Goal: Task Accomplishment & Management: Complete application form

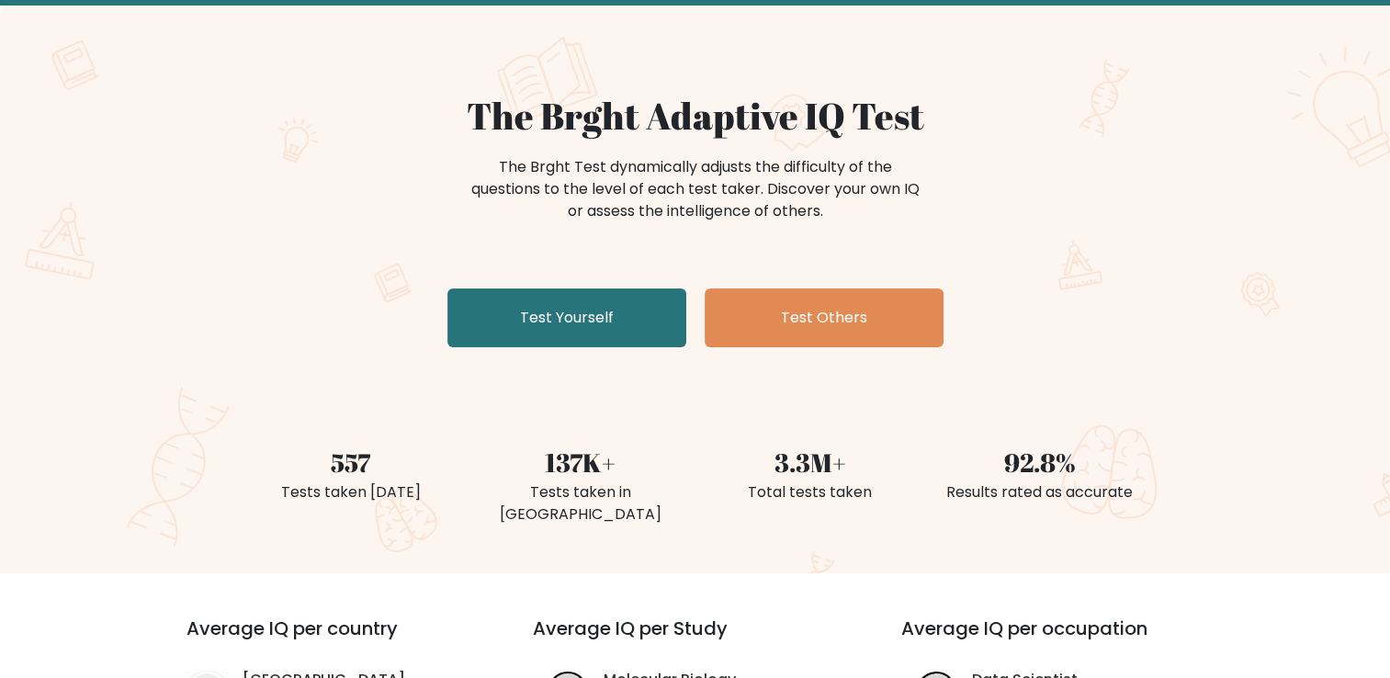
scroll to position [92, 0]
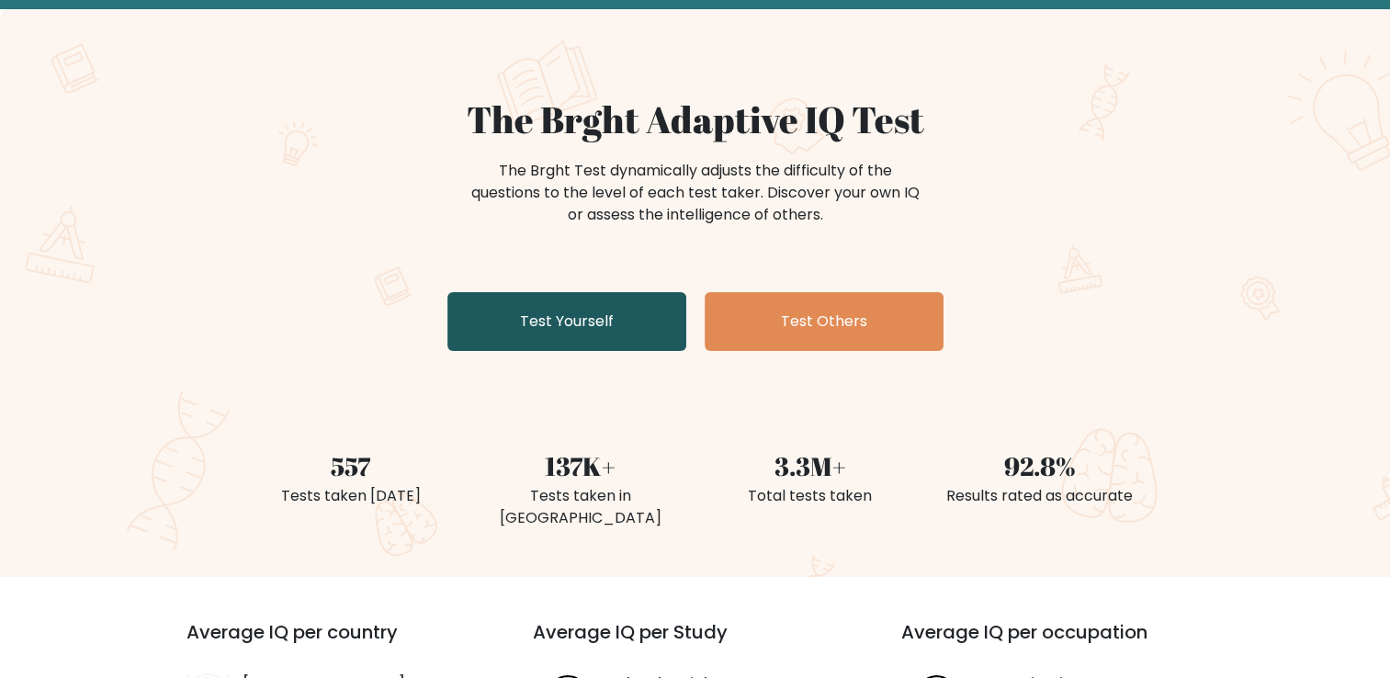
click at [614, 332] on link "Test Yourself" at bounding box center [566, 321] width 239 height 59
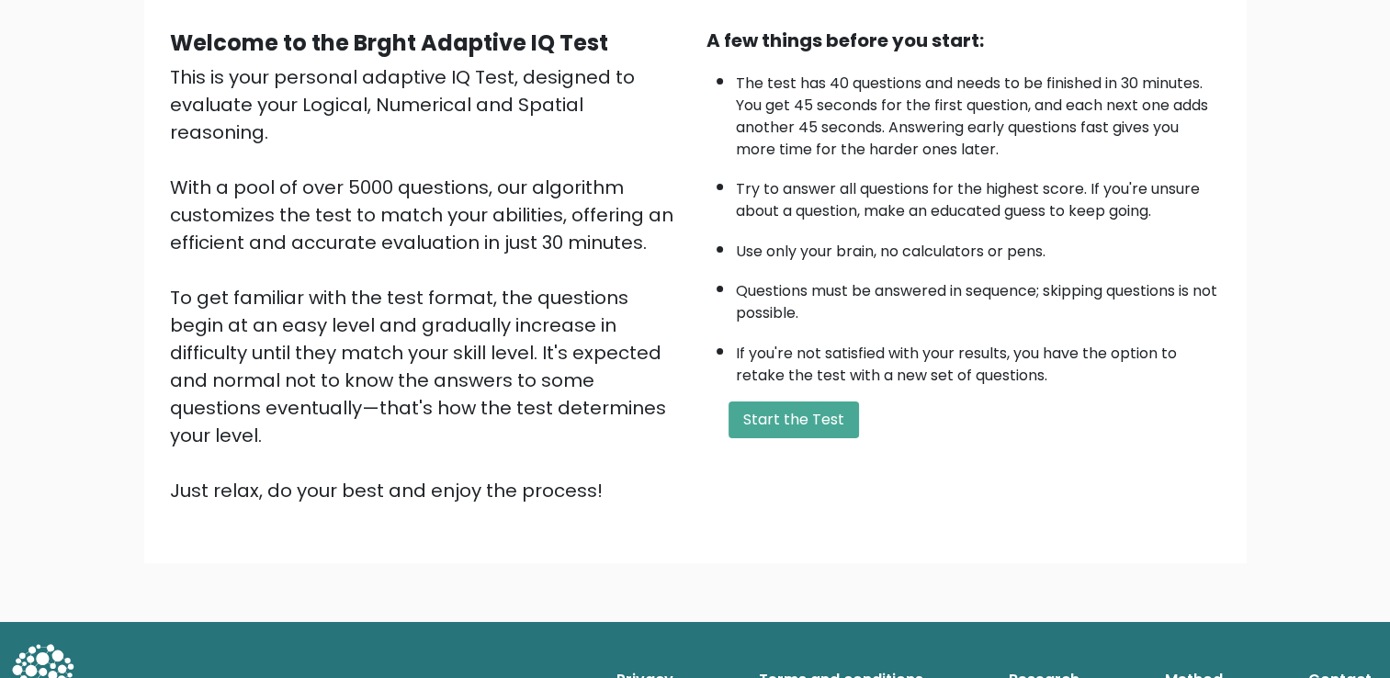
scroll to position [71, 0]
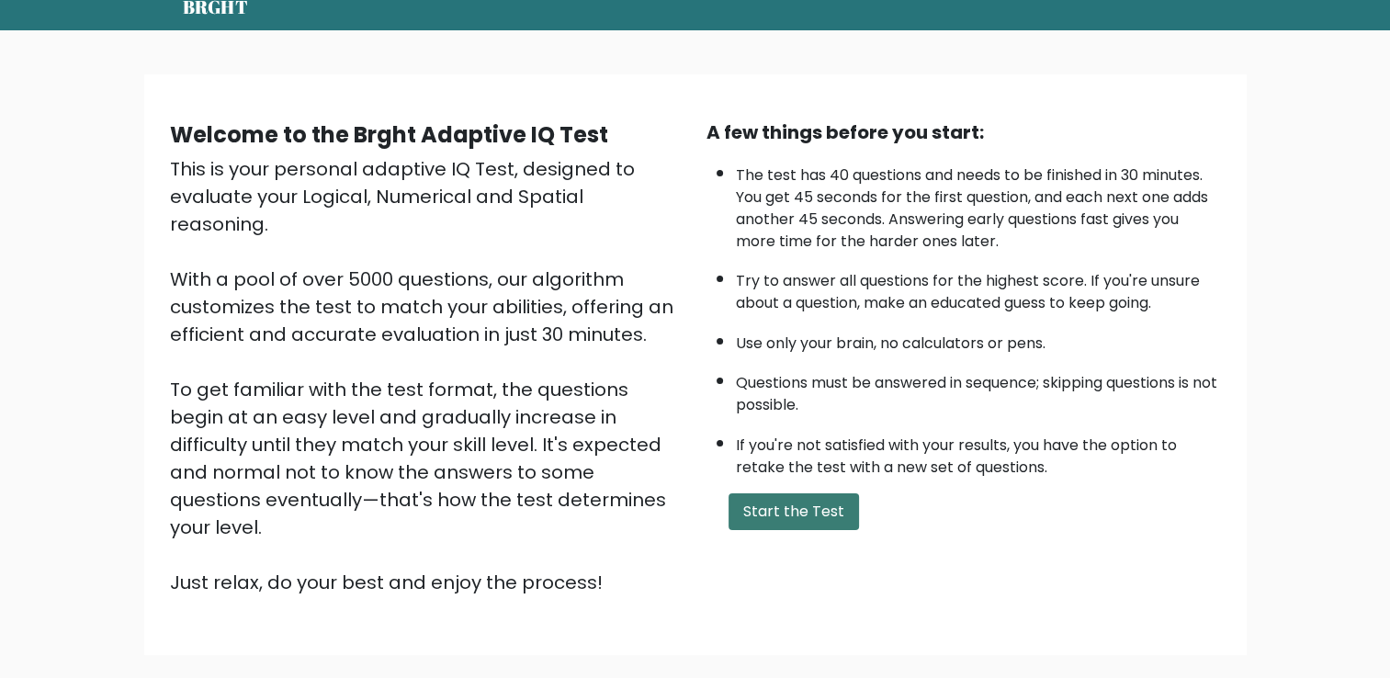
click at [798, 493] on button "Start the Test" at bounding box center [794, 511] width 130 height 37
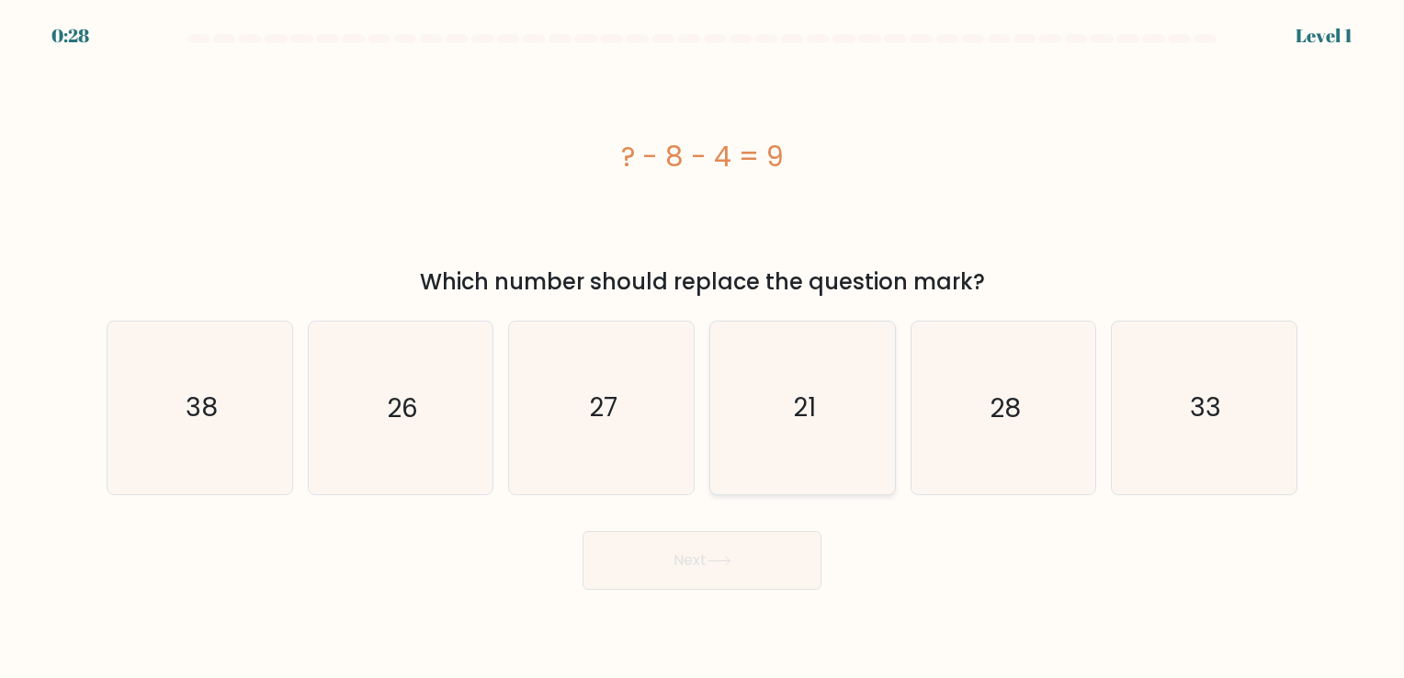
click at [797, 381] on icon "21" at bounding box center [803, 408] width 172 height 172
click at [703, 348] on input "d. 21" at bounding box center [702, 343] width 1 height 9
radio input "true"
click at [752, 535] on button "Next" at bounding box center [702, 560] width 239 height 59
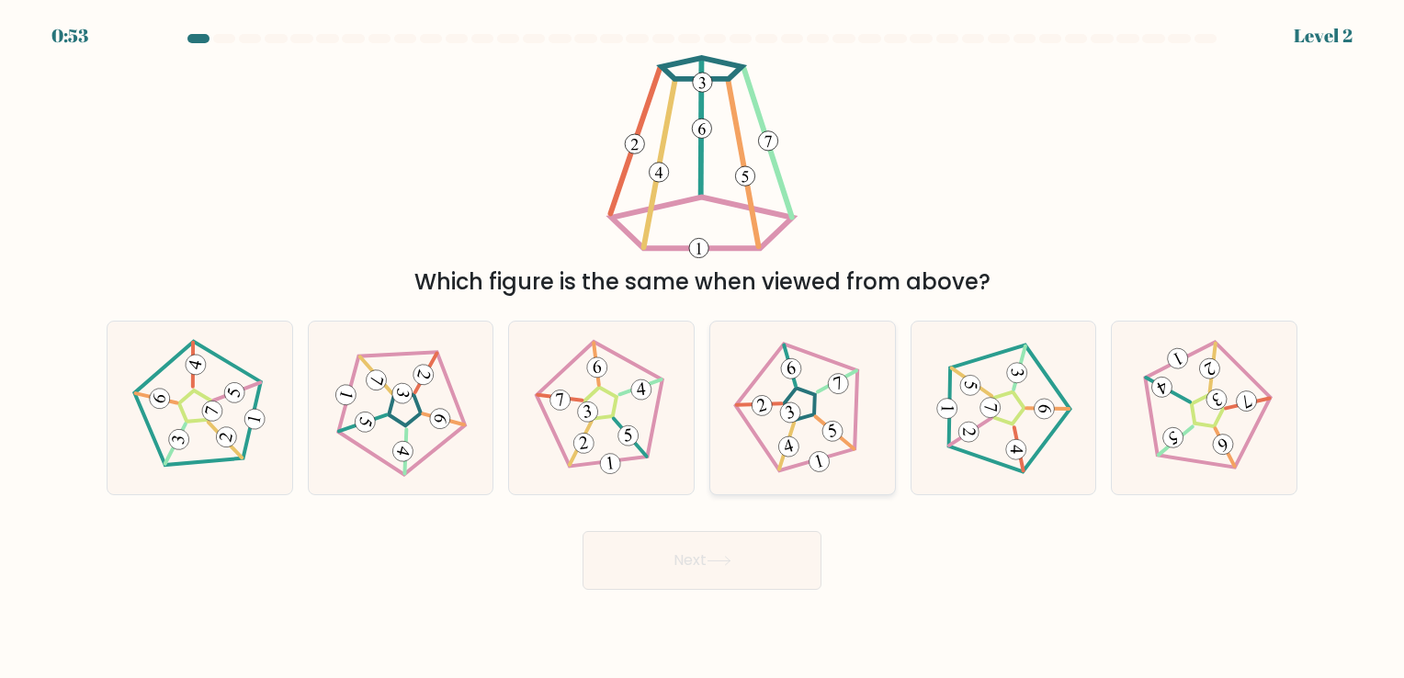
click at [804, 420] on icon at bounding box center [802, 408] width 138 height 138
click at [703, 348] on input "d." at bounding box center [702, 343] width 1 height 9
radio input "true"
click at [730, 522] on div "Next" at bounding box center [702, 553] width 1213 height 73
click at [728, 554] on button "Next" at bounding box center [702, 560] width 239 height 59
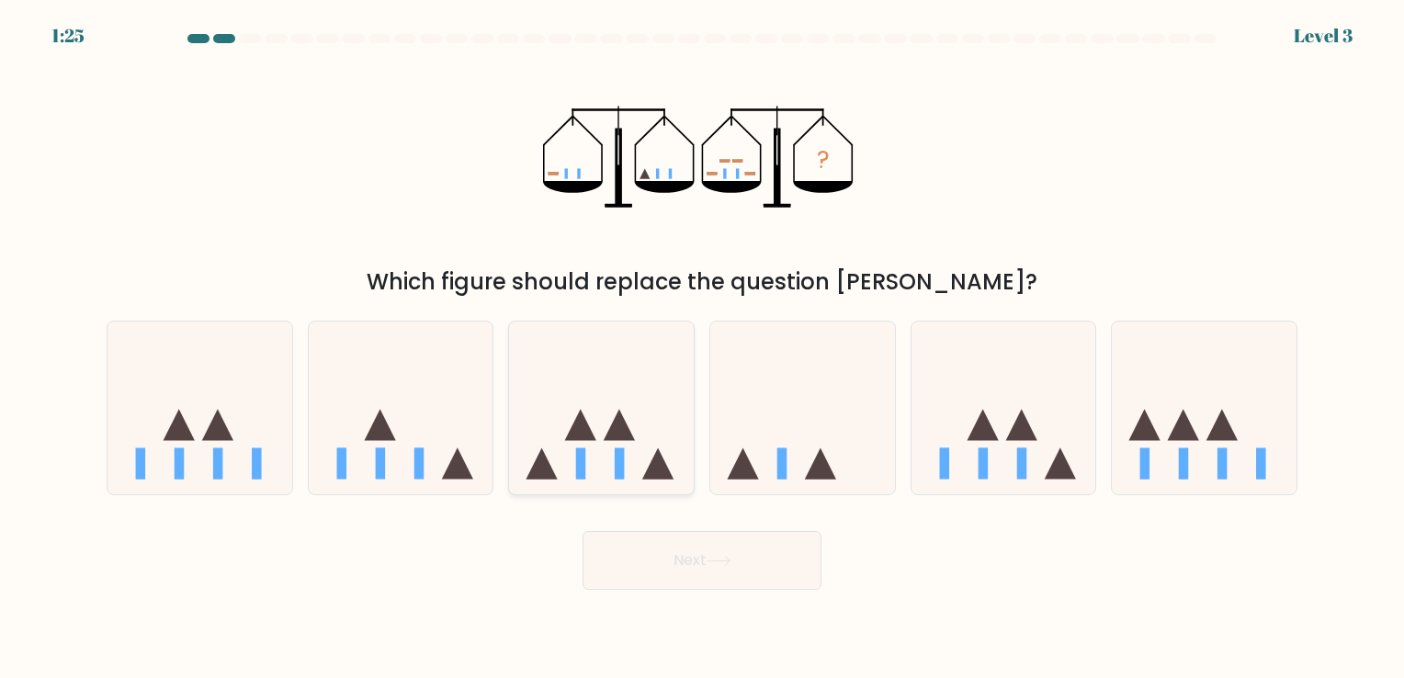
click at [588, 433] on icon at bounding box center [580, 424] width 31 height 31
click at [702, 348] on input "c." at bounding box center [702, 343] width 1 height 9
radio input "true"
click at [724, 573] on button "Next" at bounding box center [702, 560] width 239 height 59
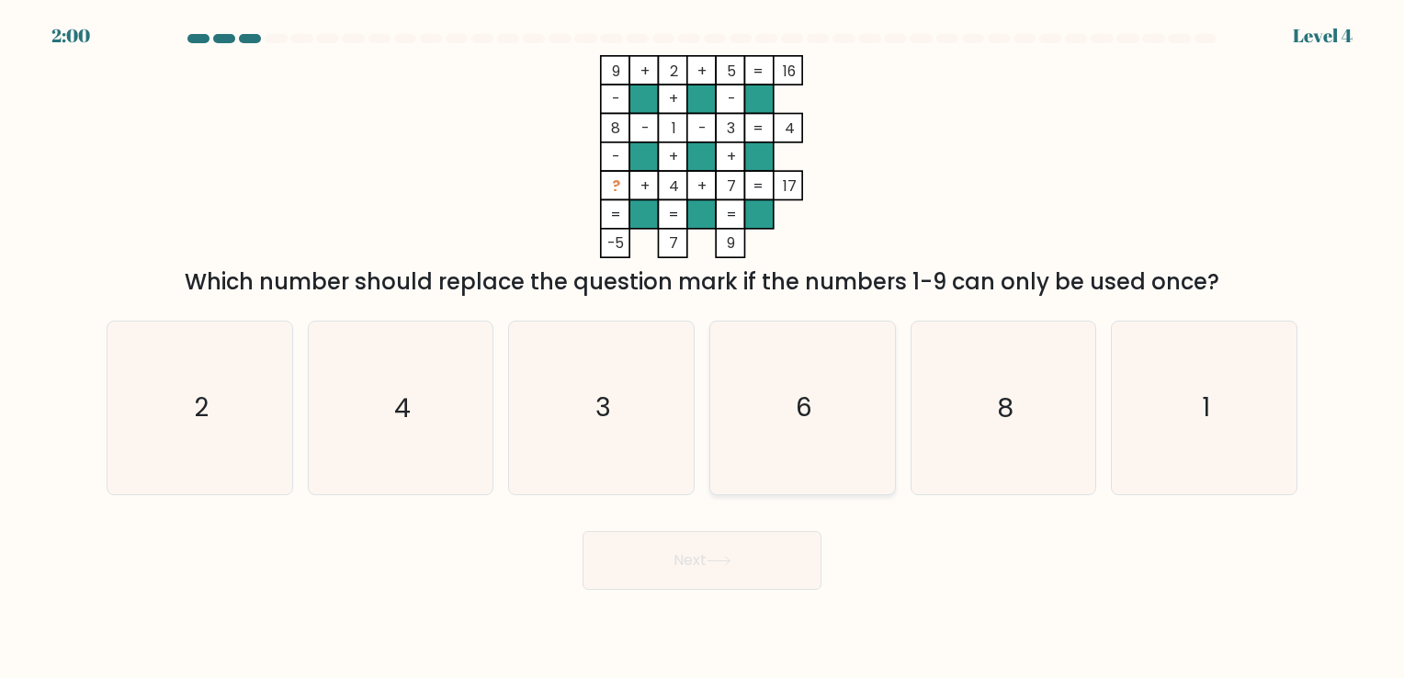
click at [773, 418] on icon "6" at bounding box center [803, 408] width 172 height 172
click at [703, 348] on input "d. 6" at bounding box center [702, 343] width 1 height 9
radio input "true"
click at [704, 566] on button "Next" at bounding box center [702, 560] width 239 height 59
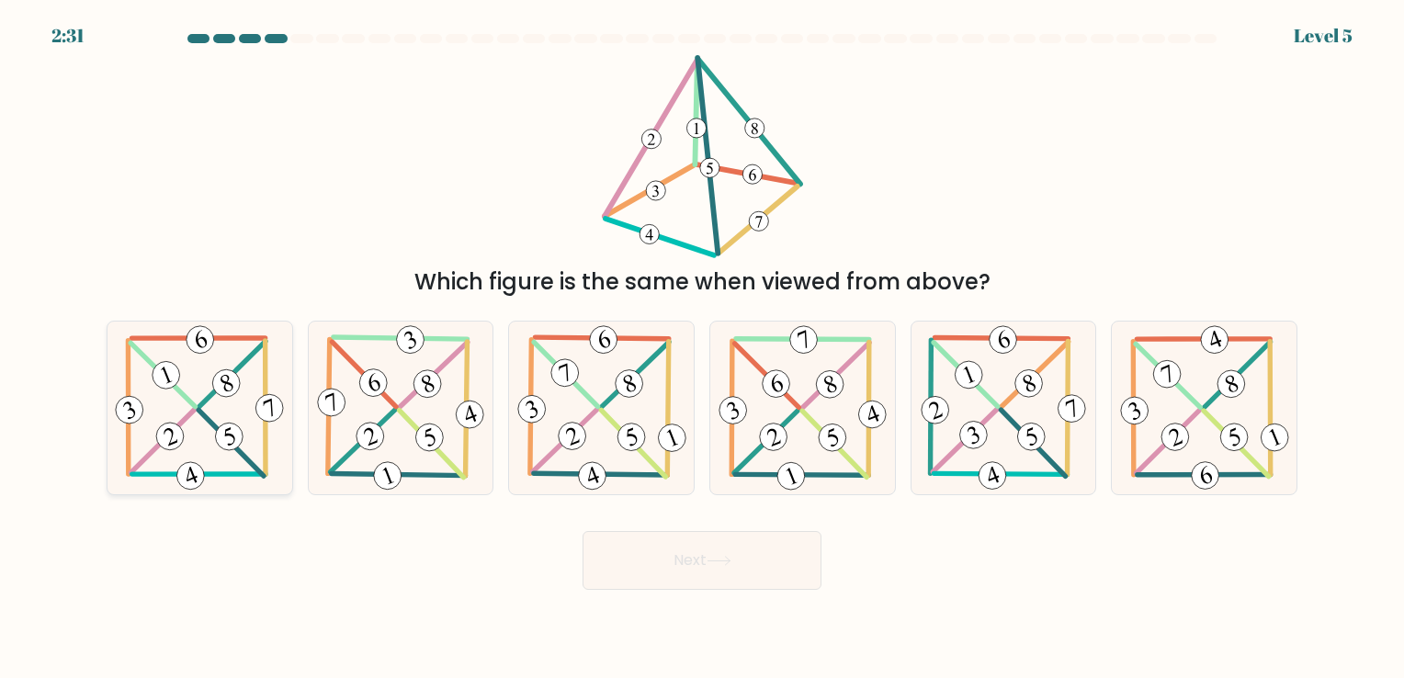
click at [147, 443] on icon at bounding box center [199, 408] width 176 height 172
click at [702, 348] on input "a." at bounding box center [702, 343] width 1 height 9
radio input "true"
click at [682, 568] on button "Next" at bounding box center [702, 560] width 239 height 59
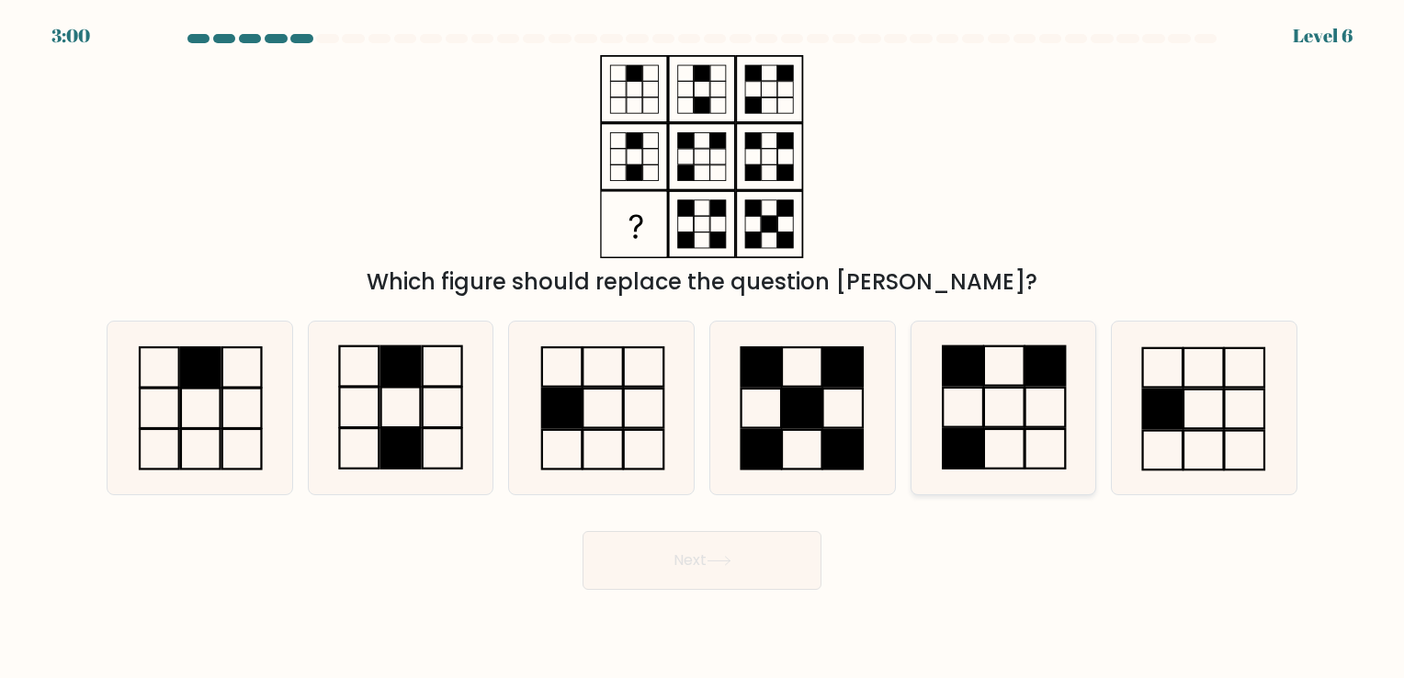
click at [1014, 408] on icon at bounding box center [1003, 408] width 172 height 172
click at [703, 348] on input "e." at bounding box center [702, 343] width 1 height 9
radio input "true"
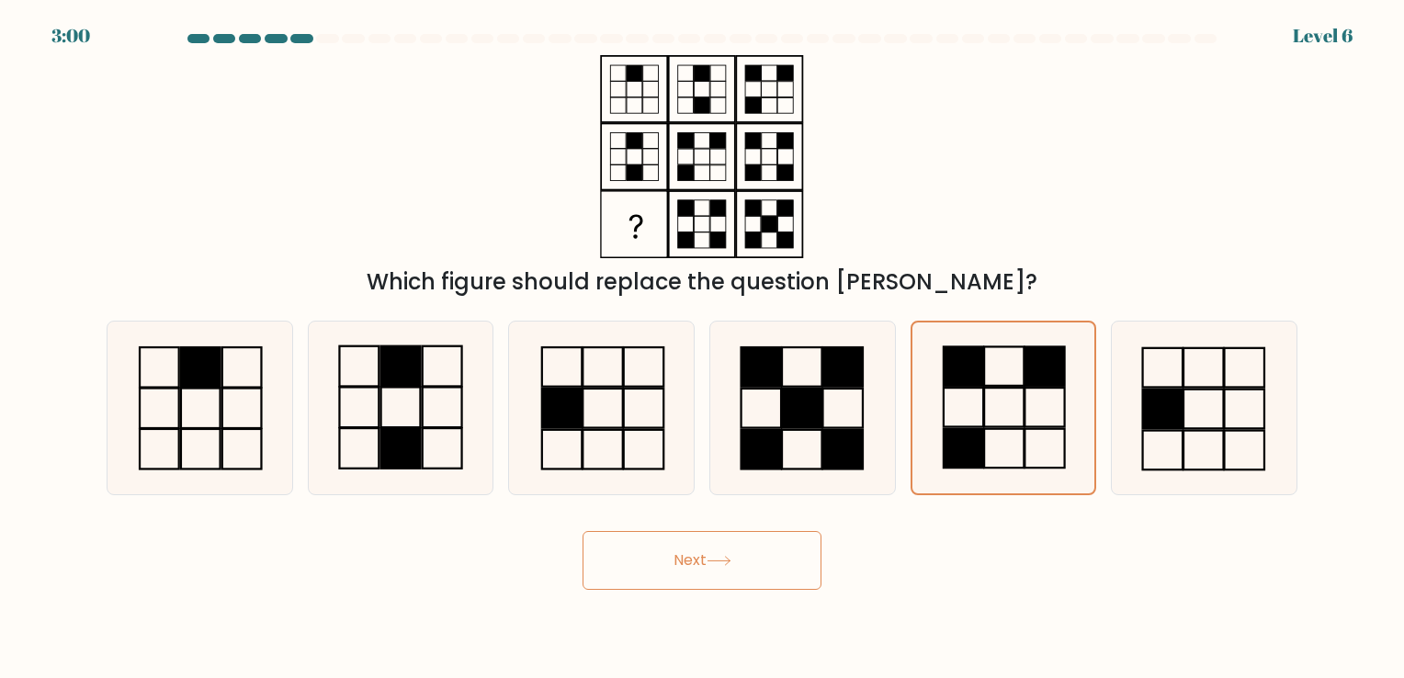
click at [732, 555] on button "Next" at bounding box center [702, 560] width 239 height 59
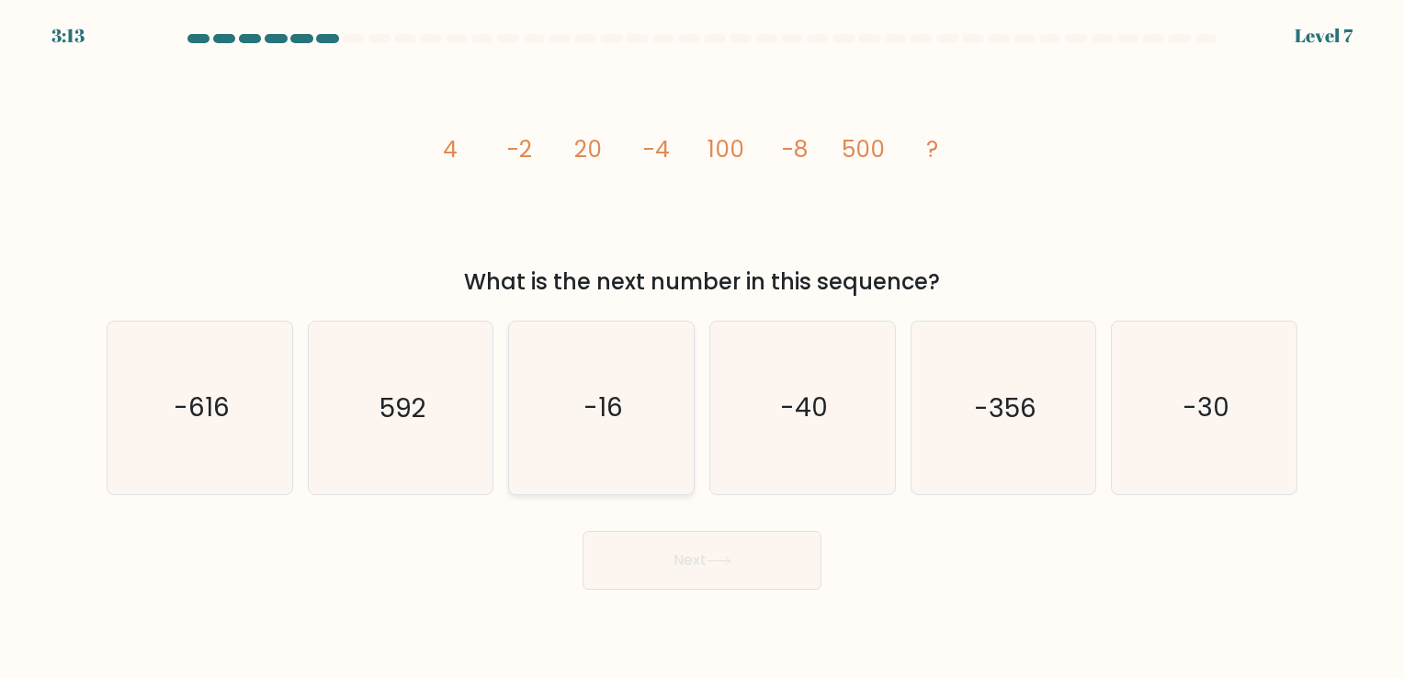
click at [621, 428] on icon "-16" at bounding box center [601, 408] width 172 height 172
click at [702, 348] on input "c. -16" at bounding box center [702, 343] width 1 height 9
radio input "true"
click at [714, 589] on button "Next" at bounding box center [702, 560] width 239 height 59
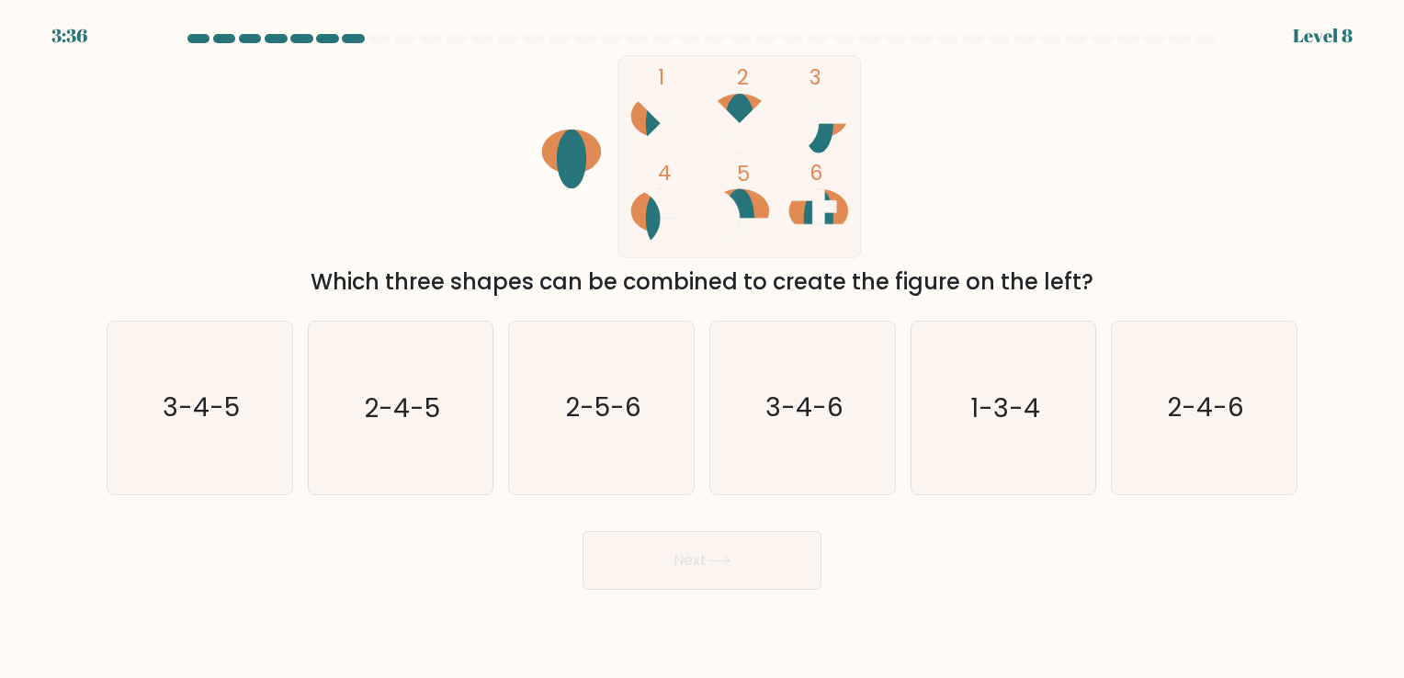
click at [653, 219] on ellipse at bounding box center [660, 219] width 29 height 60
click at [946, 212] on icon "1 2 3 4 5 6" at bounding box center [702, 156] width 494 height 203
click at [212, 435] on icon "3-4-5" at bounding box center [200, 408] width 172 height 172
click at [702, 348] on input "a. 3-4-5" at bounding box center [702, 343] width 1 height 9
radio input "true"
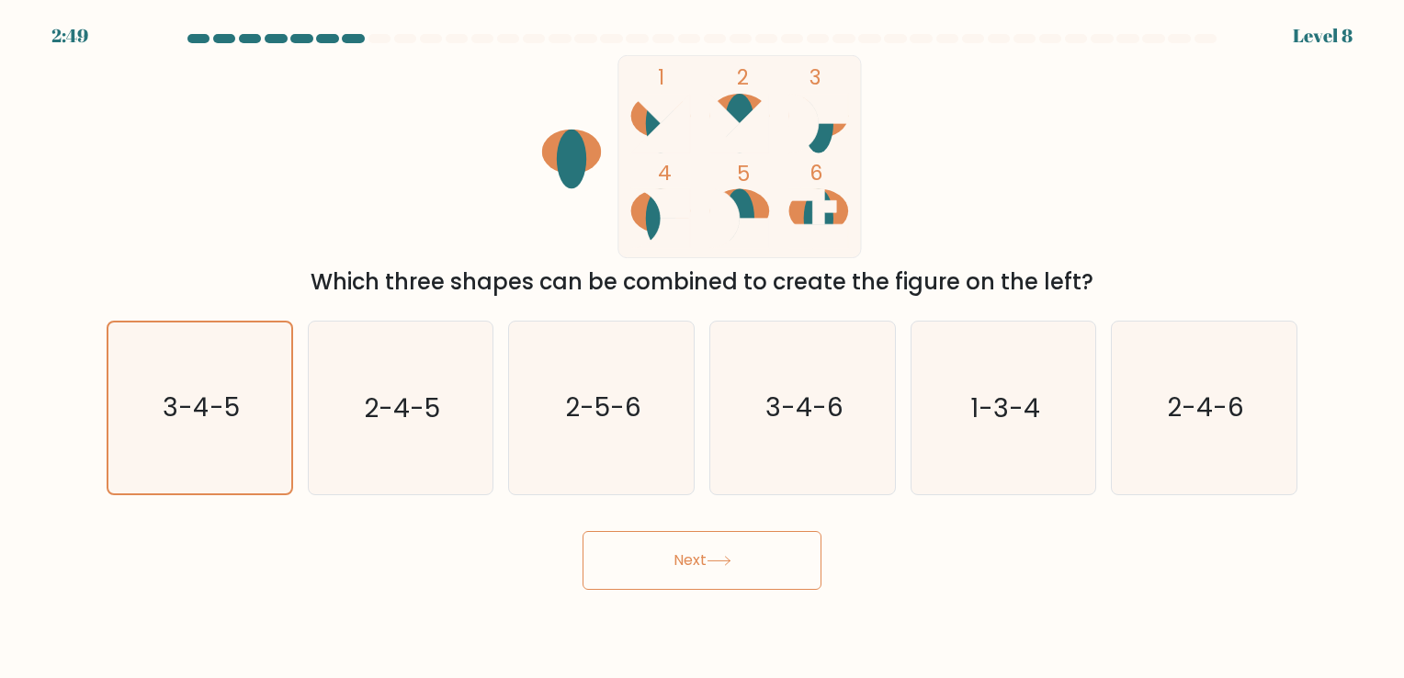
click at [687, 567] on button "Next" at bounding box center [702, 560] width 239 height 59
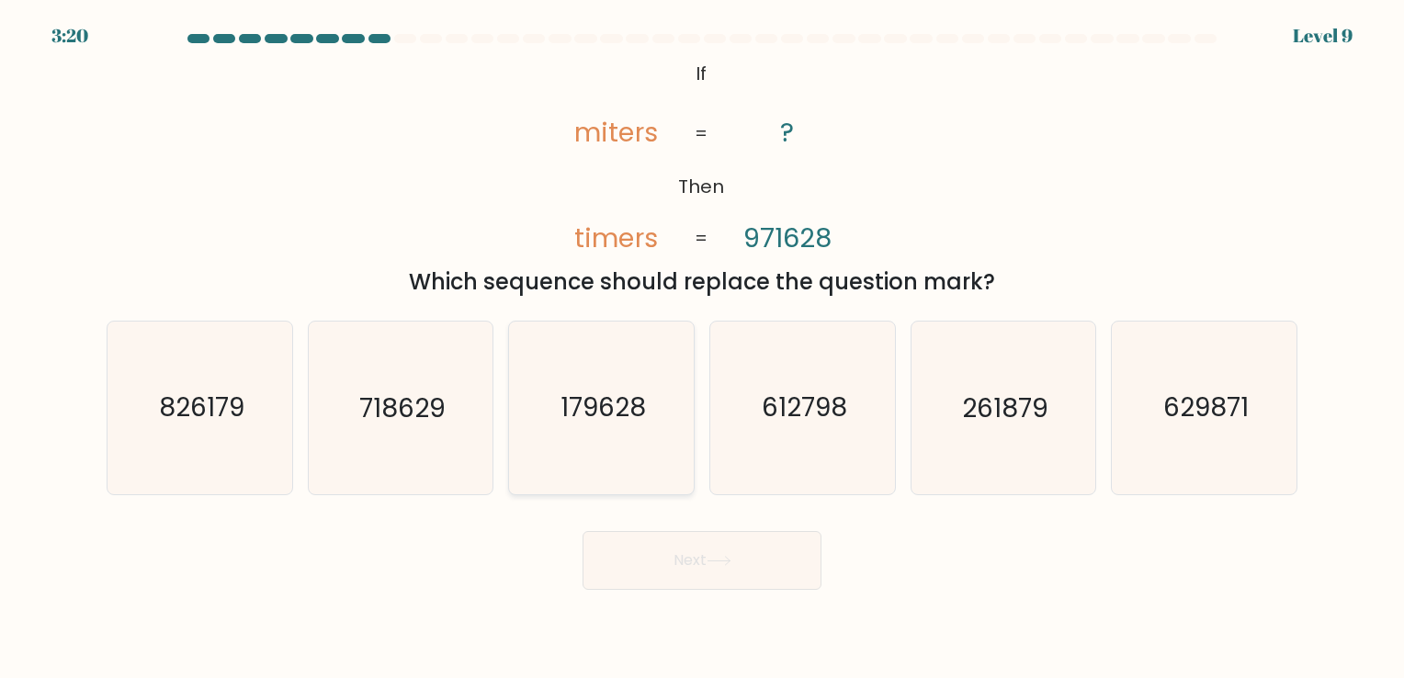
click at [588, 387] on icon "179628" at bounding box center [601, 408] width 172 height 172
click at [702, 348] on input "c. 179628" at bounding box center [702, 343] width 1 height 9
radio input "true"
drag, startPoint x: 778, startPoint y: 243, endPoint x: 787, endPoint y: 241, distance: 9.4
click at [787, 241] on tspan "971628" at bounding box center [787, 238] width 88 height 37
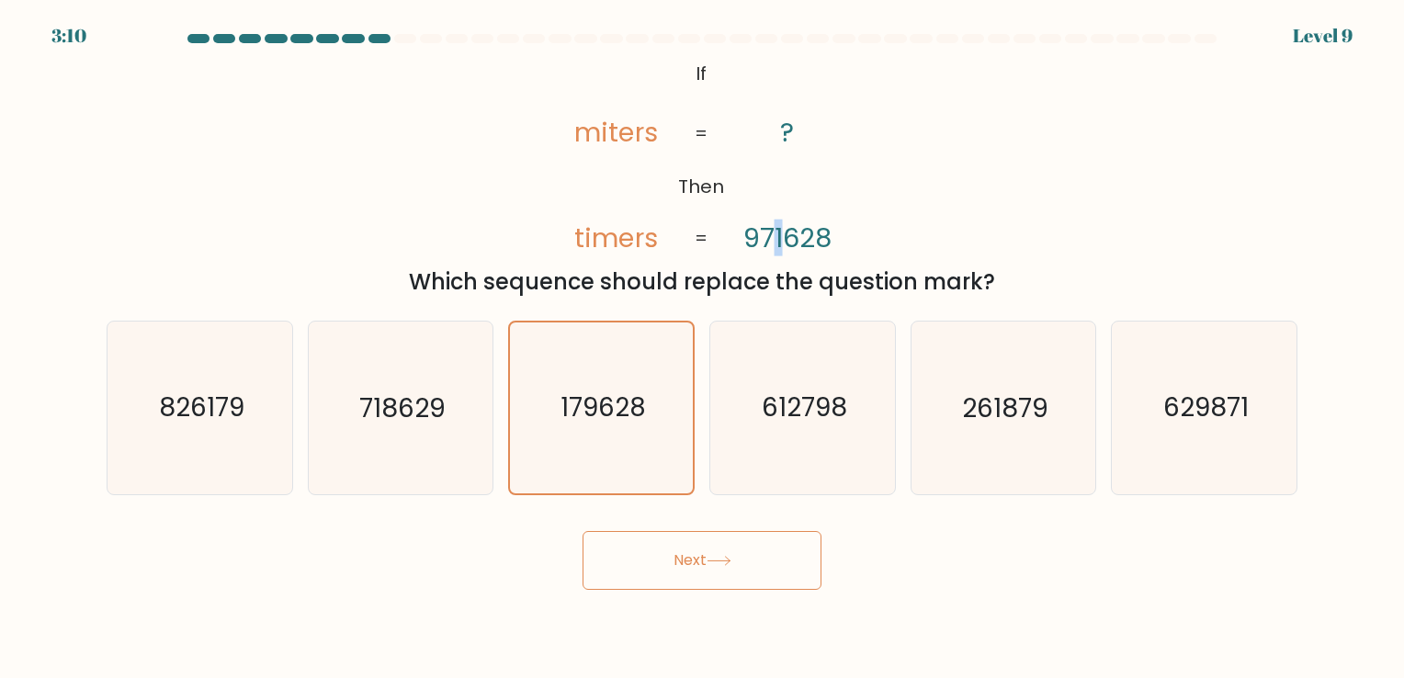
drag, startPoint x: 787, startPoint y: 241, endPoint x: 780, endPoint y: 254, distance: 14.8
click at [780, 254] on tspan "971628" at bounding box center [787, 238] width 88 height 37
click at [764, 560] on button "Next" at bounding box center [702, 560] width 239 height 59
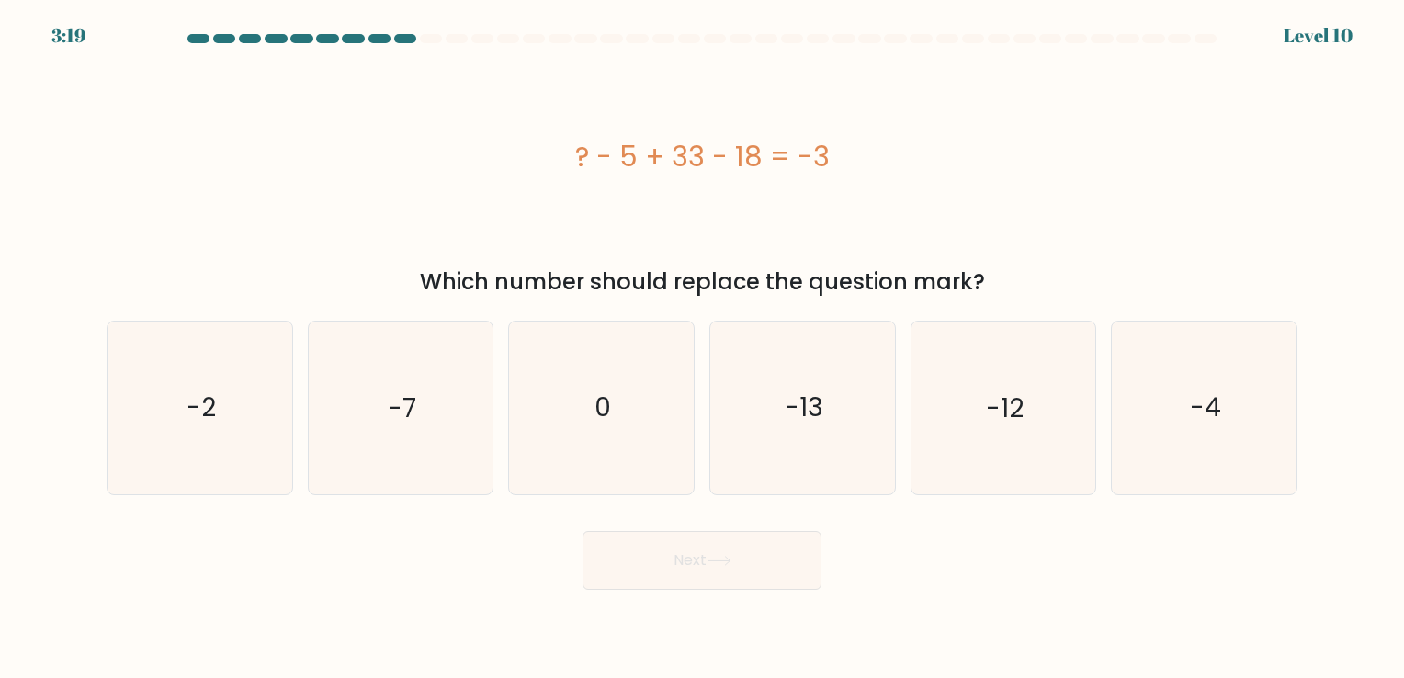
drag, startPoint x: 825, startPoint y: 437, endPoint x: 744, endPoint y: 583, distance: 167.0
click at [825, 441] on icon "-13" at bounding box center [803, 408] width 172 height 172
click at [703, 348] on input "d. -13" at bounding box center [702, 343] width 1 height 9
radio input "true"
click at [732, 590] on body "3:18 Level 10 0" at bounding box center [702, 339] width 1404 height 678
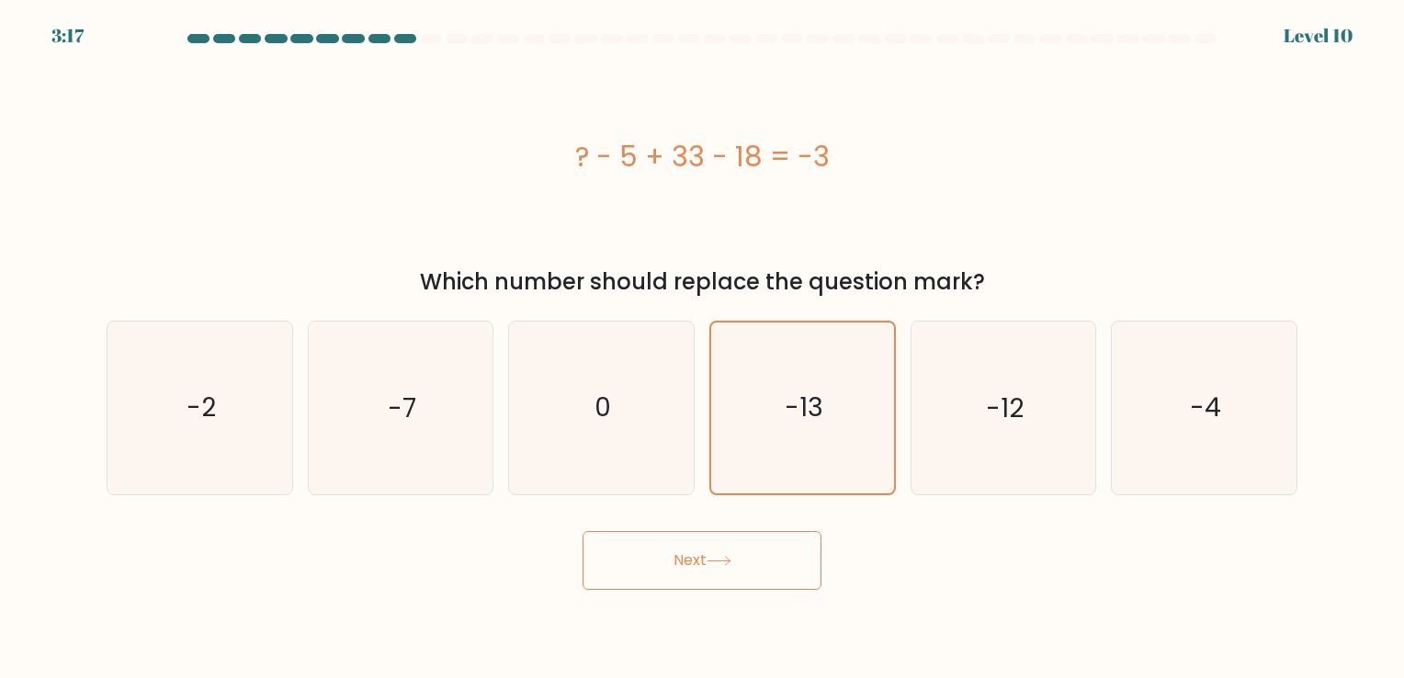
click at [721, 567] on button "Next" at bounding box center [702, 560] width 239 height 59
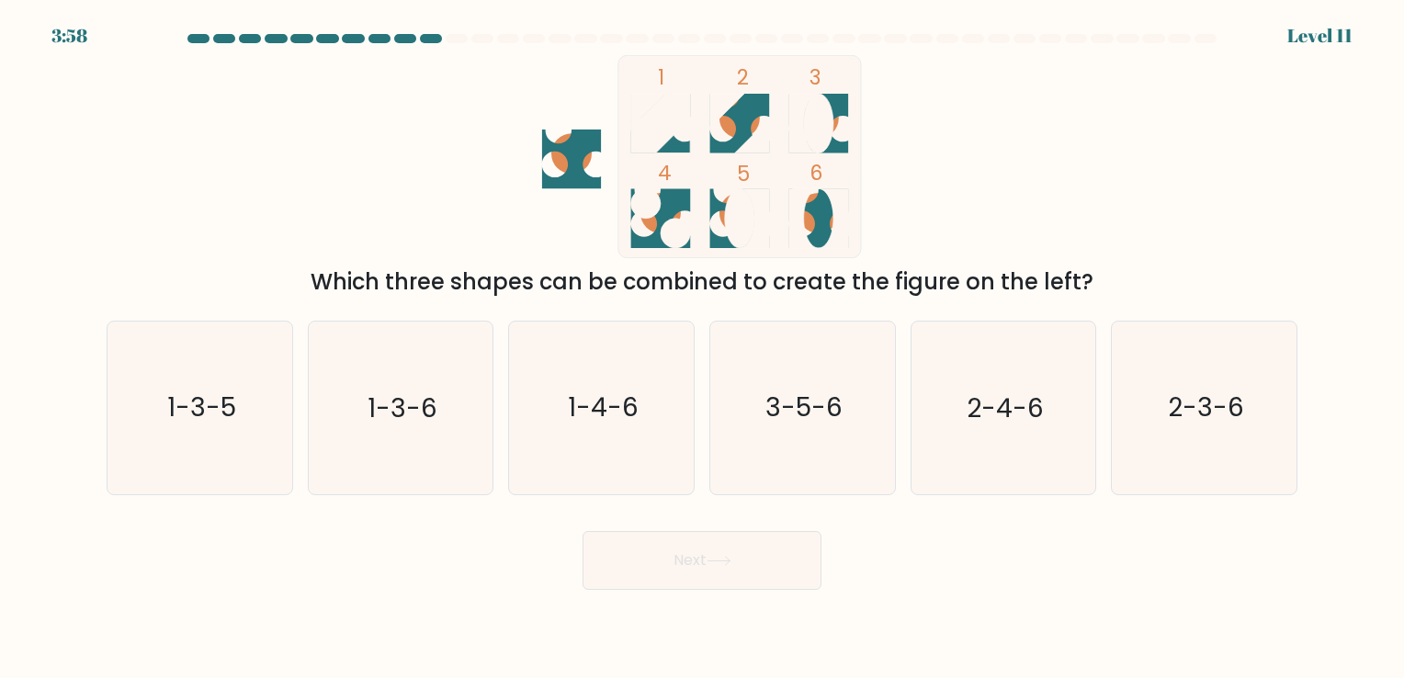
click at [921, 189] on icon "1 2 3 4 5 6" at bounding box center [702, 156] width 494 height 203
click at [811, 401] on text "3-5-6" at bounding box center [803, 409] width 77 height 36
click at [703, 348] on input "d. 3-5-6" at bounding box center [702, 343] width 1 height 9
radio input "true"
click at [755, 549] on button "Next" at bounding box center [702, 560] width 239 height 59
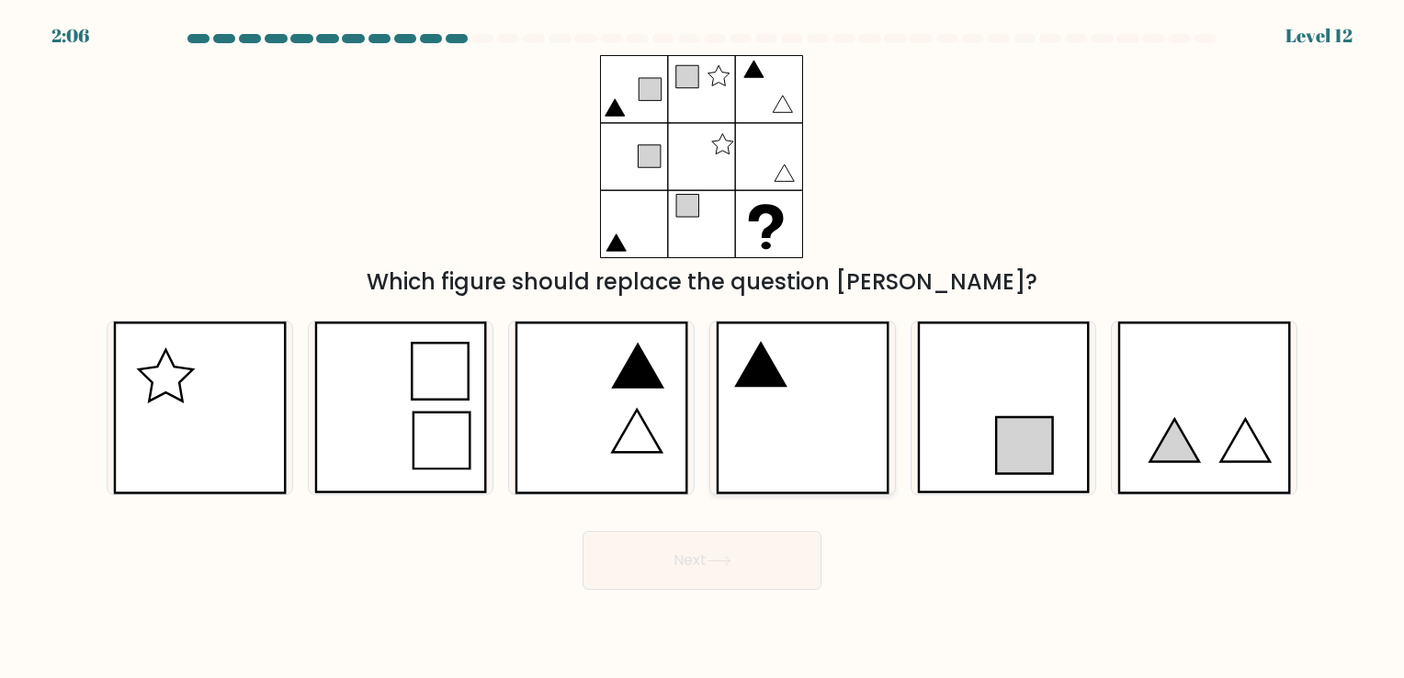
click at [831, 380] on icon at bounding box center [803, 408] width 174 height 172
click at [703, 348] on input "d." at bounding box center [702, 343] width 1 height 9
radio input "true"
click at [738, 557] on button "Next" at bounding box center [702, 560] width 239 height 59
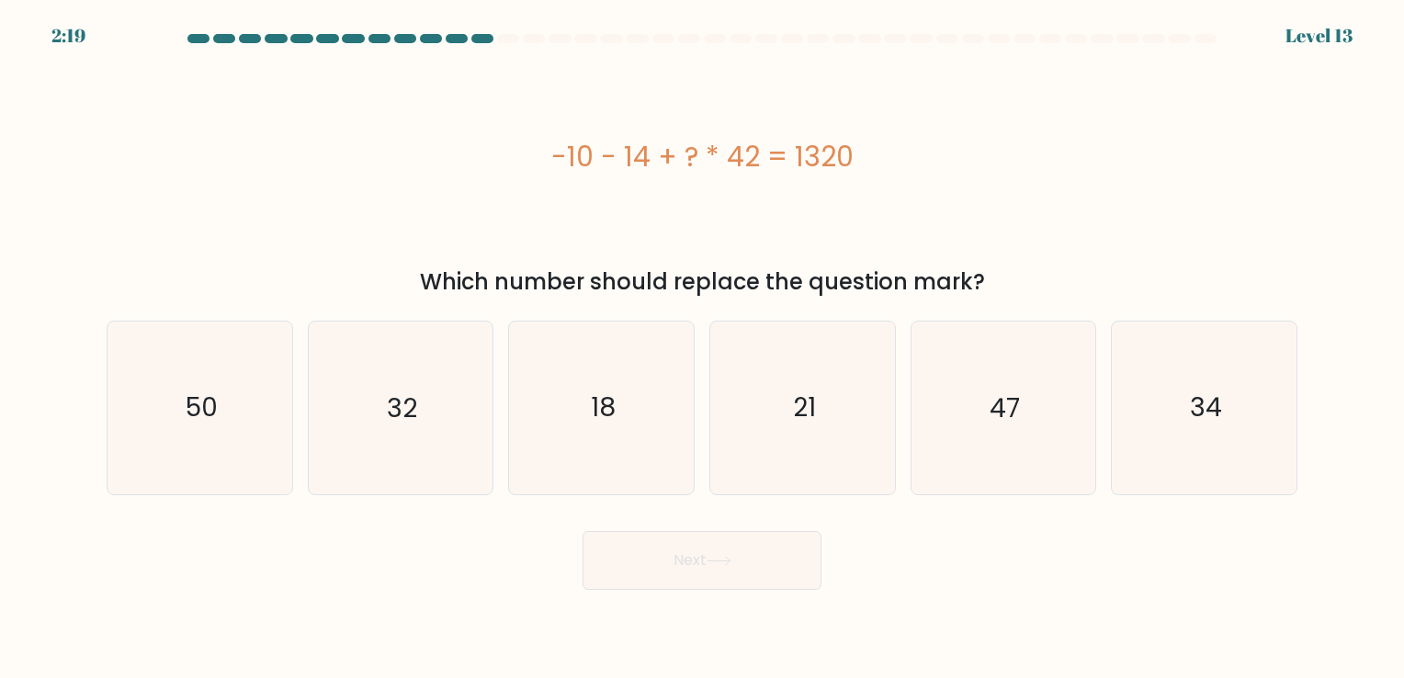
click at [1070, 587] on div "Next" at bounding box center [702, 553] width 1213 height 73
click at [366, 421] on icon "32" at bounding box center [400, 408] width 172 height 172
click at [702, 348] on input "b. 32" at bounding box center [702, 343] width 1 height 9
radio input "true"
click at [723, 565] on icon at bounding box center [719, 561] width 25 height 10
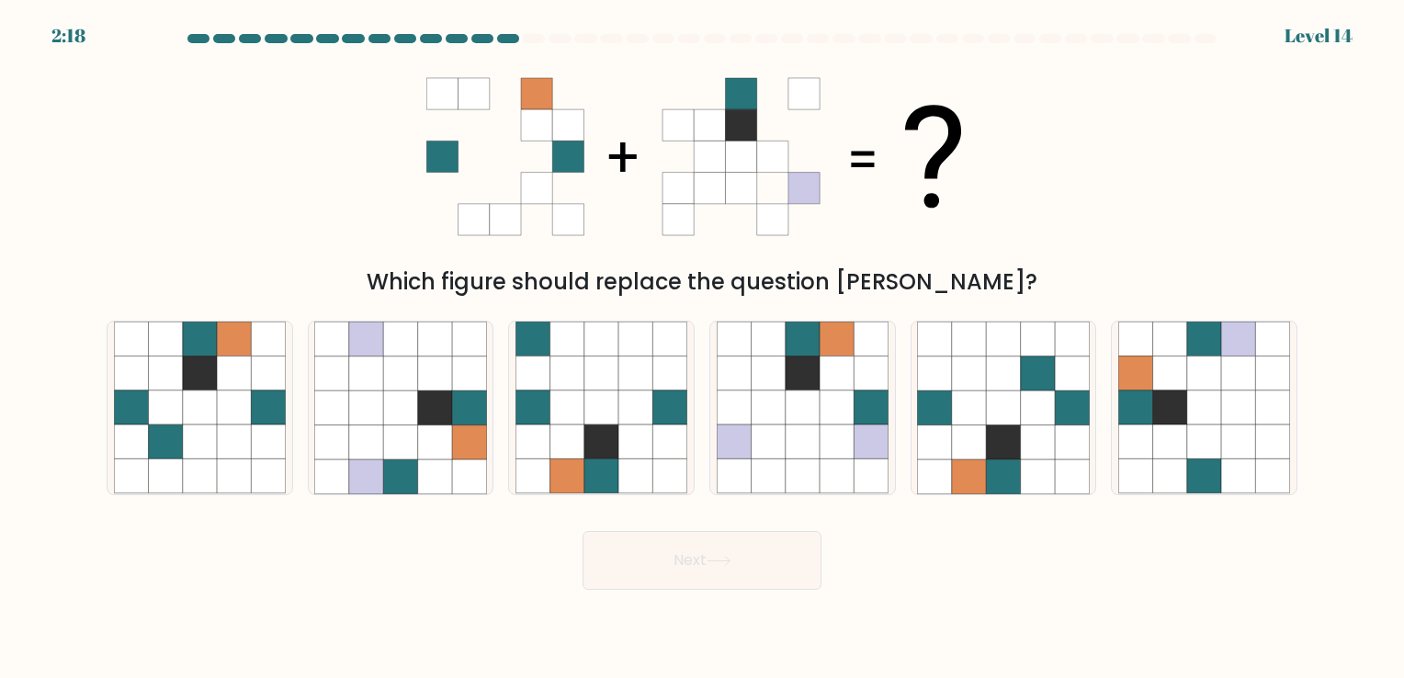
click at [1031, 626] on body "2:18 Level 14" at bounding box center [702, 339] width 1404 height 678
click at [1344, 469] on form at bounding box center [702, 312] width 1404 height 556
click at [1224, 428] on icon at bounding box center [1238, 442] width 34 height 34
click at [703, 348] on input "f." at bounding box center [702, 343] width 1 height 9
radio input "true"
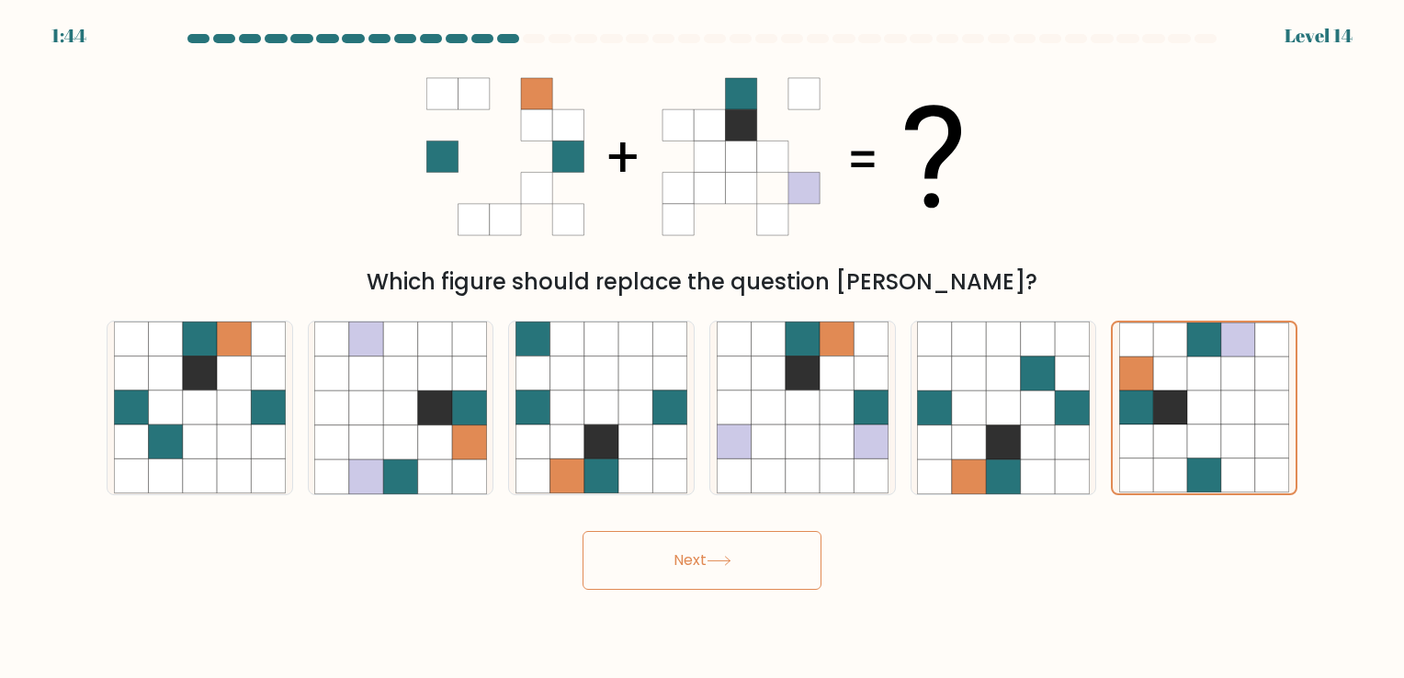
click at [720, 584] on button "Next" at bounding box center [702, 560] width 239 height 59
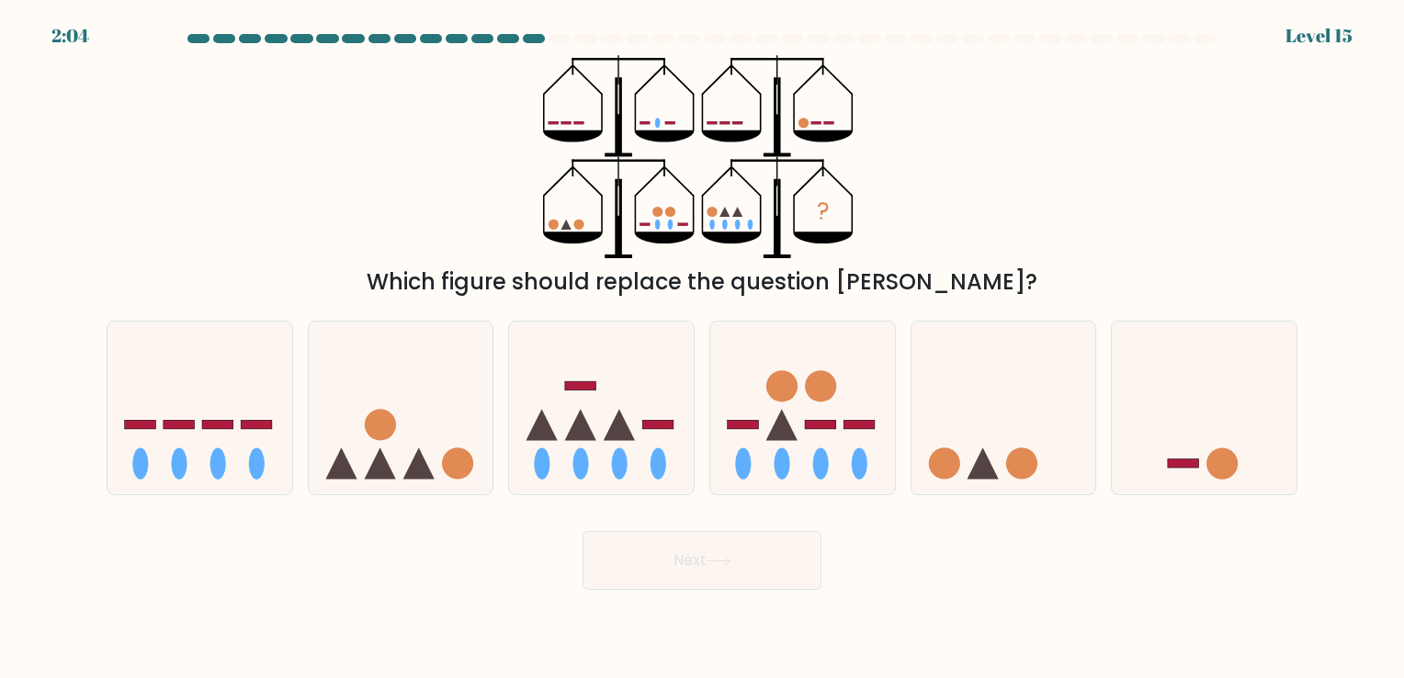
click at [969, 243] on div "? Which figure should replace the question mark?" at bounding box center [702, 177] width 1213 height 244
click at [443, 468] on circle at bounding box center [457, 463] width 31 height 31
click at [702, 348] on input "b." at bounding box center [702, 343] width 1 height 9
radio input "true"
click at [703, 549] on button "Next" at bounding box center [702, 560] width 239 height 59
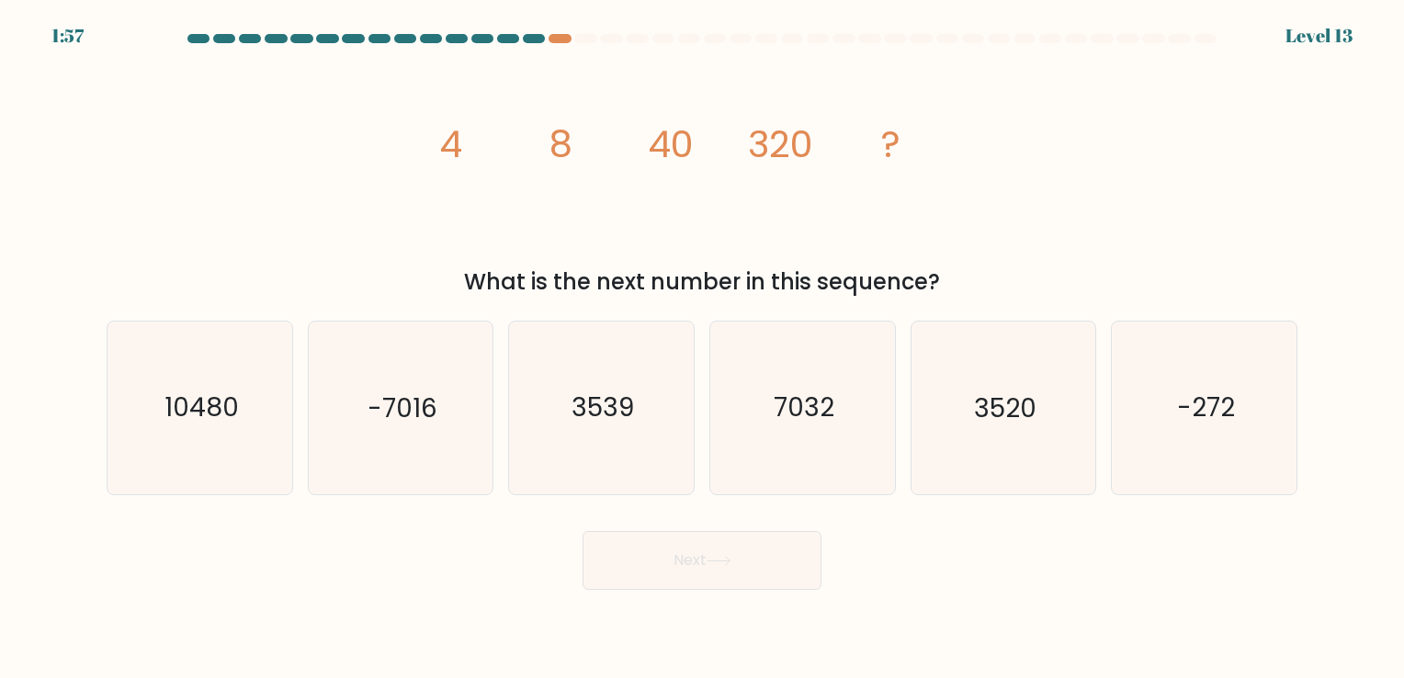
click at [1047, 600] on body "1:57 Level 13" at bounding box center [702, 339] width 1404 height 678
drag, startPoint x: 422, startPoint y: 145, endPoint x: 576, endPoint y: 160, distance: 155.1
click at [576, 160] on div "image/svg+xml 4 8 40 320 ? What is the next number in this sequence?" at bounding box center [702, 177] width 1213 height 244
click at [573, 160] on icon "image/svg+xml 4 8 40 320 ?" at bounding box center [701, 156] width 551 height 203
drag, startPoint x: 547, startPoint y: 155, endPoint x: 518, endPoint y: 142, distance: 31.3
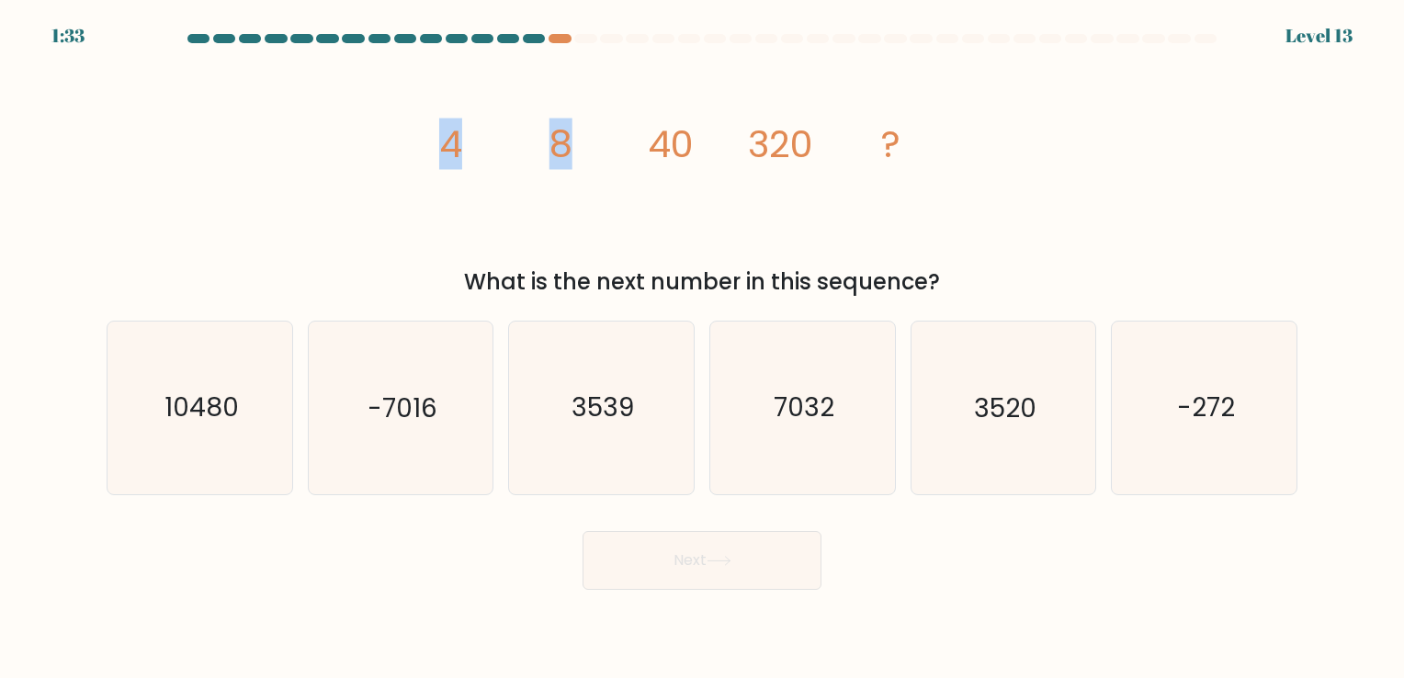
click at [546, 155] on icon "image/svg+xml 4 8 40 320 ?" at bounding box center [701, 156] width 551 height 203
click at [495, 130] on icon "image/svg+xml 4 8 40 320 ?" at bounding box center [701, 156] width 551 height 203
click at [1053, 410] on icon "3520" at bounding box center [1003, 408] width 172 height 172
click at [703, 348] on input "e. 3520" at bounding box center [702, 343] width 1 height 9
radio input "true"
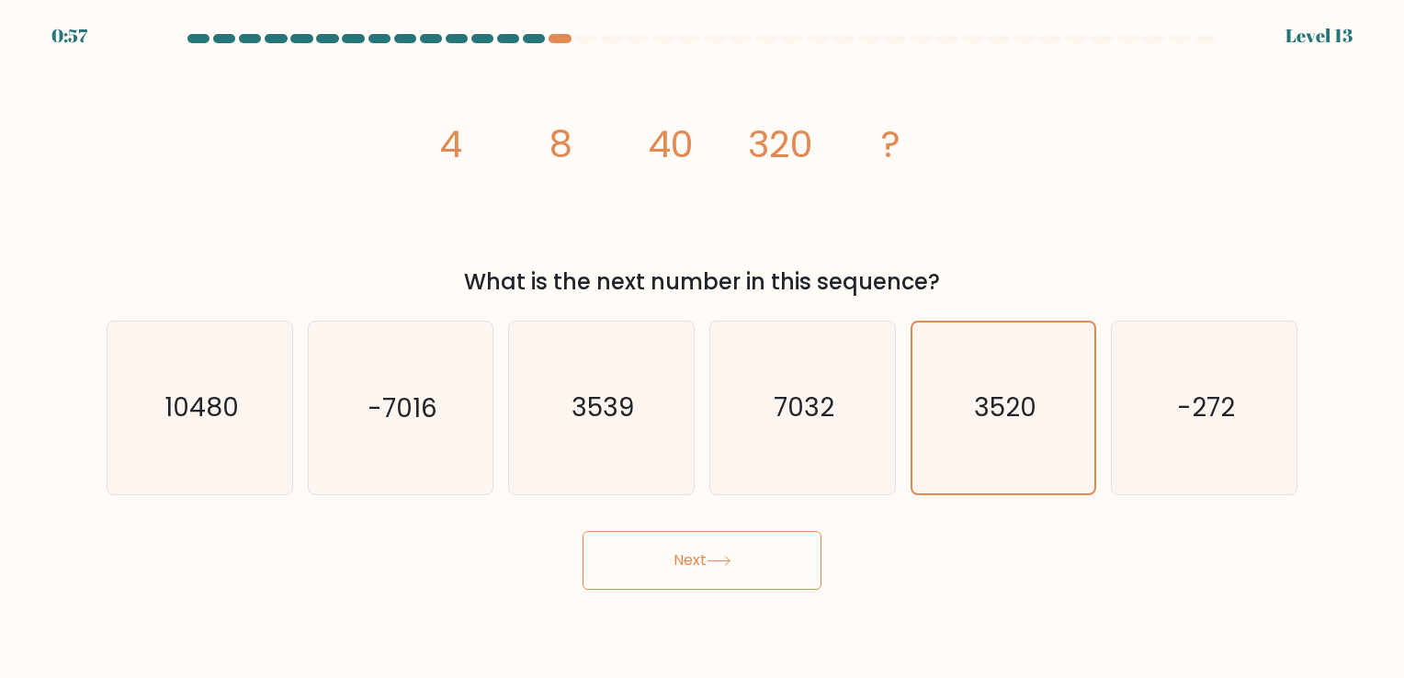
click at [728, 556] on icon at bounding box center [719, 561] width 25 height 10
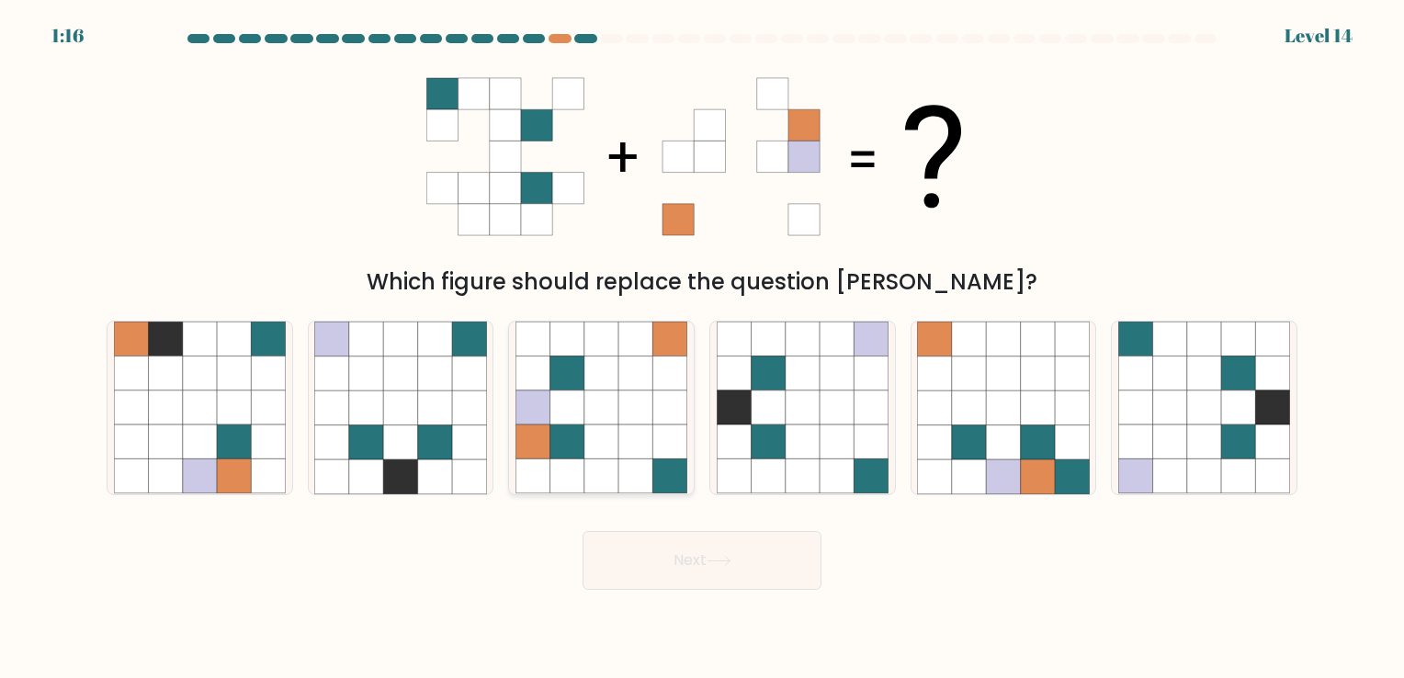
click at [627, 397] on icon at bounding box center [635, 408] width 34 height 34
click at [702, 348] on input "c." at bounding box center [702, 343] width 1 height 9
radio input "true"
click at [697, 572] on button "Next" at bounding box center [702, 560] width 239 height 59
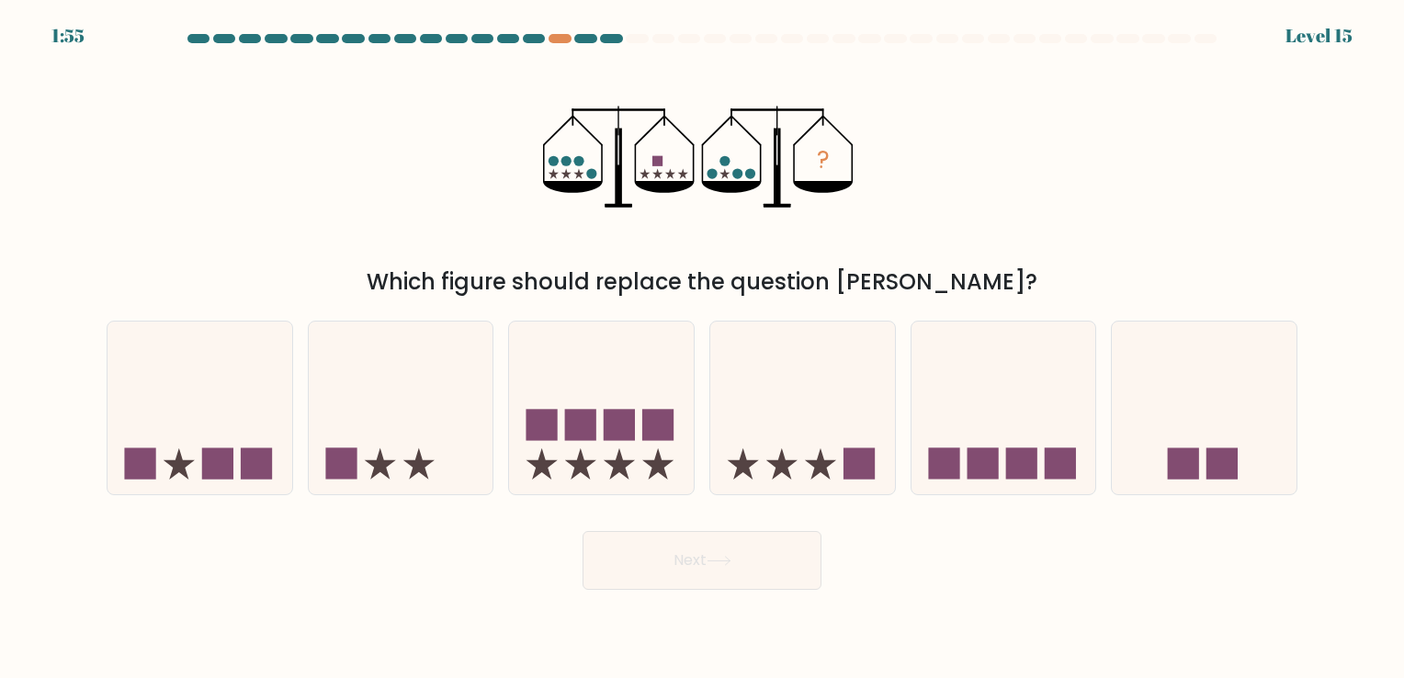
click at [871, 161] on div "? Which figure should replace the question mark?" at bounding box center [702, 177] width 1213 height 244
click at [309, 443] on icon at bounding box center [401, 408] width 185 height 153
click at [702, 348] on input "b." at bounding box center [702, 343] width 1 height 9
radio input "true"
click at [714, 561] on icon at bounding box center [719, 561] width 25 height 10
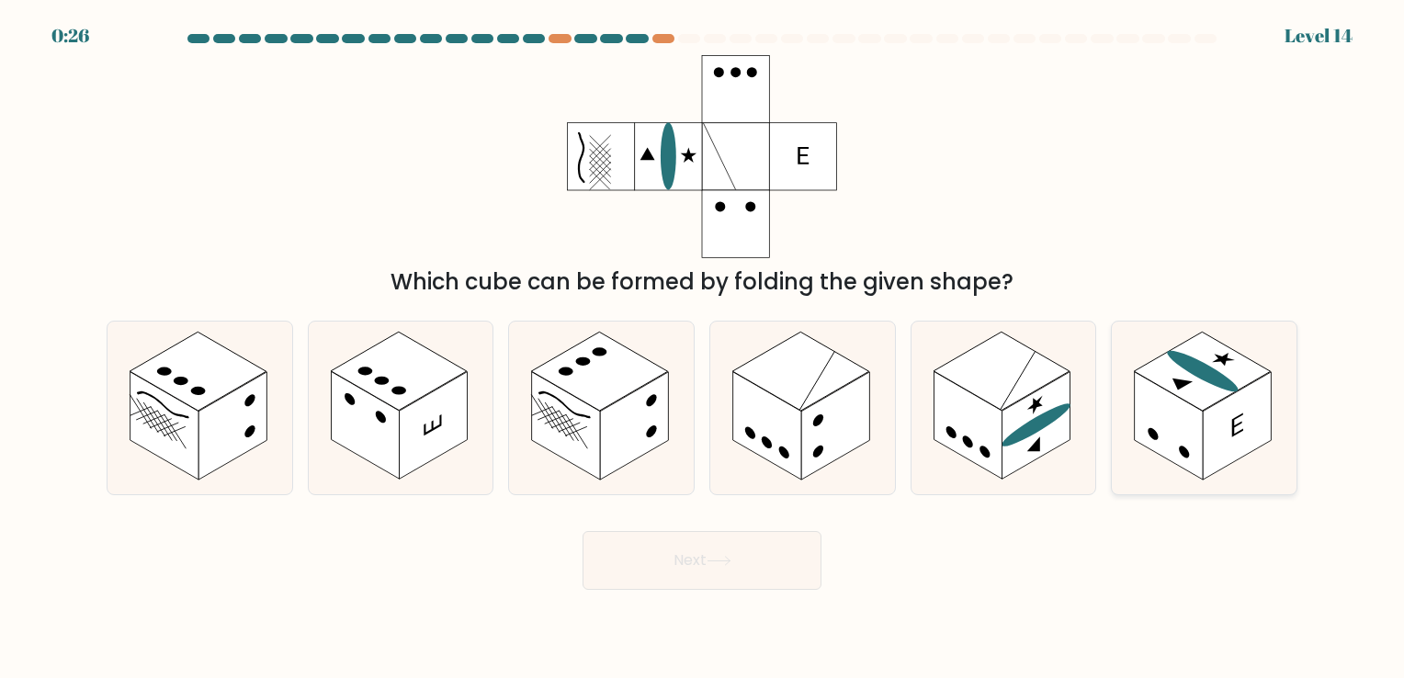
click at [1229, 467] on icon at bounding box center [1204, 408] width 185 height 172
click at [703, 348] on input "f." at bounding box center [702, 343] width 1 height 9
radio input "true"
click at [798, 561] on button "Next" at bounding box center [702, 560] width 239 height 59
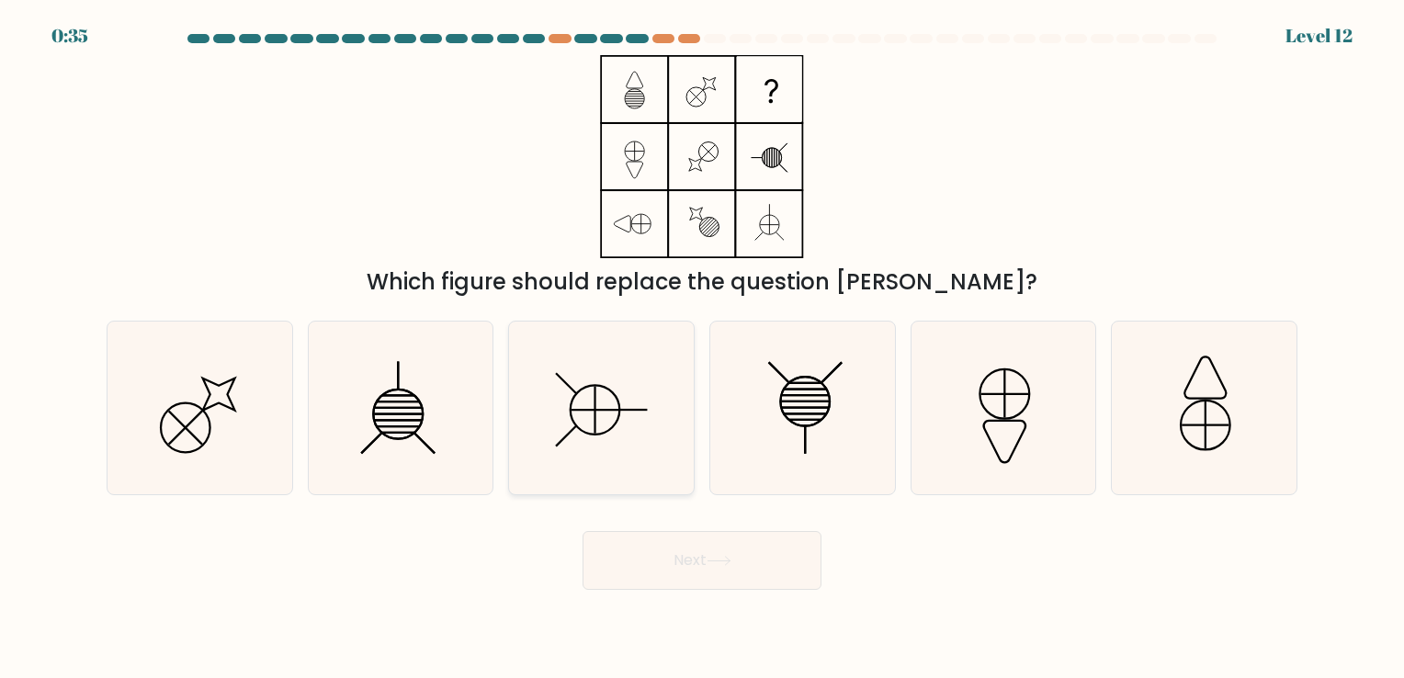
click at [573, 414] on icon at bounding box center [601, 408] width 172 height 172
click at [702, 348] on input "c." at bounding box center [702, 343] width 1 height 9
radio input "true"
drag, startPoint x: 699, startPoint y: 583, endPoint x: 703, endPoint y: 566, distance: 16.9
click at [699, 582] on button "Next" at bounding box center [702, 560] width 239 height 59
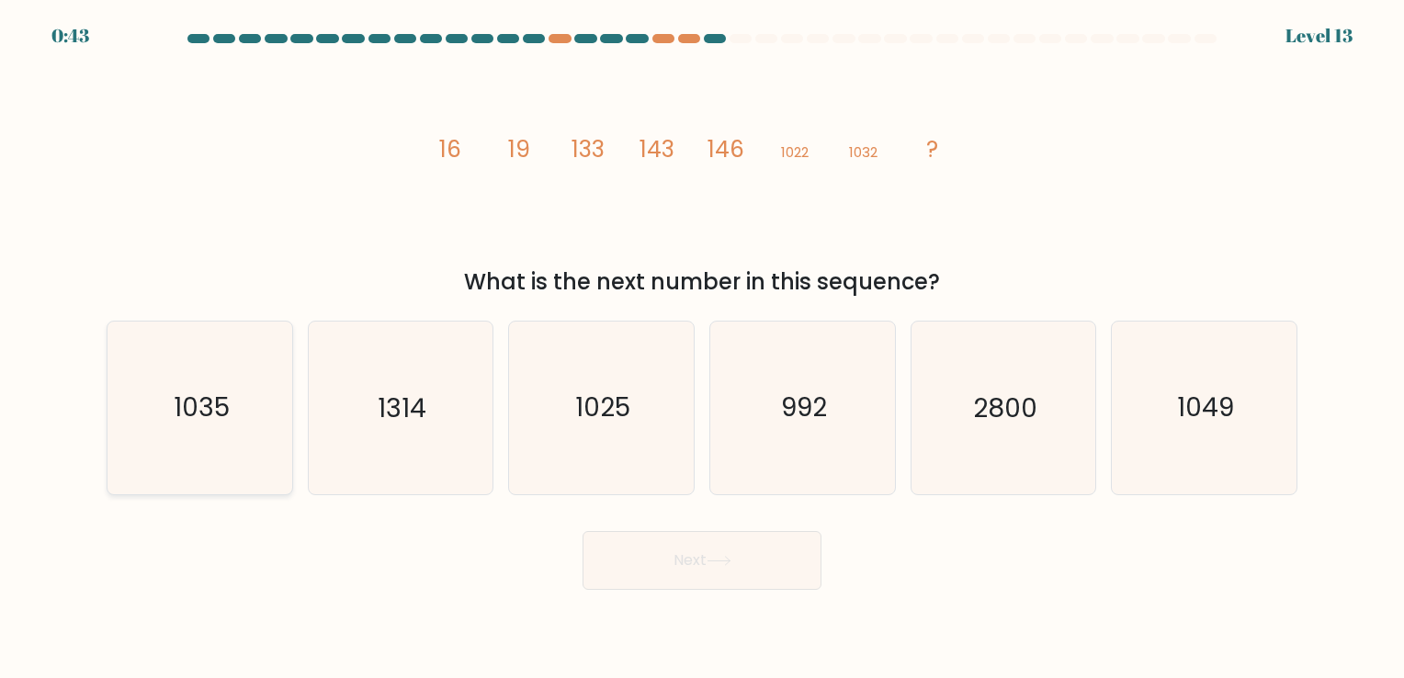
click at [279, 368] on icon "1035" at bounding box center [200, 408] width 172 height 172
click at [702, 348] on input "a. 1035" at bounding box center [702, 343] width 1 height 9
radio input "true"
click at [768, 576] on button "Next" at bounding box center [702, 560] width 239 height 59
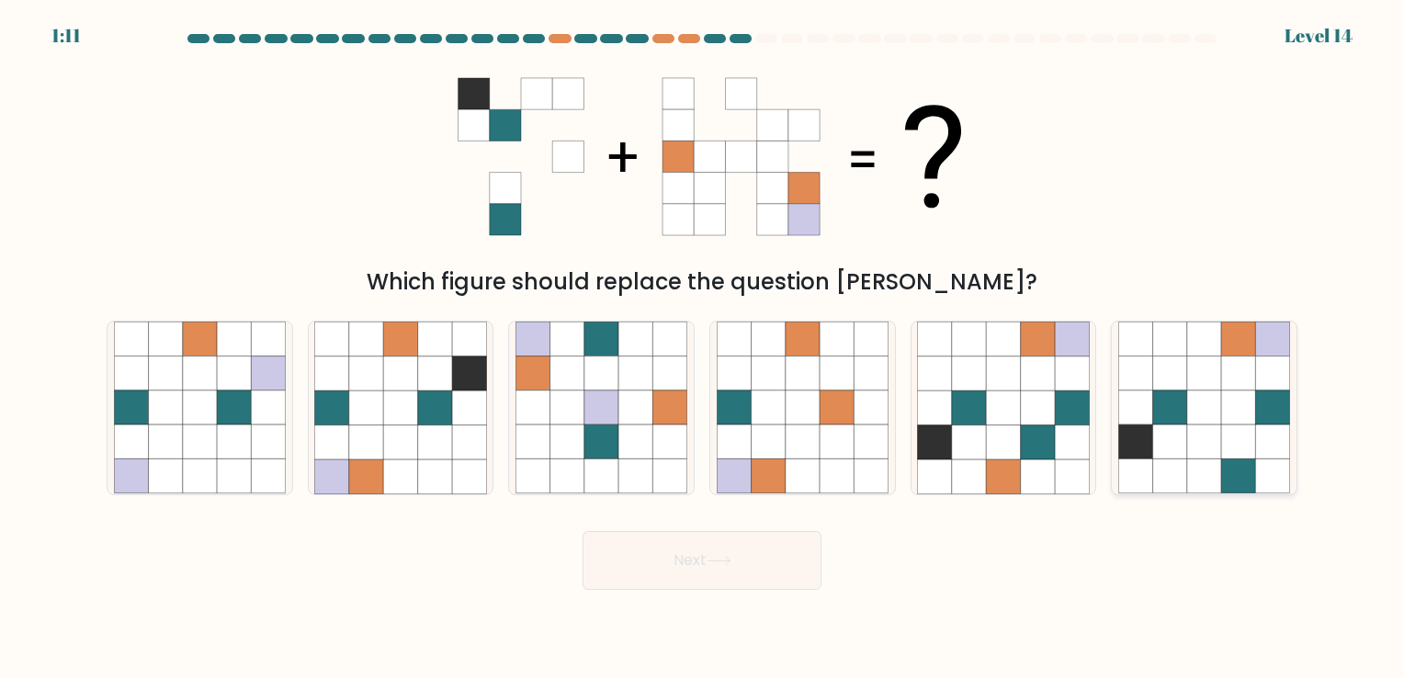
click at [1232, 427] on icon at bounding box center [1238, 442] width 34 height 34
click at [703, 348] on input "f." at bounding box center [702, 343] width 1 height 9
radio input "true"
click at [443, 425] on icon at bounding box center [435, 408] width 34 height 34
click at [702, 348] on input "b." at bounding box center [702, 343] width 1 height 9
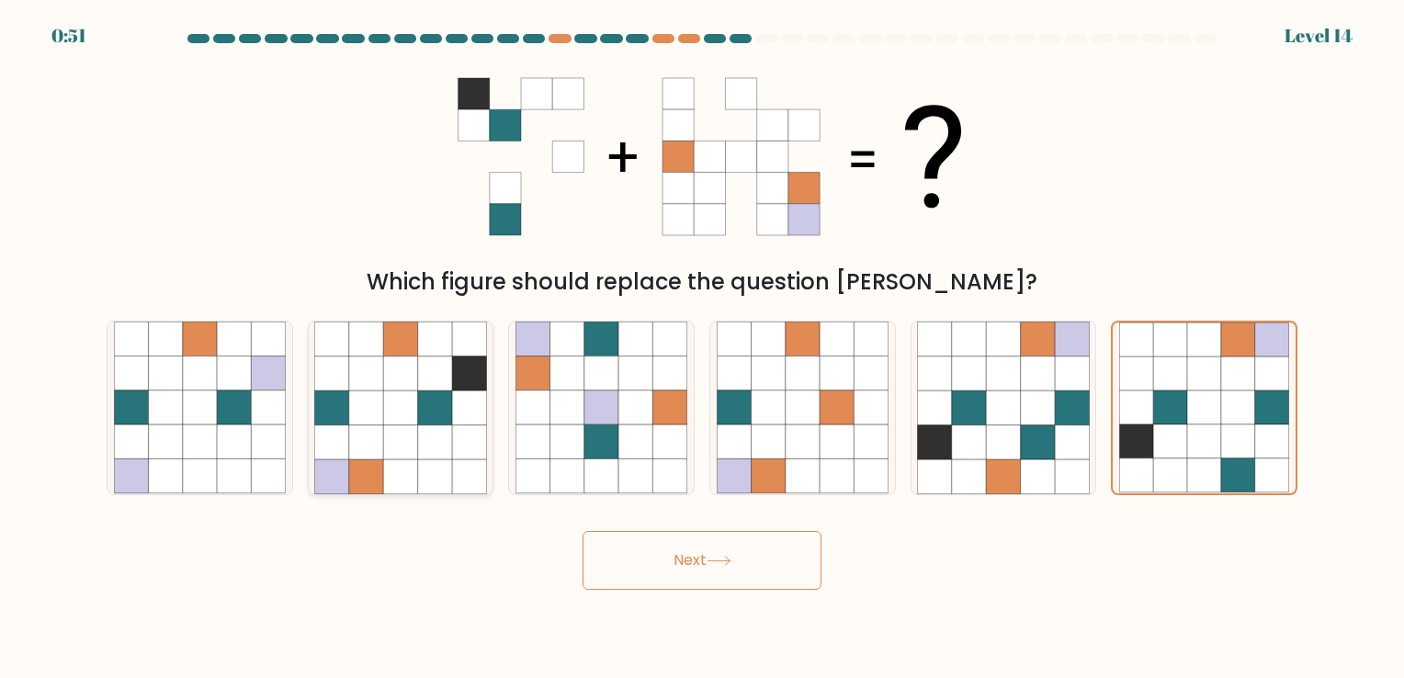
radio input "true"
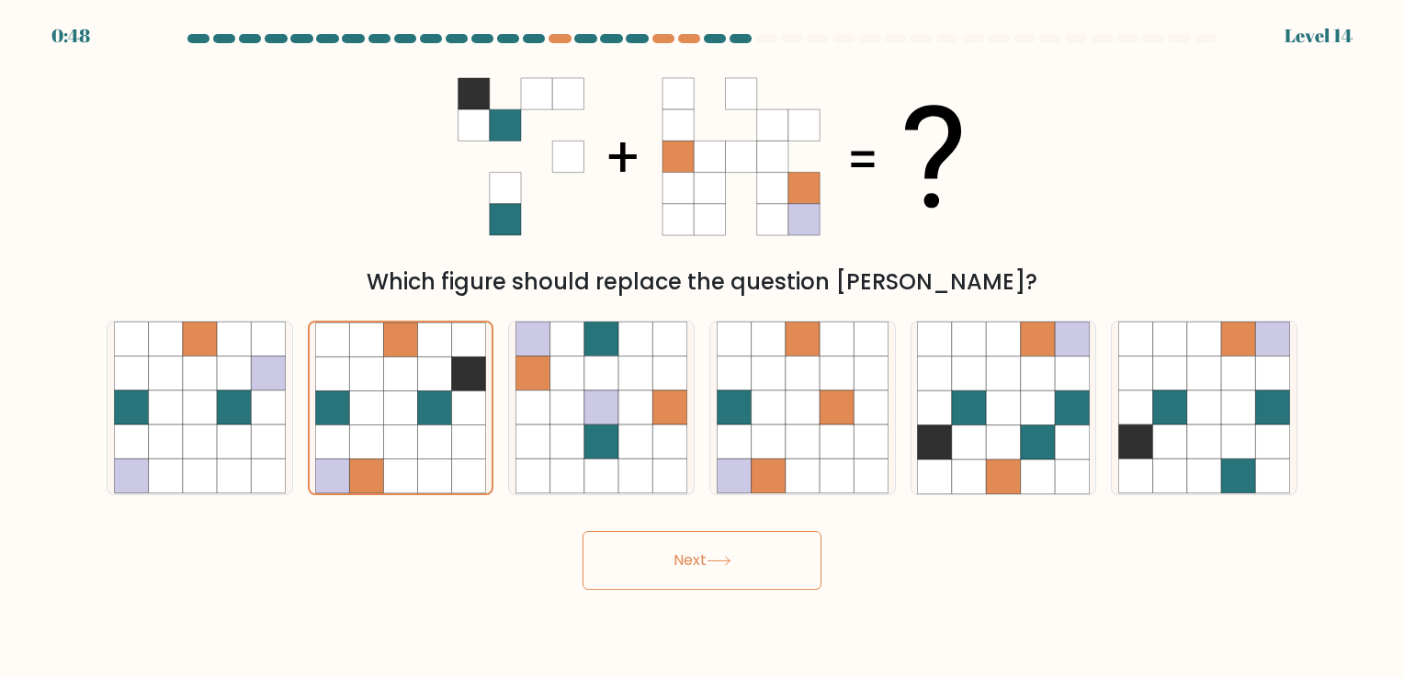
click at [719, 575] on button "Next" at bounding box center [702, 560] width 239 height 59
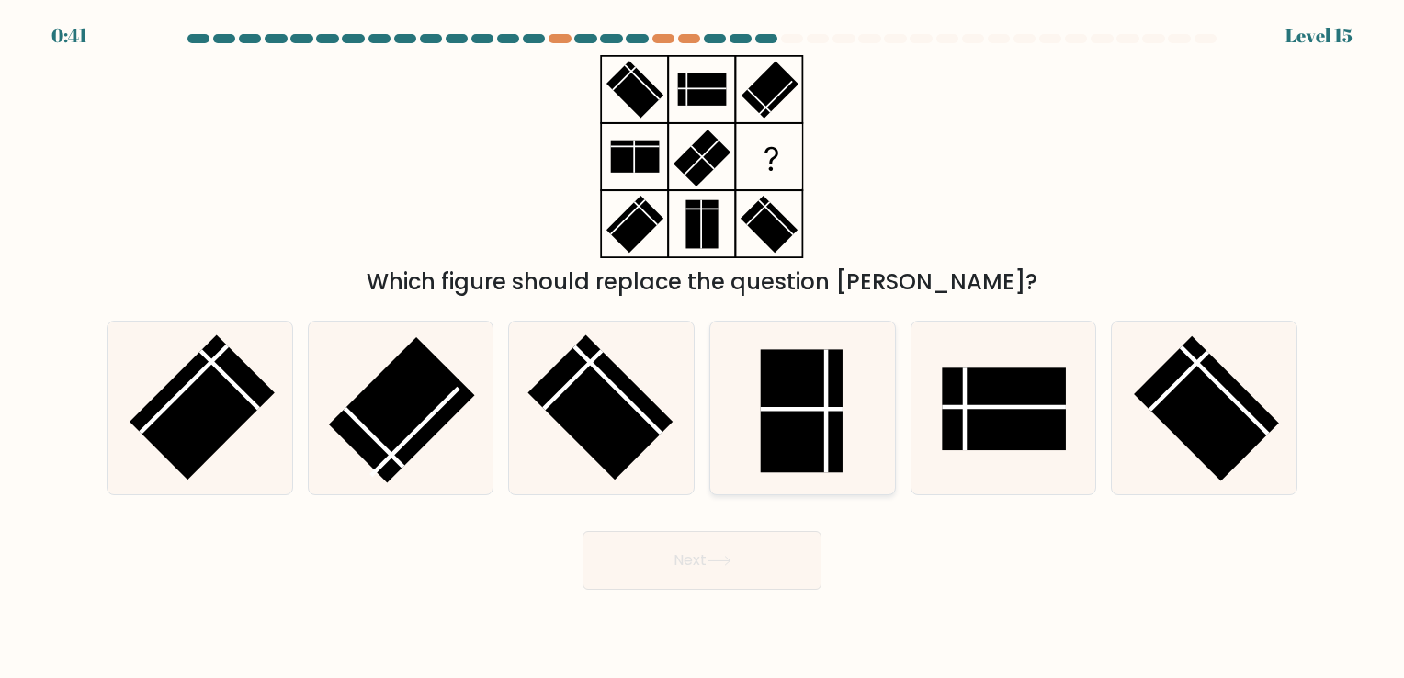
click at [826, 424] on line at bounding box center [826, 411] width 0 height 123
click at [703, 348] on input "d." at bounding box center [702, 343] width 1 height 9
radio input "true"
click at [715, 557] on icon at bounding box center [719, 561] width 25 height 10
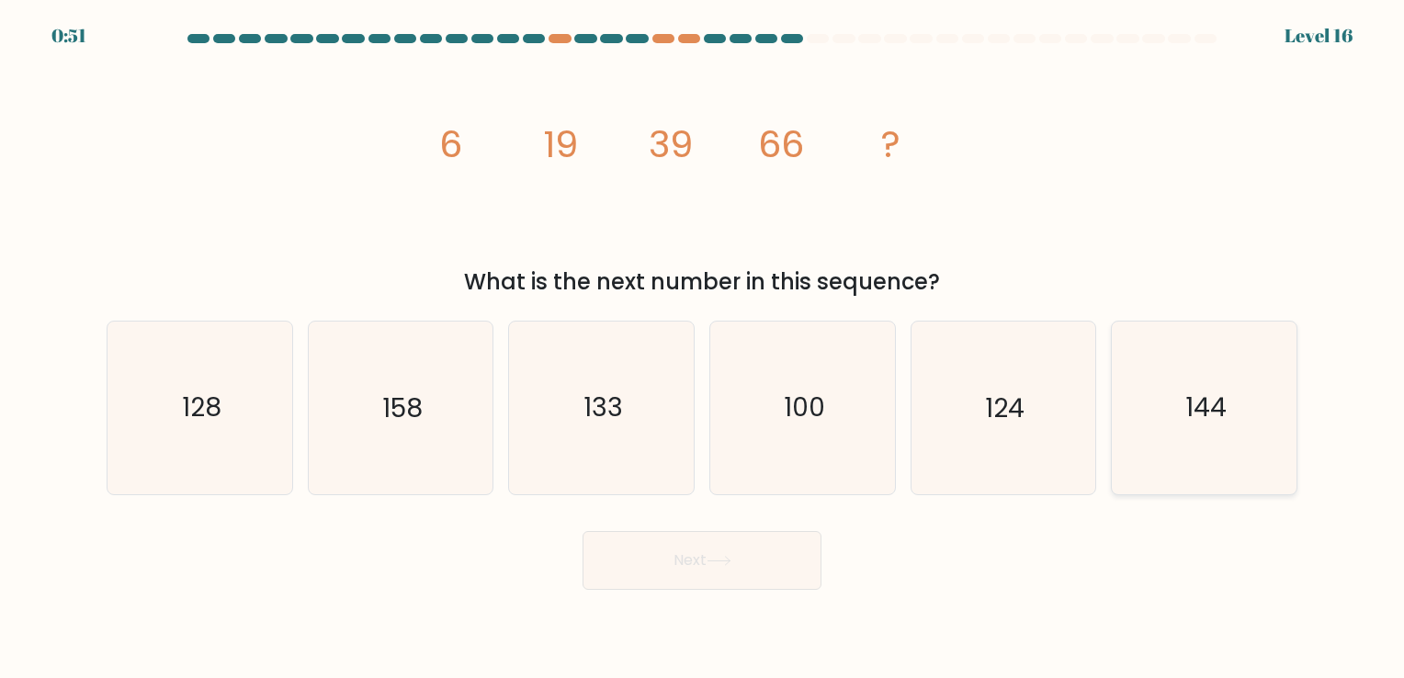
click at [1185, 428] on icon "144" at bounding box center [1204, 408] width 172 height 172
click at [703, 348] on input "f. 144" at bounding box center [702, 343] width 1 height 9
radio input "true"
click at [772, 548] on button "Next" at bounding box center [702, 560] width 239 height 59
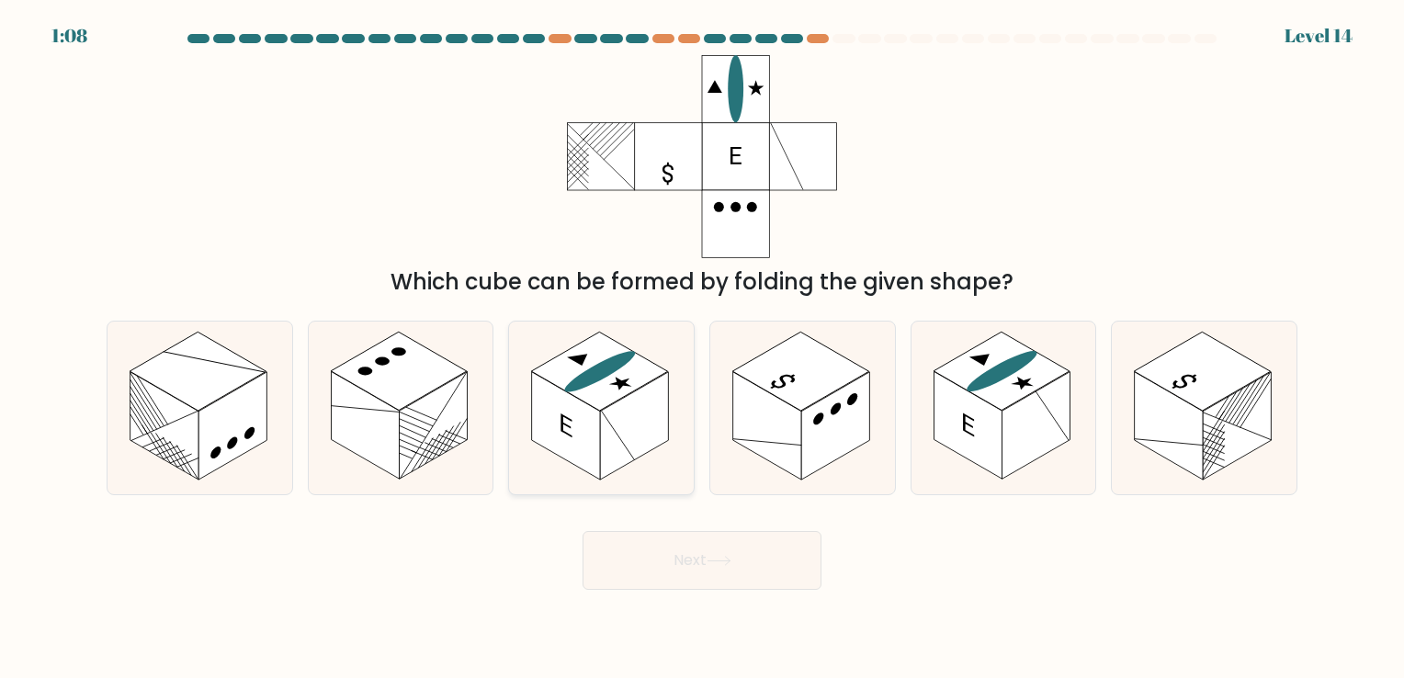
click at [585, 394] on rect at bounding box center [600, 372] width 136 height 79
click at [702, 348] on input "c." at bounding box center [702, 343] width 1 height 9
radio input "true"
click at [676, 565] on button "Next" at bounding box center [702, 560] width 239 height 59
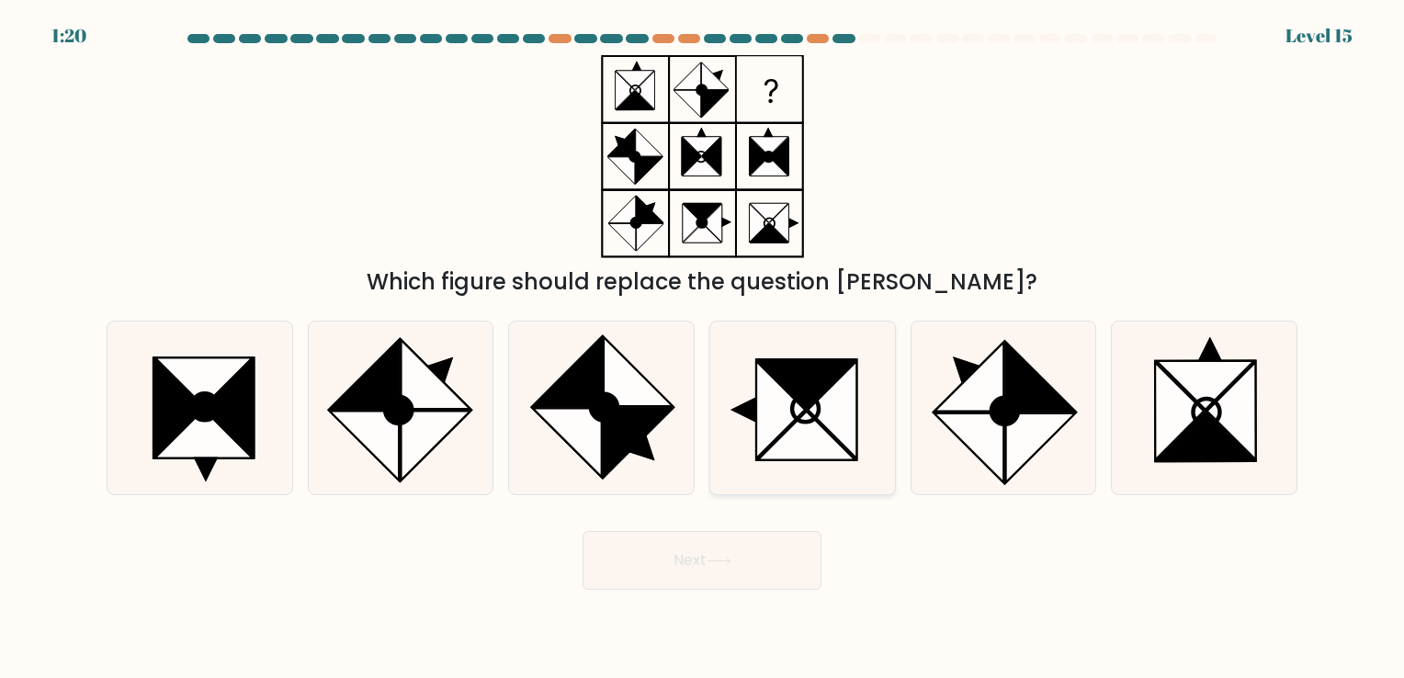
click at [777, 438] on icon at bounding box center [780, 409] width 49 height 97
click at [703, 348] on input "d." at bounding box center [702, 343] width 1 height 9
radio input "true"
click at [441, 413] on icon at bounding box center [435, 446] width 69 height 69
click at [702, 348] on input "b." at bounding box center [702, 343] width 1 height 9
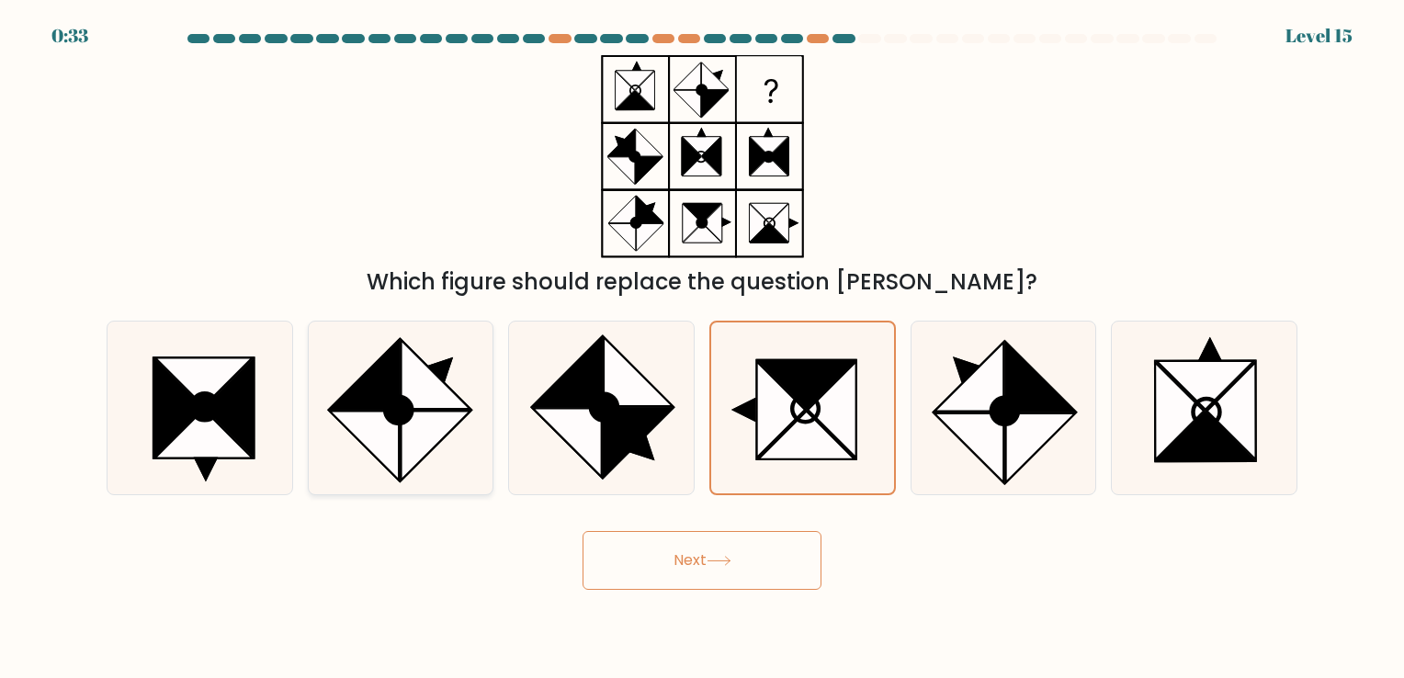
radio input "true"
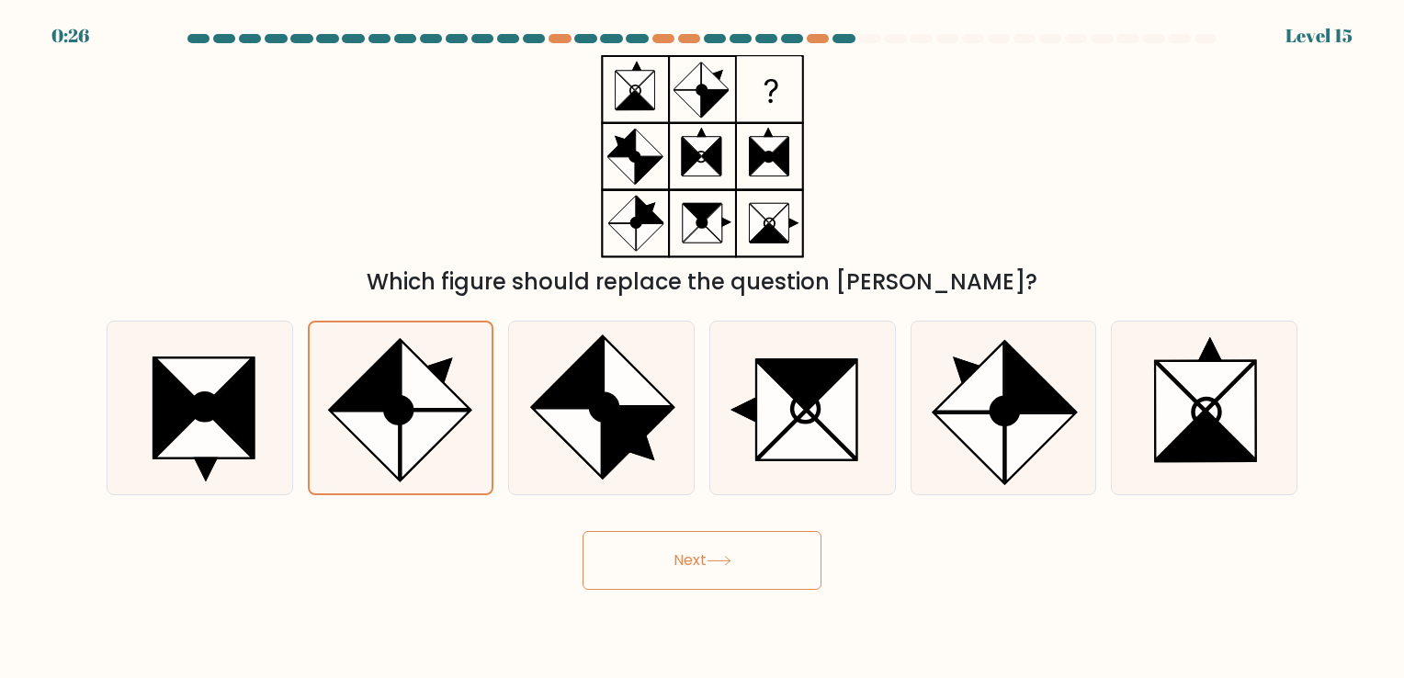
click at [781, 580] on button "Next" at bounding box center [702, 560] width 239 height 59
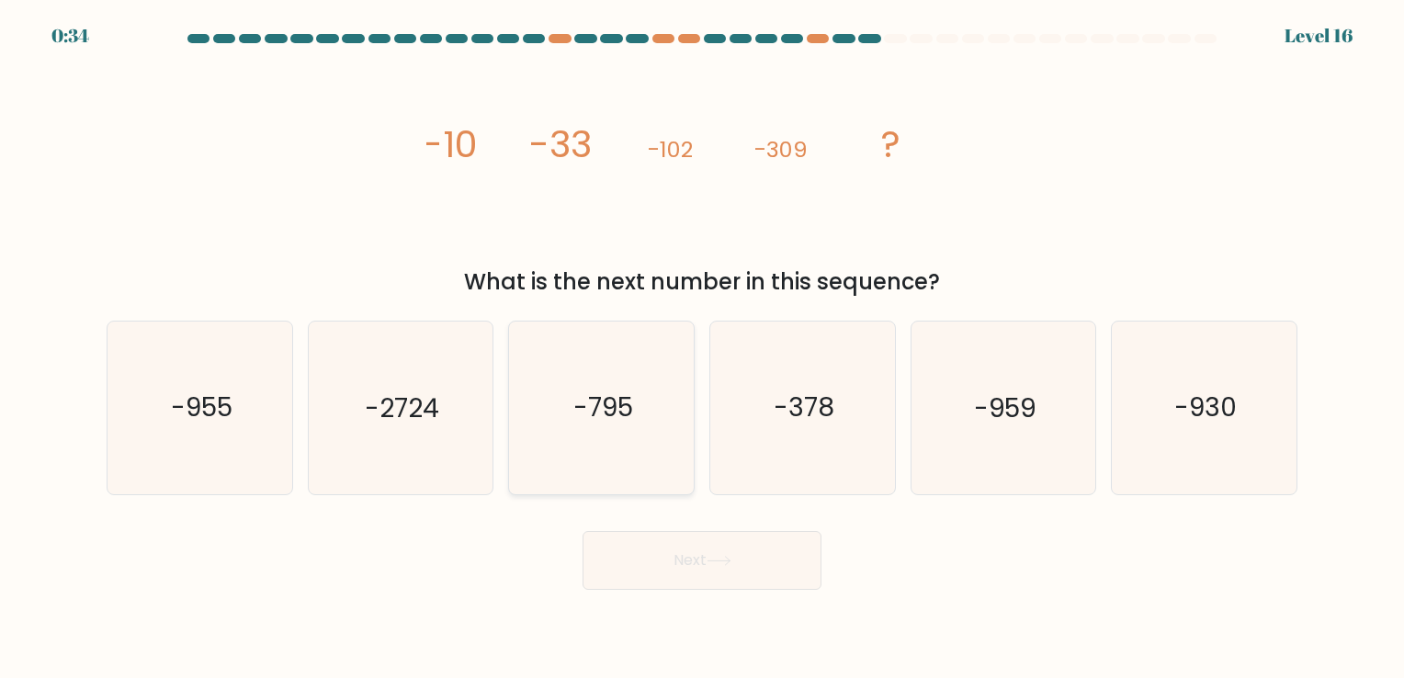
click at [563, 405] on icon "-795" at bounding box center [601, 408] width 172 height 172
click at [702, 348] on input "c. -795" at bounding box center [702, 343] width 1 height 9
radio input "true"
click at [732, 594] on body "0:25 Level 16" at bounding box center [702, 339] width 1404 height 678
click at [650, 580] on button "Next" at bounding box center [702, 560] width 239 height 59
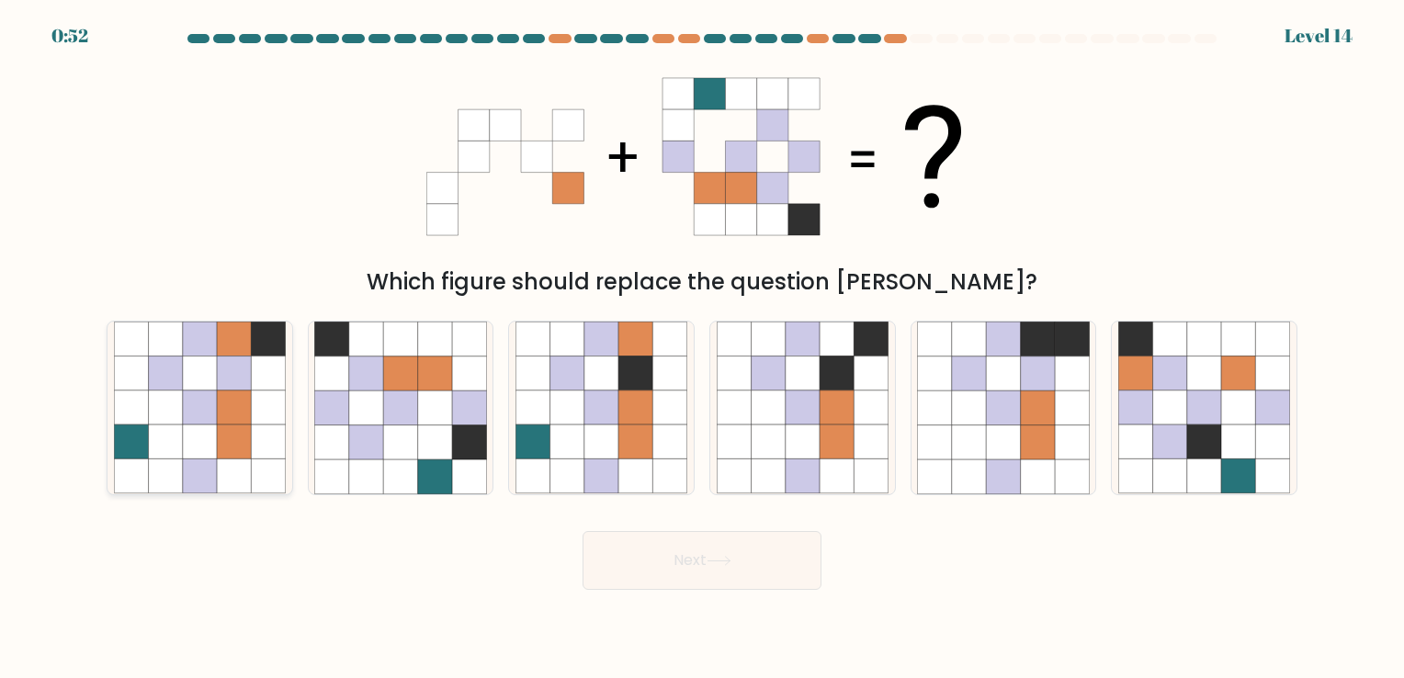
click at [195, 400] on icon at bounding box center [200, 408] width 34 height 34
click at [702, 348] on input "a." at bounding box center [702, 343] width 1 height 9
radio input "true"
click at [706, 551] on button "Next" at bounding box center [702, 560] width 239 height 59
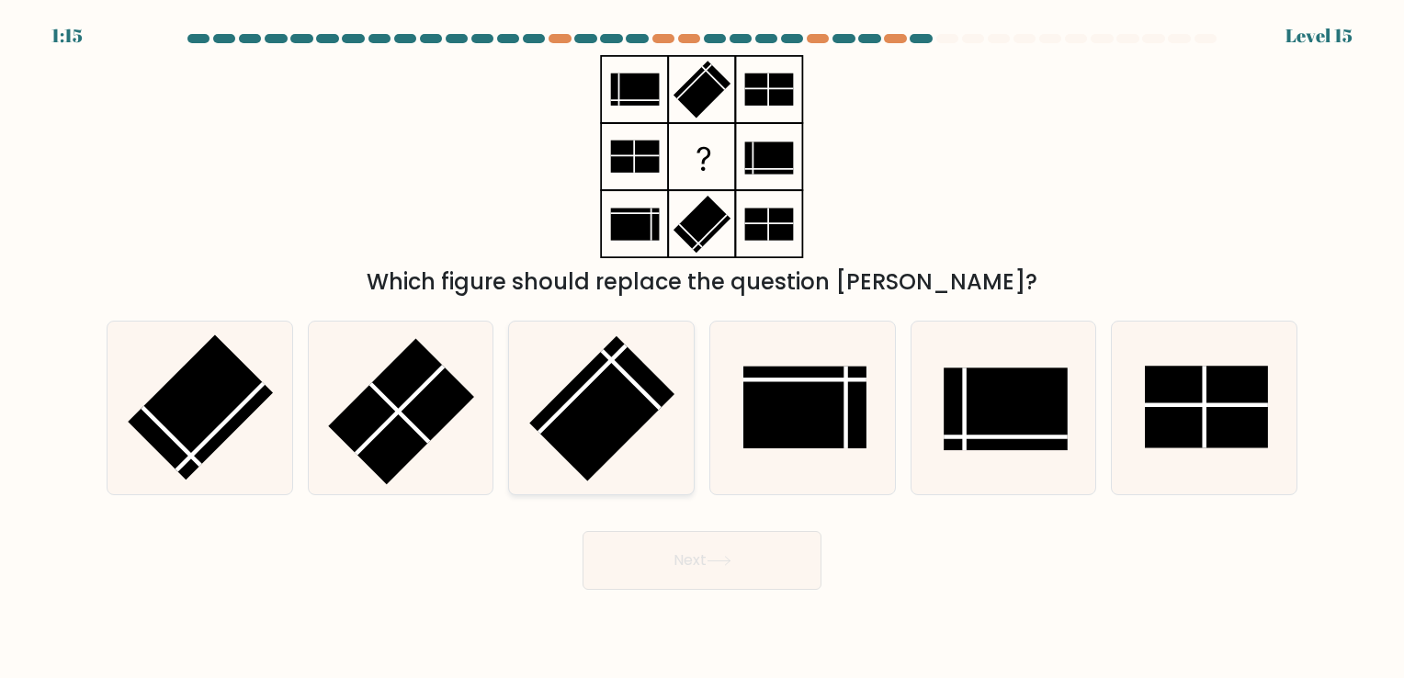
click at [617, 393] on rect at bounding box center [601, 408] width 145 height 145
click at [702, 348] on input "c." at bounding box center [702, 343] width 1 height 9
radio input "true"
click at [742, 569] on button "Next" at bounding box center [702, 560] width 239 height 59
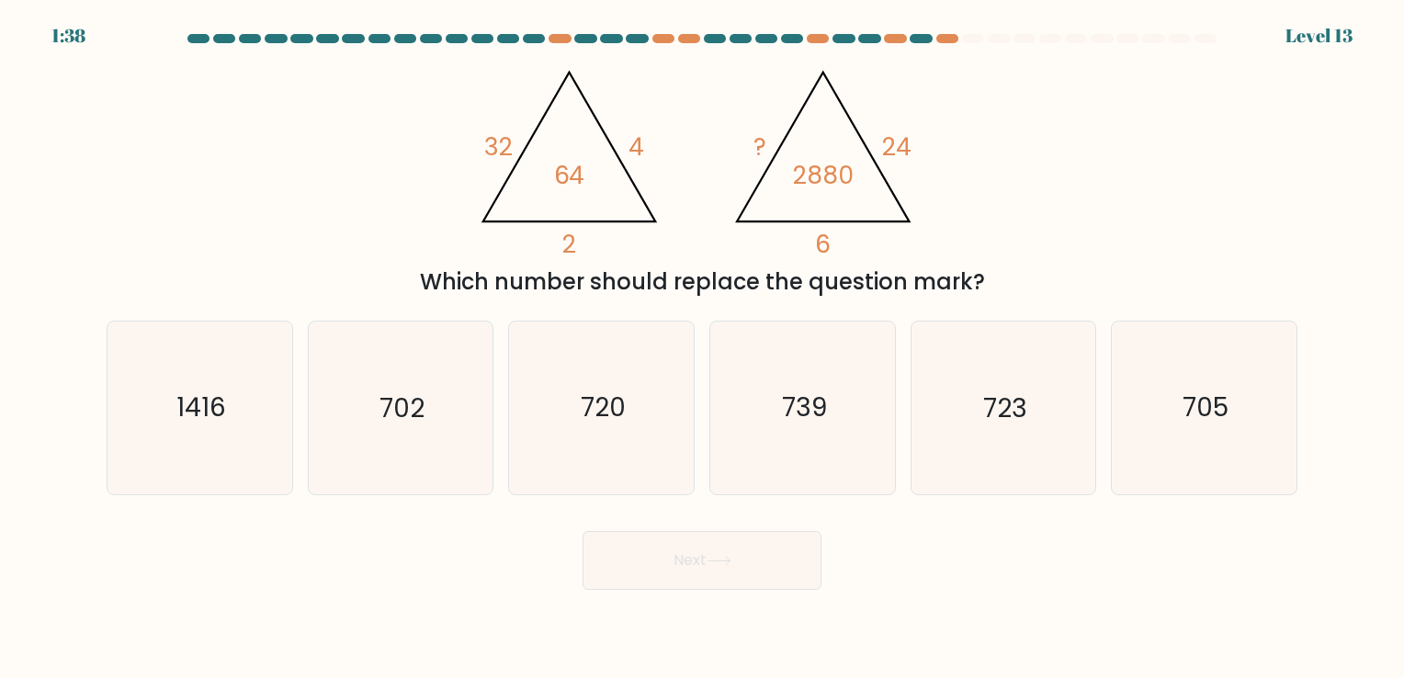
click at [821, 241] on tspan "6" at bounding box center [824, 245] width 16 height 34
drag, startPoint x: 570, startPoint y: 248, endPoint x: 875, endPoint y: 252, distance: 305.1
click at [875, 252] on icon "@import url('https://fonts.googleapis.com/css?family=Abril+Fatface:400,100,100i…" at bounding box center [702, 156] width 468 height 203
click at [667, 168] on icon "@import url('https://fonts.googleapis.com/css?family=Abril+Fatface:400,100,100i…" at bounding box center [702, 156] width 468 height 203
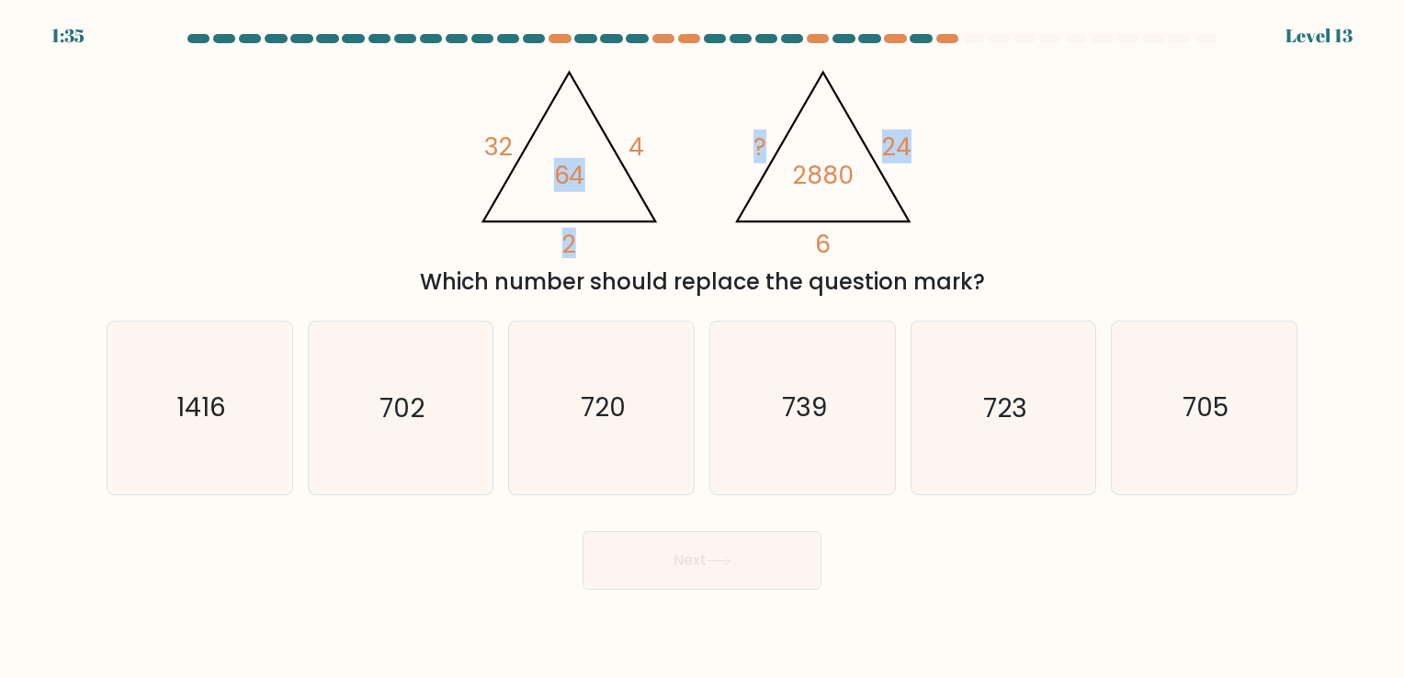
drag, startPoint x: 855, startPoint y: 138, endPoint x: 908, endPoint y: 136, distance: 53.3
click at [908, 136] on g "@import url('https://fonts.googleapis.com/css?family=Abril+Fatface:400,100,100i…" at bounding box center [698, 159] width 456 height 206
click at [908, 136] on tspan "24" at bounding box center [897, 147] width 29 height 34
click at [835, 151] on icon "@import url('https://fonts.googleapis.com/css?family=Abril+Fatface:400,100,100i…" at bounding box center [702, 156] width 468 height 203
drag, startPoint x: 816, startPoint y: 176, endPoint x: 848, endPoint y: 175, distance: 32.2
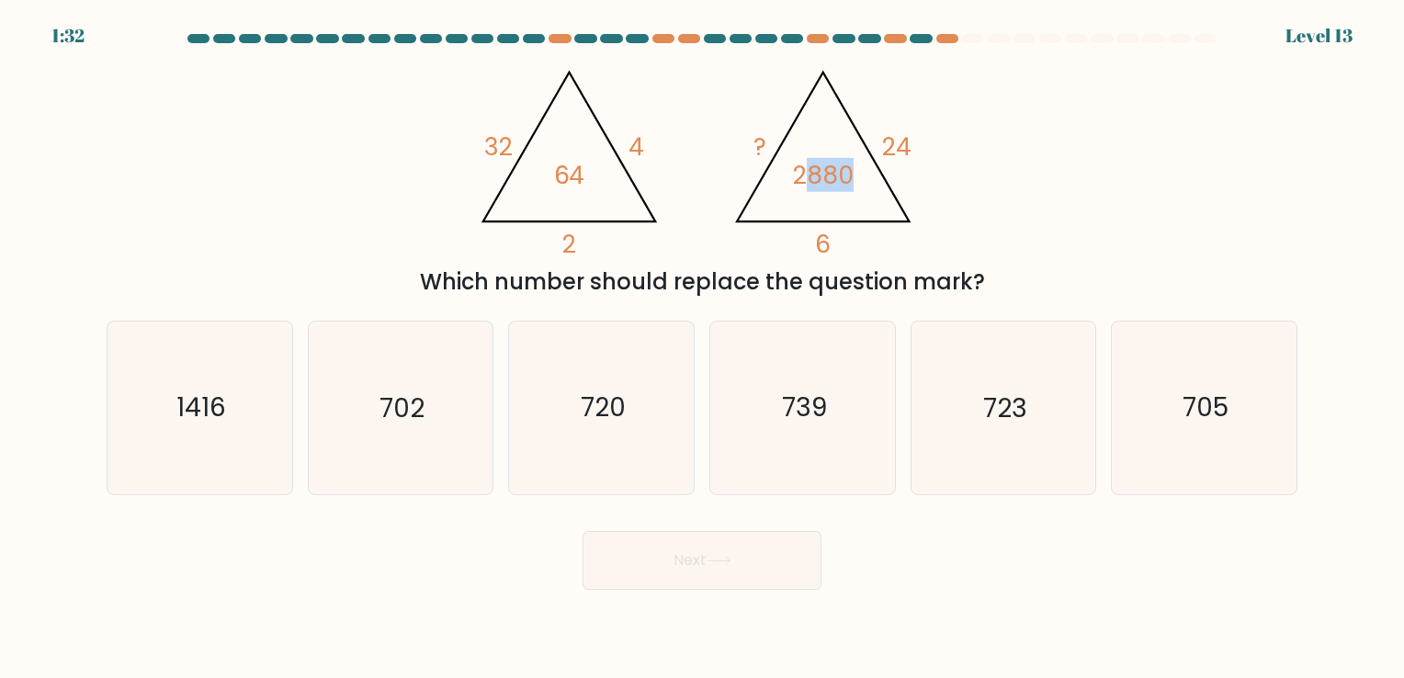
click at [848, 175] on tspan "2880" at bounding box center [824, 175] width 61 height 34
drag, startPoint x: 848, startPoint y: 175, endPoint x: 828, endPoint y: 176, distance: 20.3
click at [828, 176] on tspan "2880" at bounding box center [824, 175] width 61 height 34
click at [821, 188] on tspan "2880" at bounding box center [824, 175] width 61 height 34
click at [623, 431] on icon "720" at bounding box center [601, 408] width 172 height 172
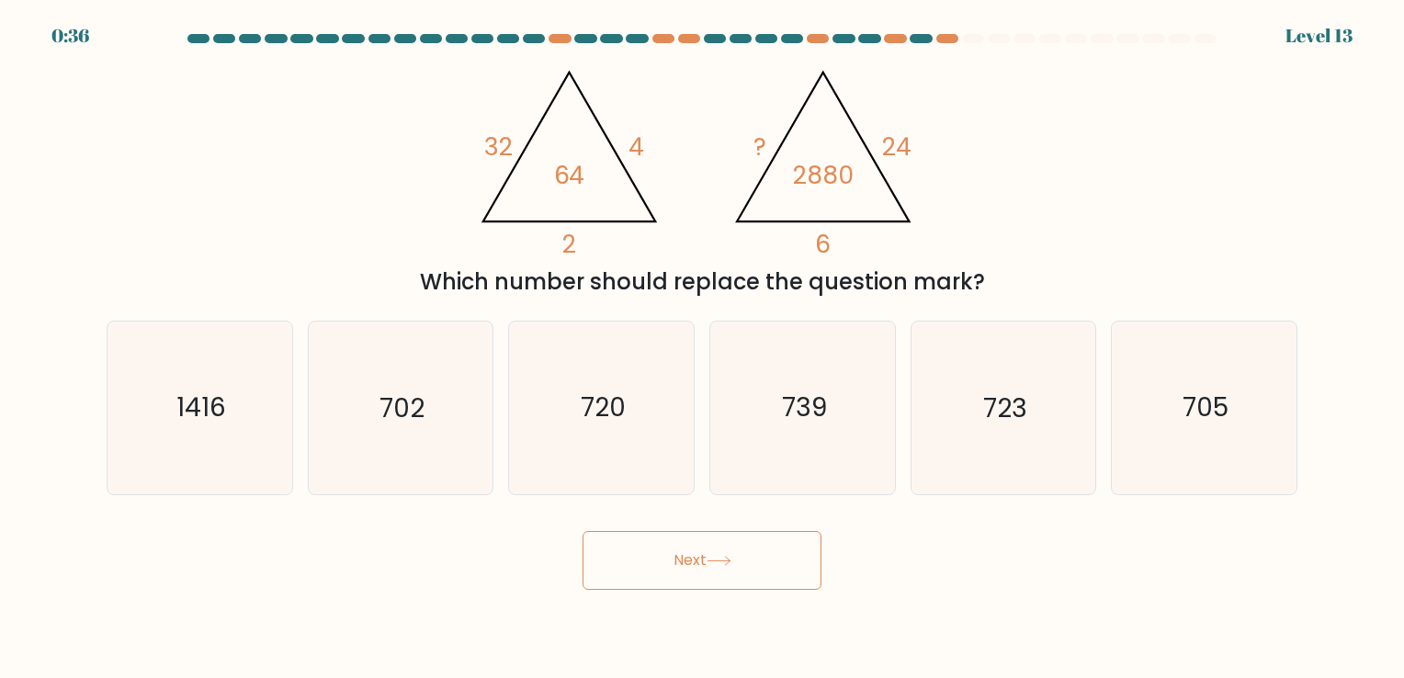
drag, startPoint x: 627, startPoint y: 435, endPoint x: 698, endPoint y: 594, distance: 174.4
click at [698, 594] on body "0:36 Level 13" at bounding box center [702, 339] width 1404 height 678
click at [607, 402] on text "720" at bounding box center [603, 409] width 45 height 36
click at [702, 348] on input "c. 720" at bounding box center [702, 343] width 1 height 9
radio input "true"
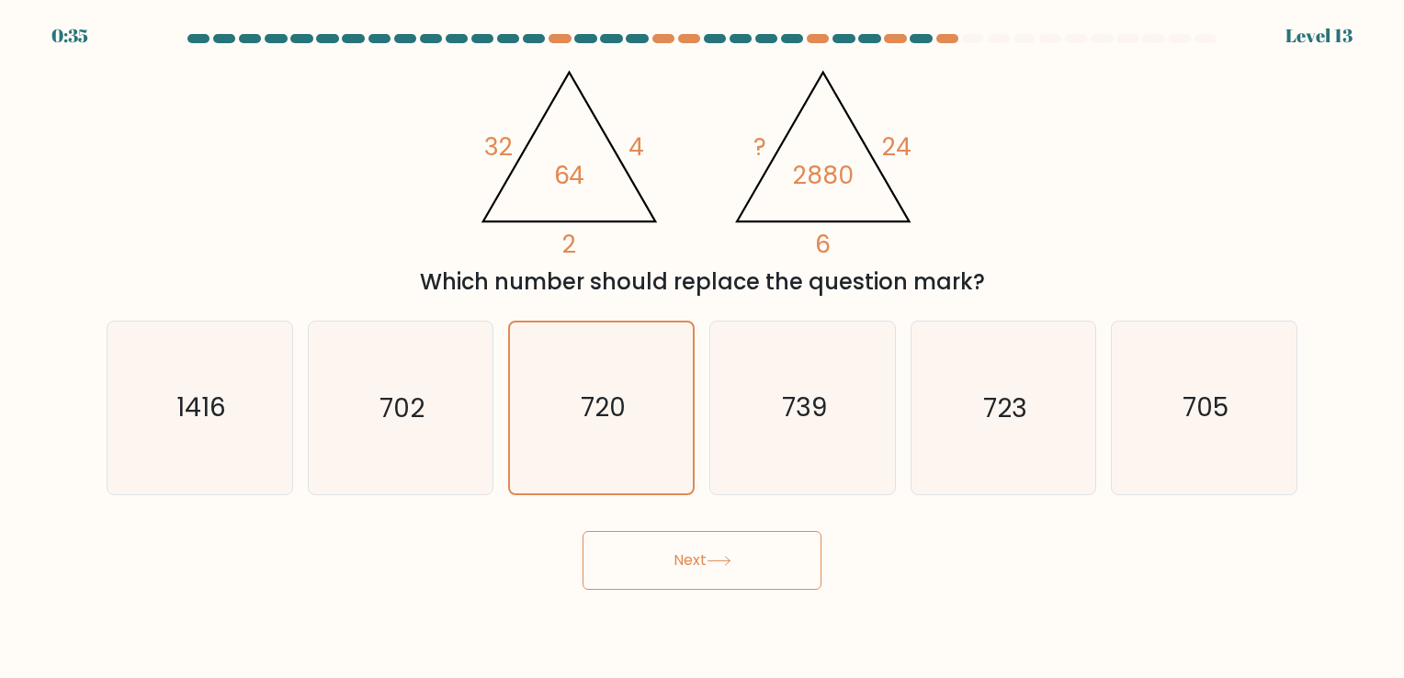
click at [632, 565] on button "Next" at bounding box center [702, 560] width 239 height 59
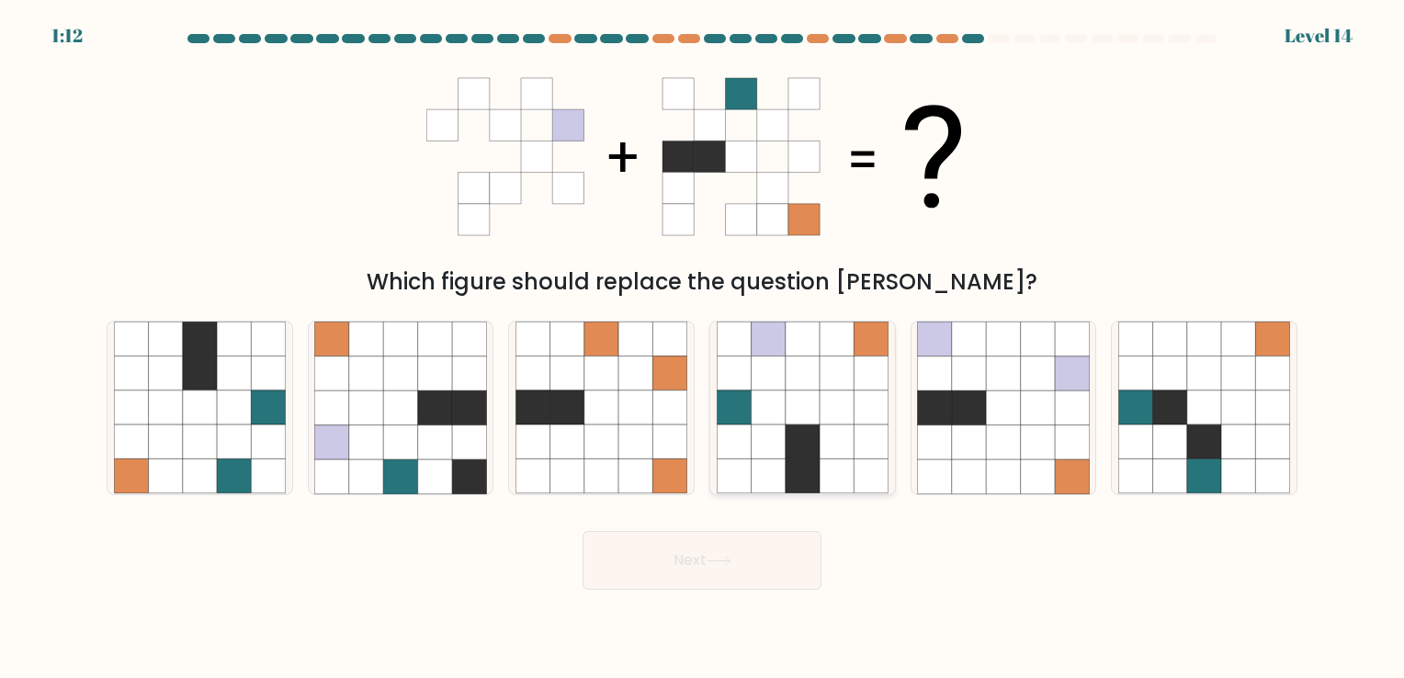
click at [801, 458] on icon at bounding box center [803, 442] width 34 height 34
click at [703, 348] on input "d." at bounding box center [702, 343] width 1 height 9
radio input "true"
click at [767, 566] on button "Next" at bounding box center [702, 560] width 239 height 59
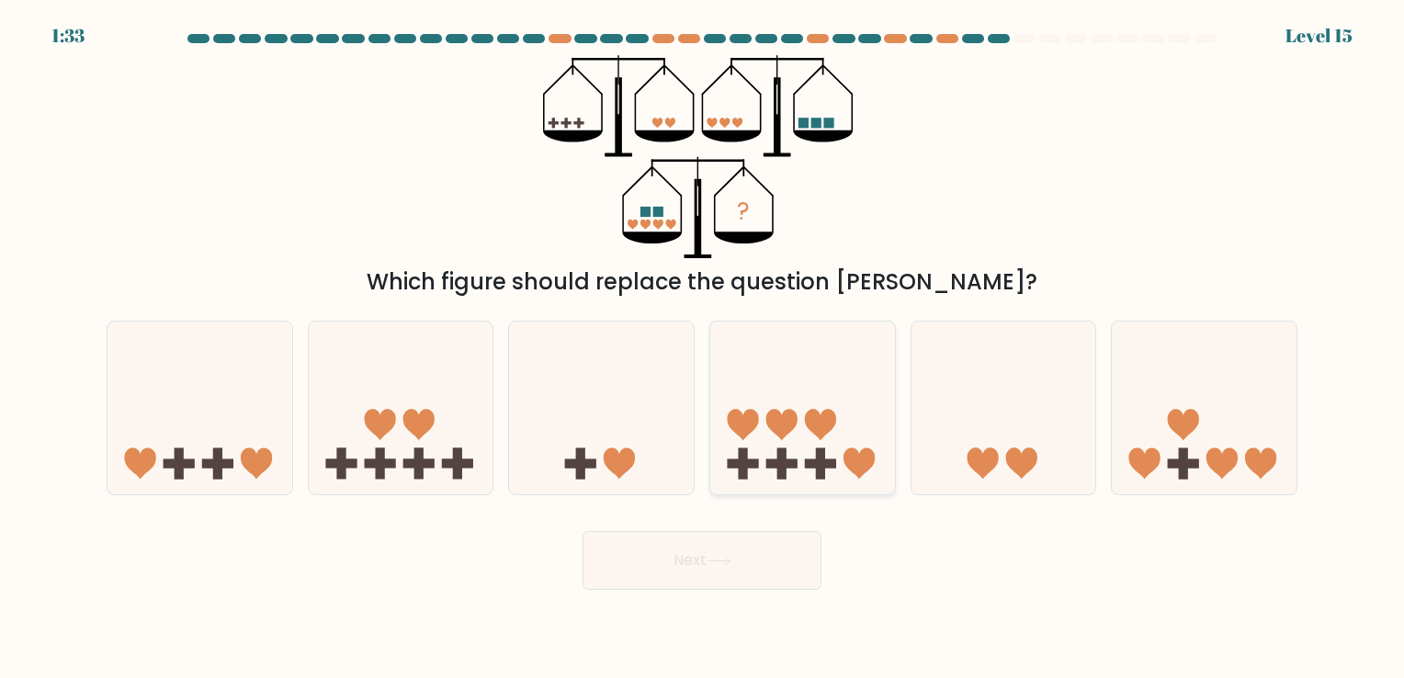
click at [848, 461] on icon at bounding box center [859, 463] width 31 height 31
click at [703, 348] on input "d." at bounding box center [702, 343] width 1 height 9
radio input "true"
click at [780, 571] on button "Next" at bounding box center [702, 560] width 239 height 59
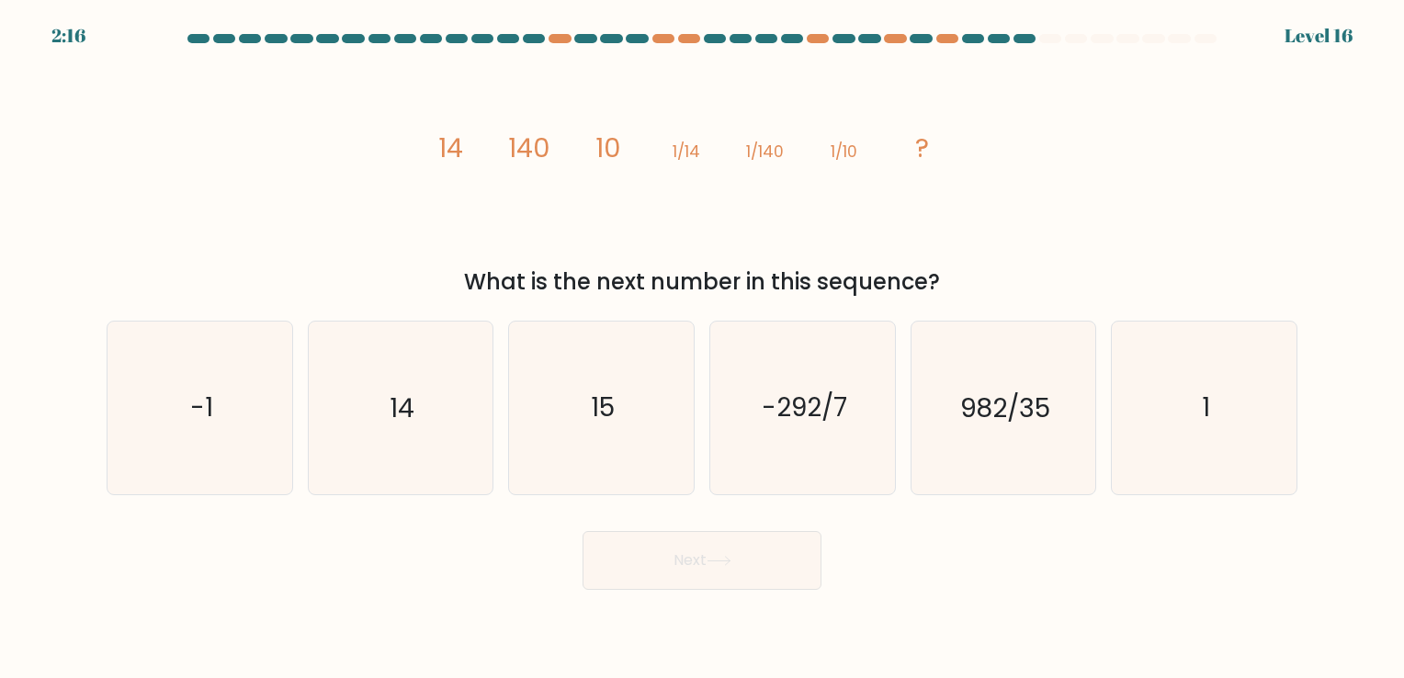
drag, startPoint x: 780, startPoint y: 571, endPoint x: 957, endPoint y: 605, distance: 180.6
click at [965, 586] on div "Next" at bounding box center [702, 553] width 1213 height 73
click at [445, 199] on icon "image/svg+xml 14 140 10 1/14 1/140 1/10 ?" at bounding box center [701, 156] width 551 height 203
click at [448, 411] on icon "14" at bounding box center [400, 408] width 172 height 172
click at [702, 348] on input "b. 14" at bounding box center [702, 343] width 1 height 9
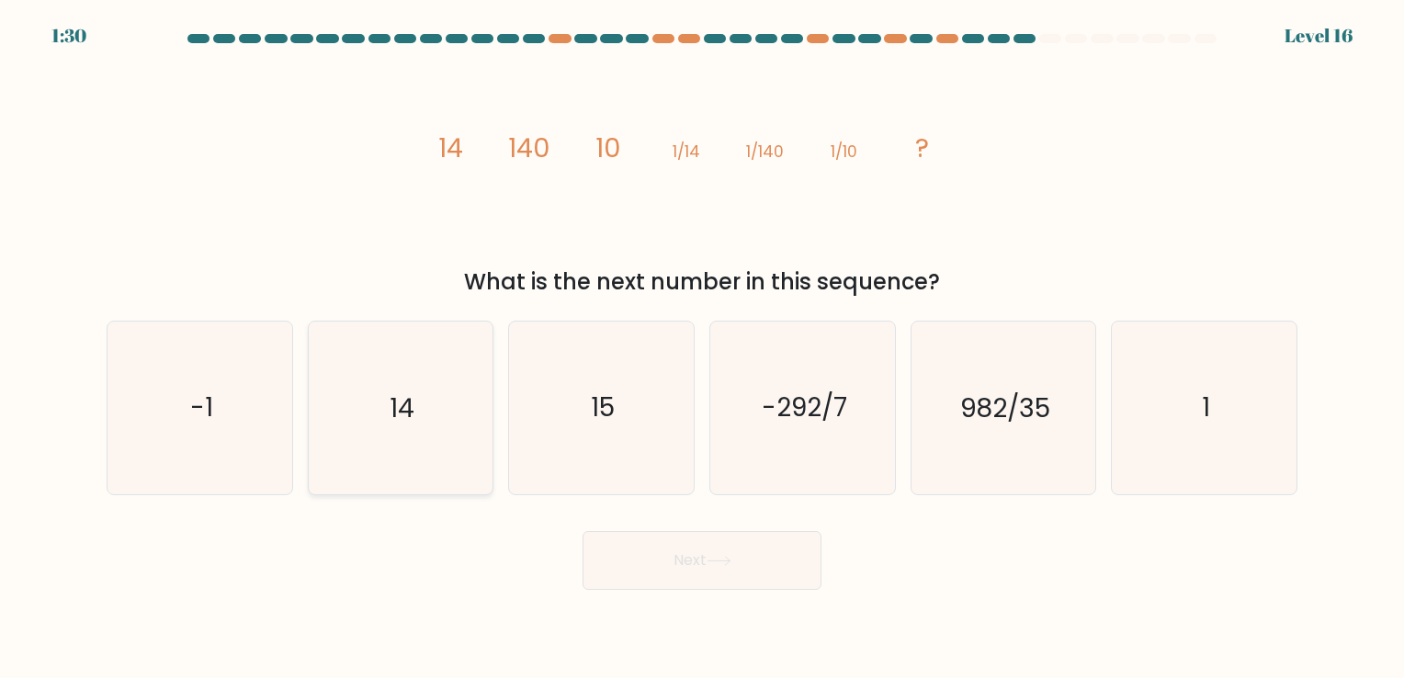
radio input "true"
click at [750, 576] on button "Next" at bounding box center [702, 560] width 239 height 59
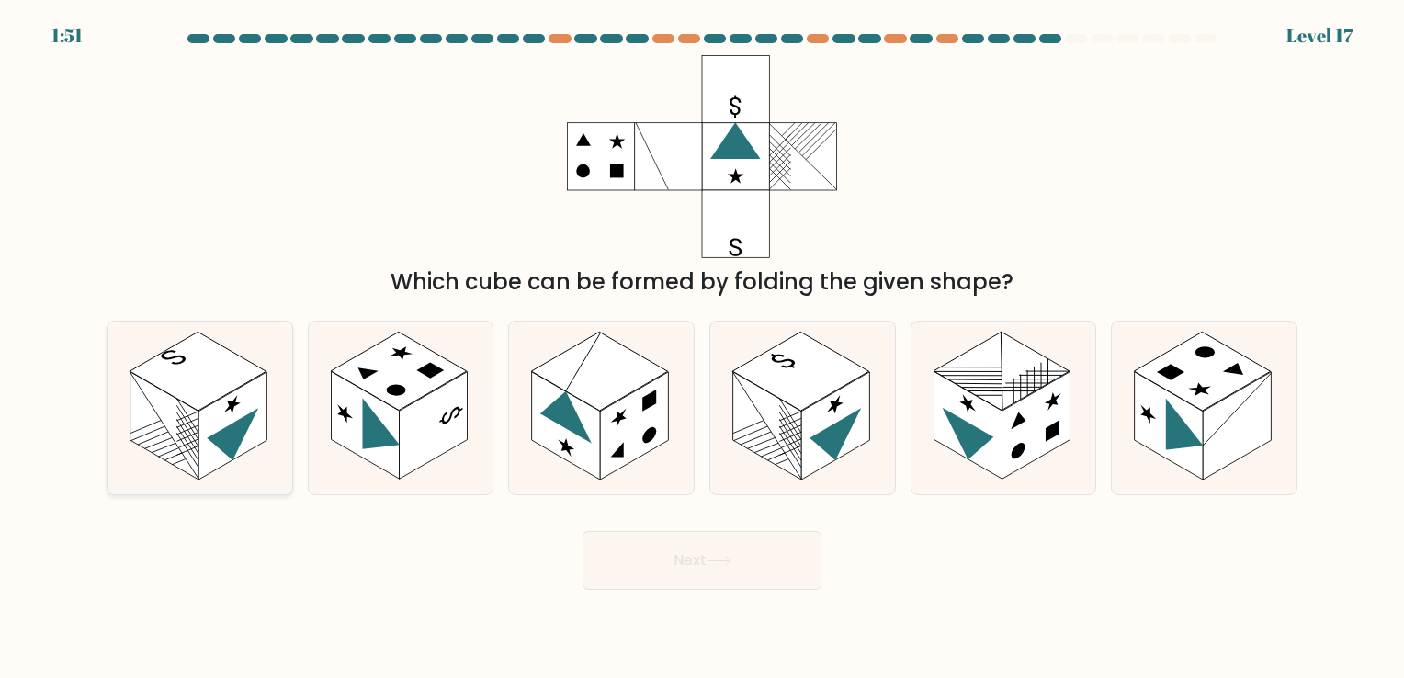
click at [210, 395] on rect at bounding box center [198, 372] width 136 height 79
click at [702, 348] on input "a." at bounding box center [702, 343] width 1 height 9
radio input "true"
click at [794, 441] on rect at bounding box center [767, 426] width 68 height 108
click at [703, 348] on input "d." at bounding box center [702, 343] width 1 height 9
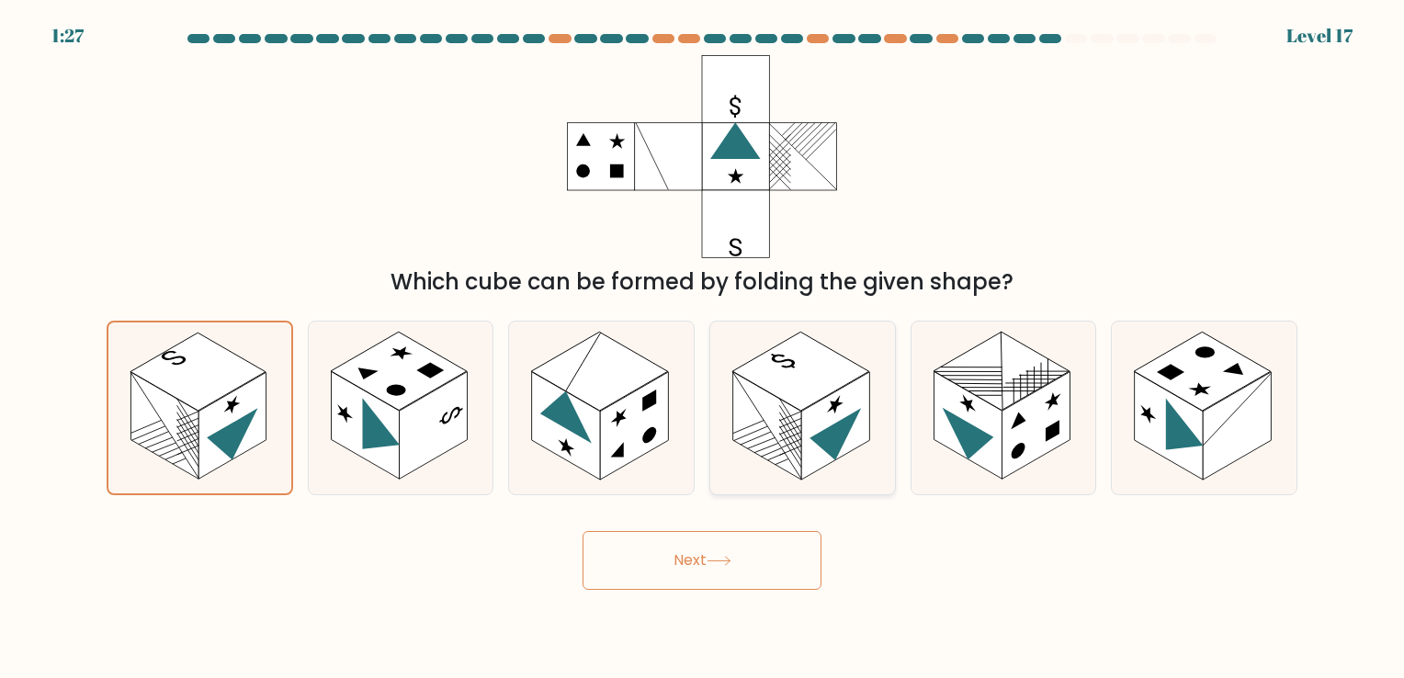
radio input "true"
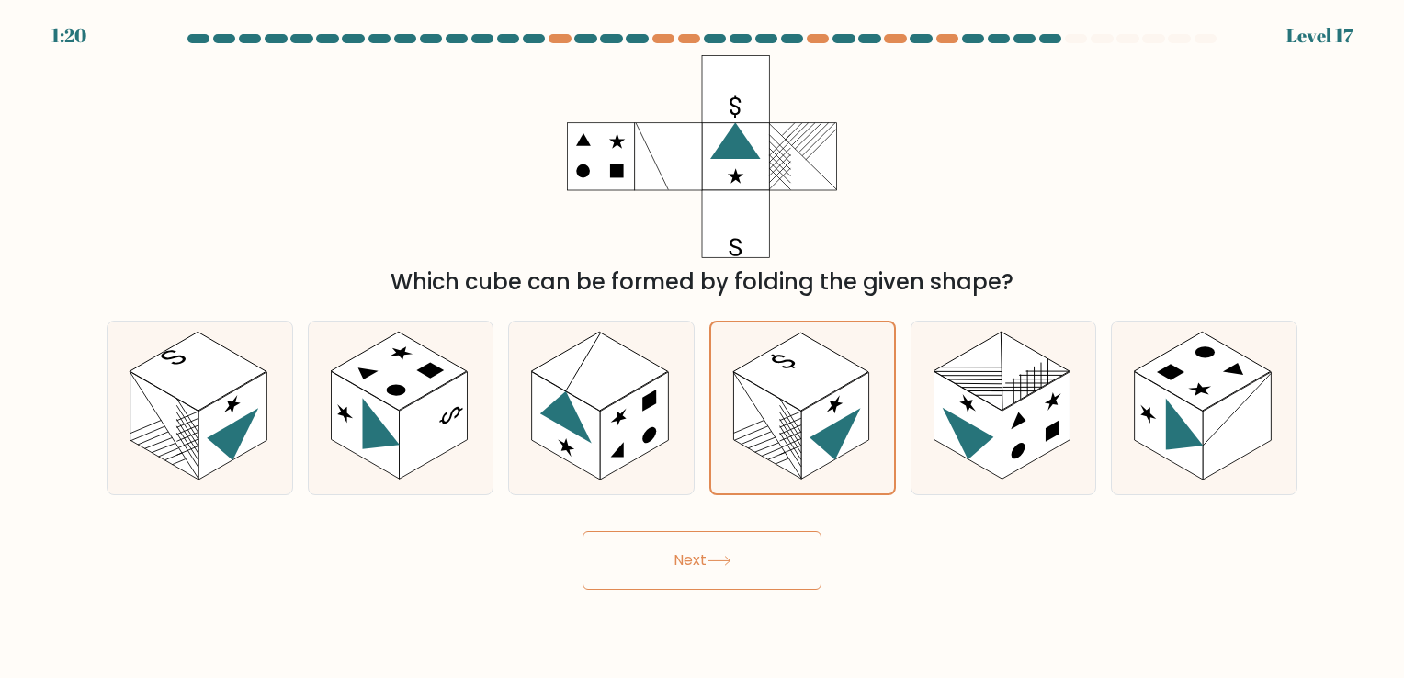
click at [687, 553] on button "Next" at bounding box center [702, 560] width 239 height 59
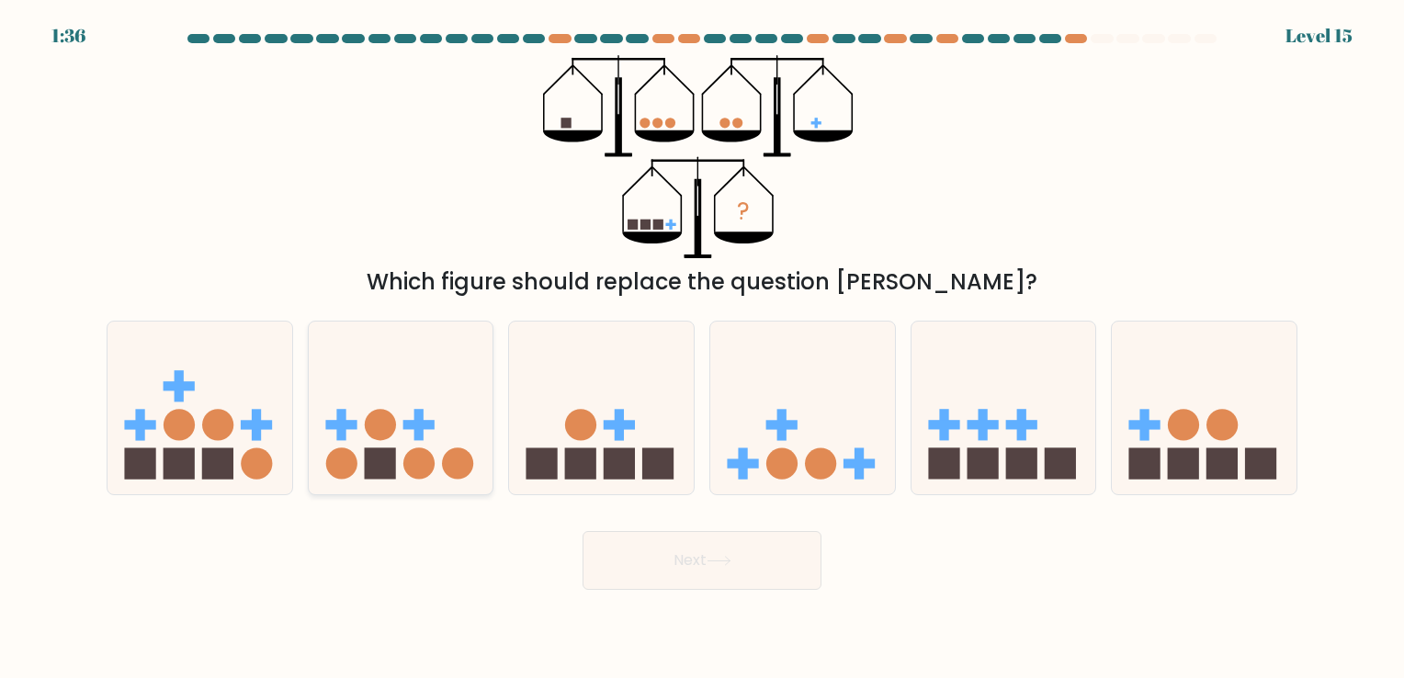
click at [437, 434] on icon at bounding box center [401, 408] width 185 height 153
click at [702, 348] on input "b." at bounding box center [702, 343] width 1 height 9
radio input "true"
click at [706, 588] on button "Next" at bounding box center [702, 560] width 239 height 59
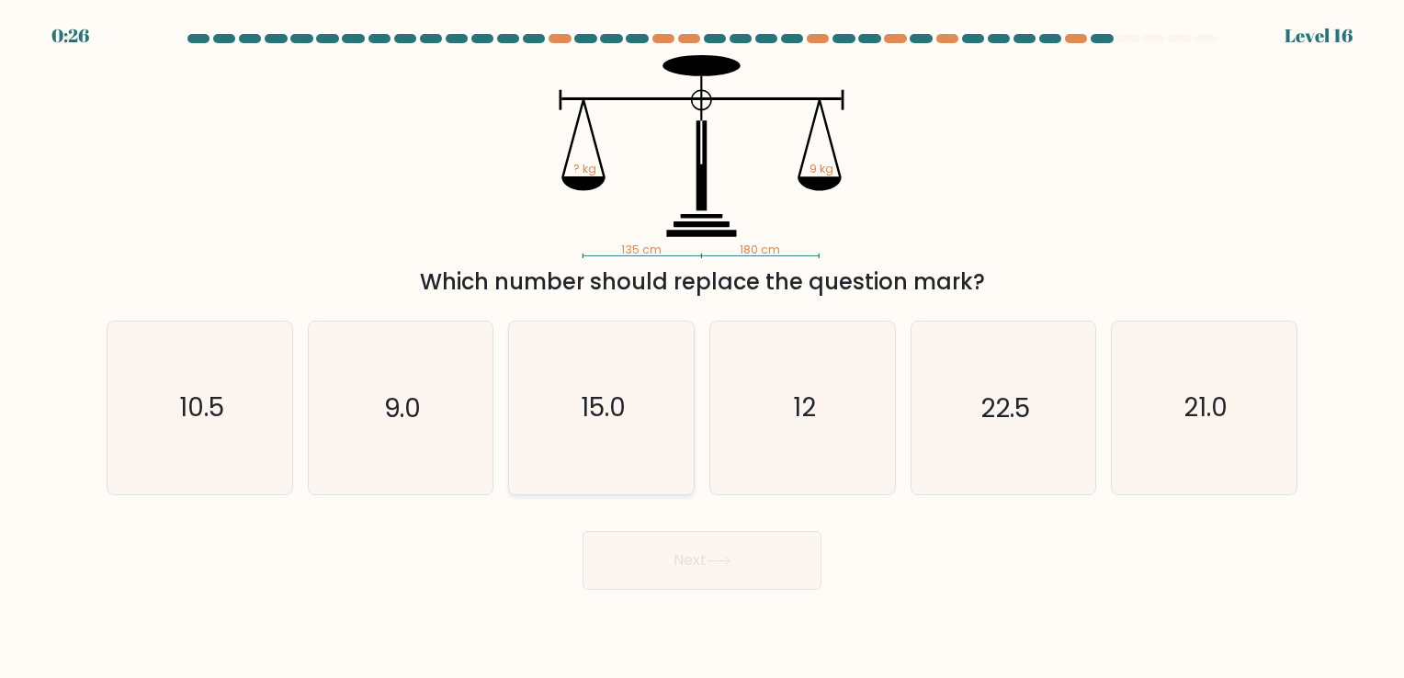
click at [556, 419] on icon "15.0" at bounding box center [601, 408] width 172 height 172
click at [702, 348] on input "c. 15.0" at bounding box center [702, 343] width 1 height 9
radio input "true"
click at [774, 436] on icon "12" at bounding box center [803, 408] width 172 height 172
click at [703, 348] on input "d. 12" at bounding box center [702, 343] width 1 height 9
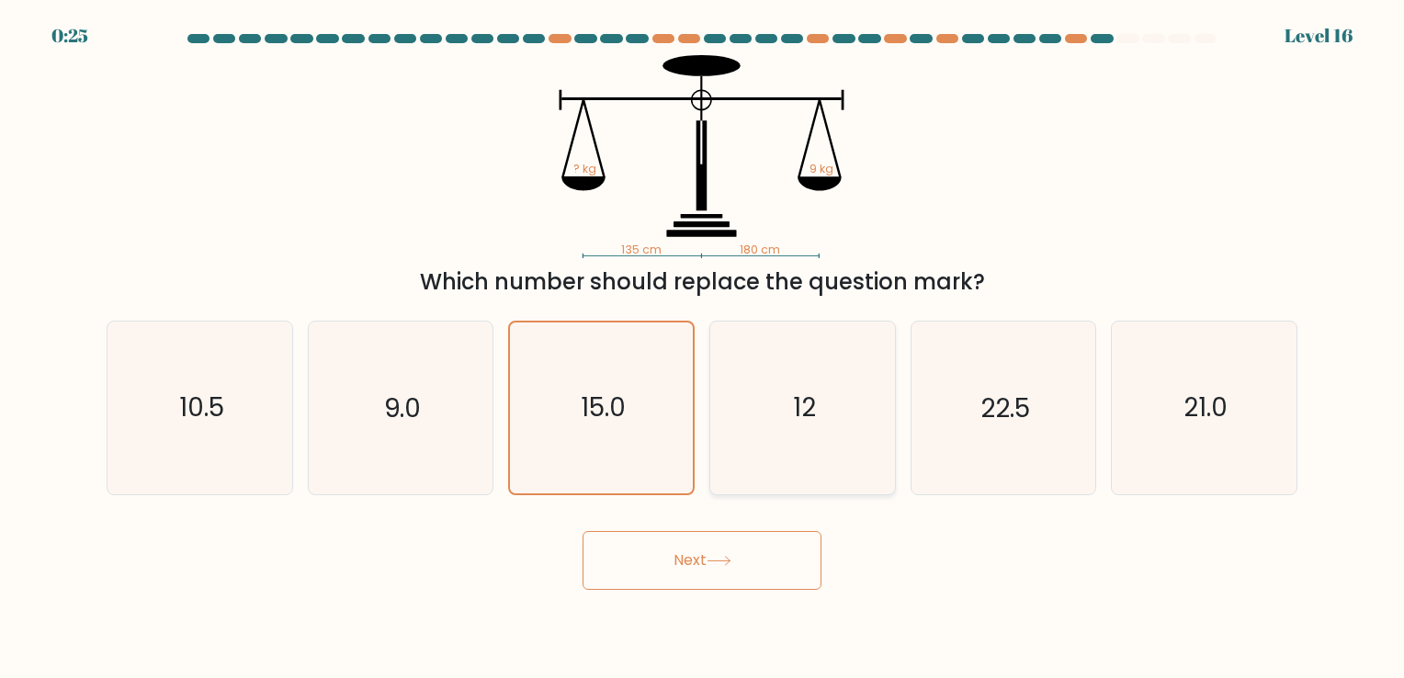
radio input "true"
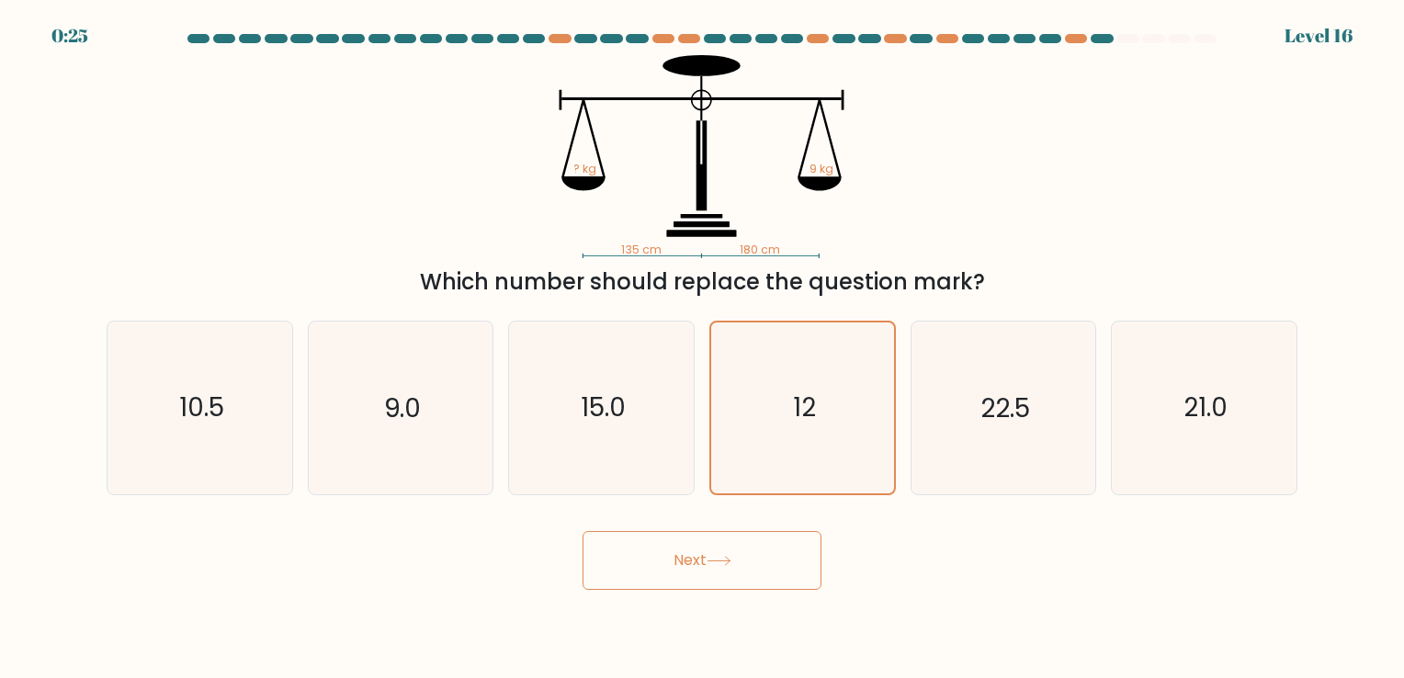
click at [714, 542] on button "Next" at bounding box center [702, 560] width 239 height 59
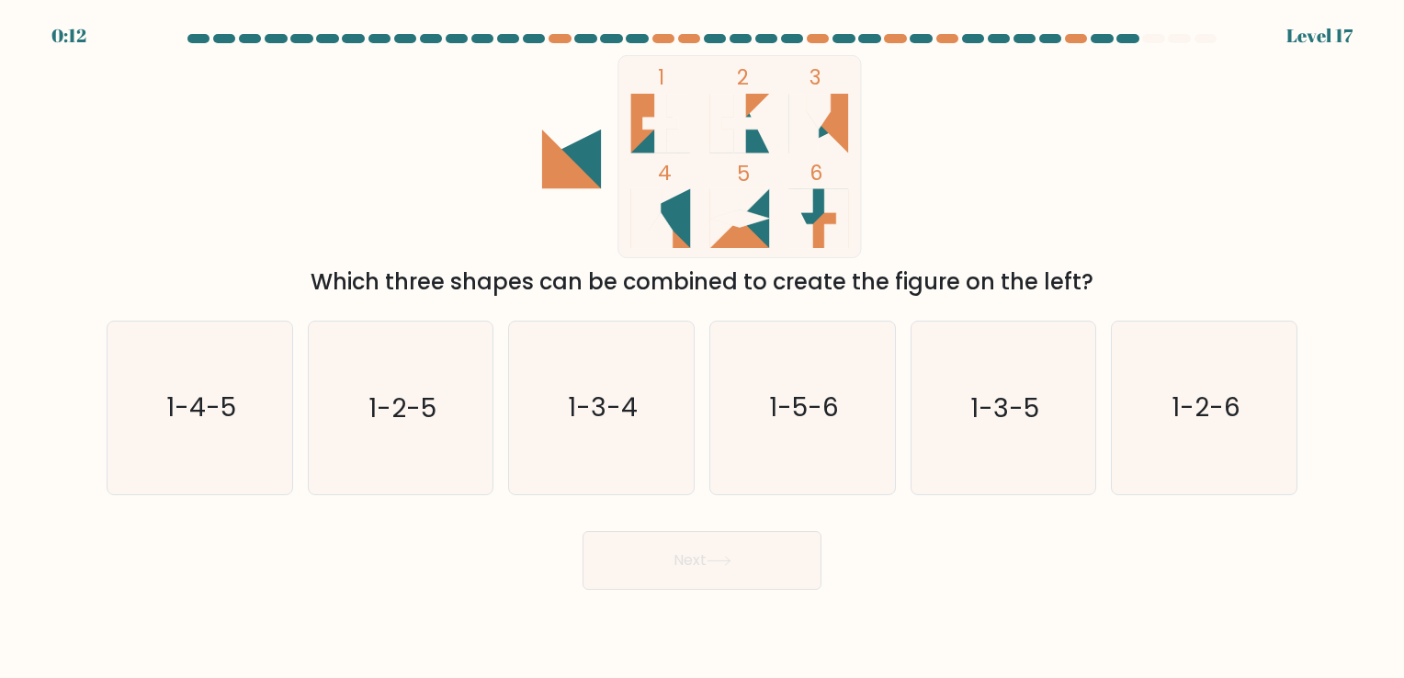
drag, startPoint x: 823, startPoint y: 423, endPoint x: 759, endPoint y: 539, distance: 133.3
click at [821, 428] on icon "1-5-6" at bounding box center [803, 408] width 172 height 172
click at [703, 348] on input "d. 1-5-6" at bounding box center [702, 343] width 1 height 9
radio input "true"
click at [758, 542] on button "Next" at bounding box center [702, 560] width 239 height 59
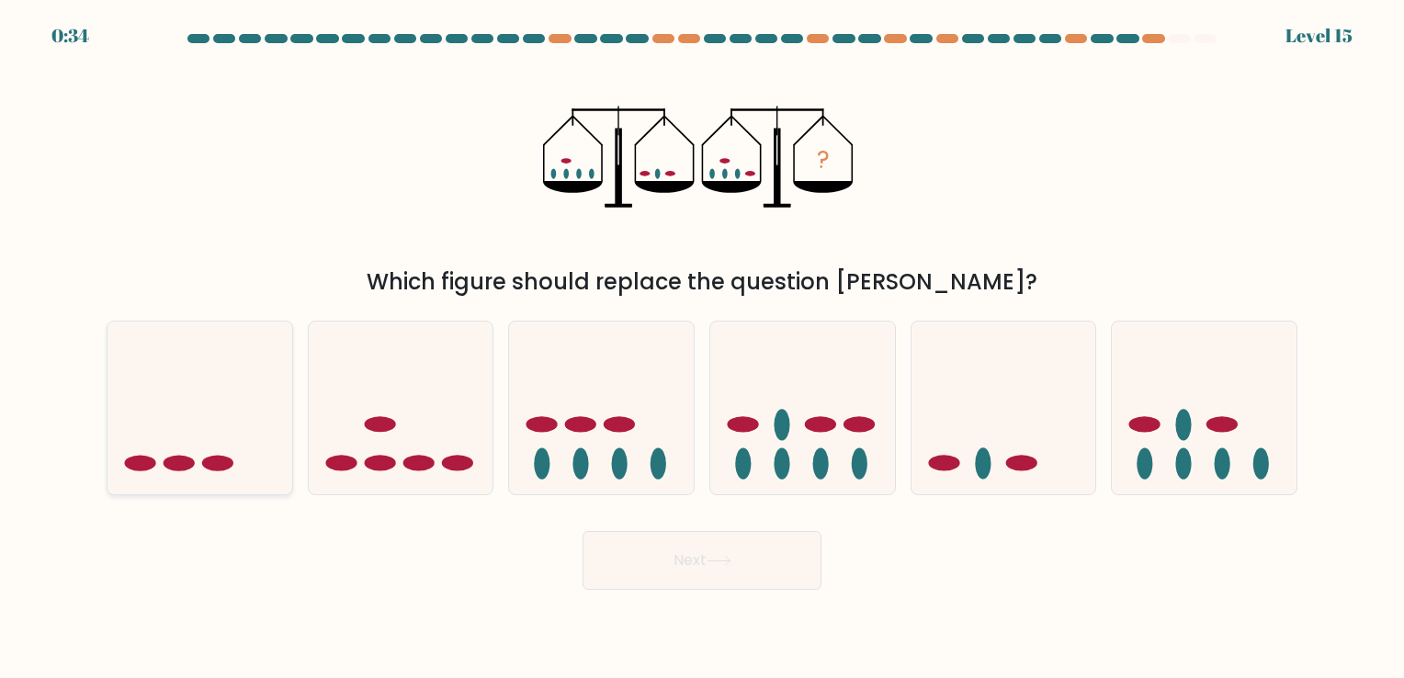
click at [239, 420] on icon at bounding box center [200, 408] width 185 height 153
click at [702, 348] on input "a." at bounding box center [702, 343] width 1 height 9
radio input "true"
click at [768, 577] on button "Next" at bounding box center [702, 560] width 239 height 59
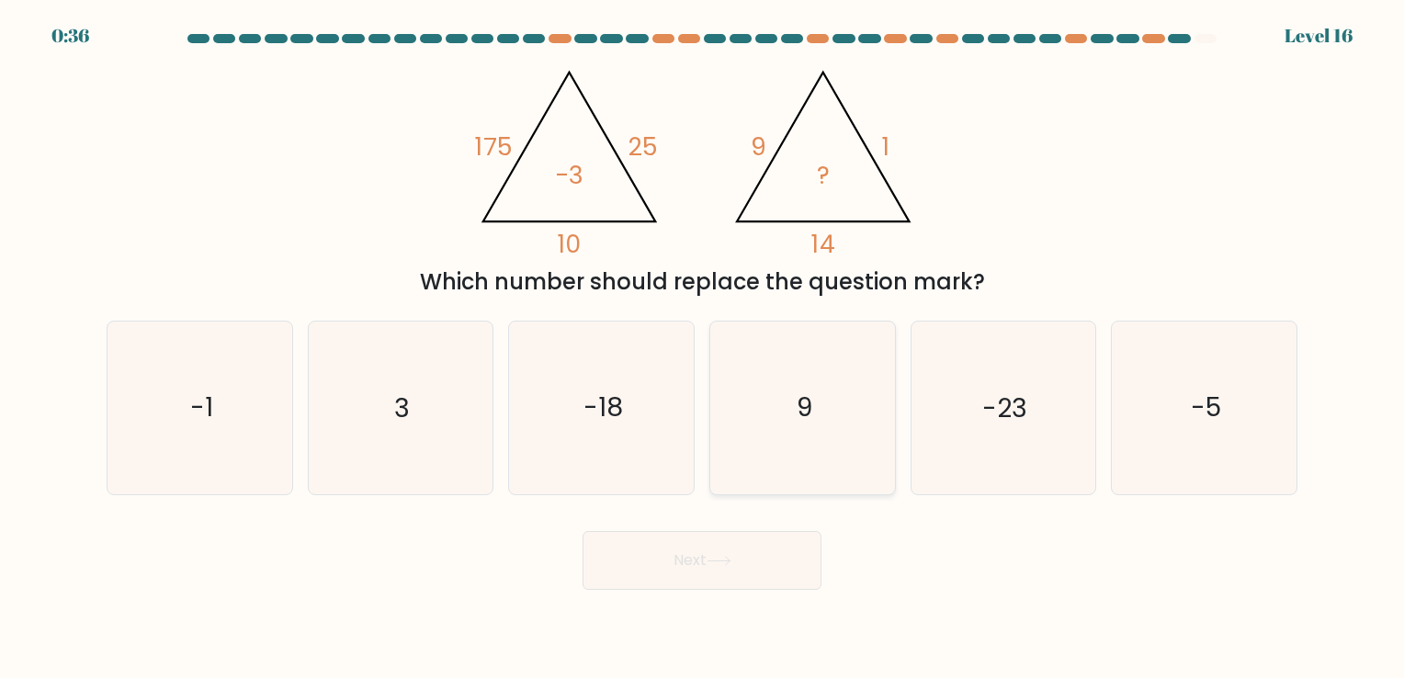
click at [779, 387] on icon "9" at bounding box center [803, 408] width 172 height 172
click at [703, 348] on input "d. 9" at bounding box center [702, 343] width 1 height 9
radio input "true"
click at [732, 543] on button "Next" at bounding box center [702, 560] width 239 height 59
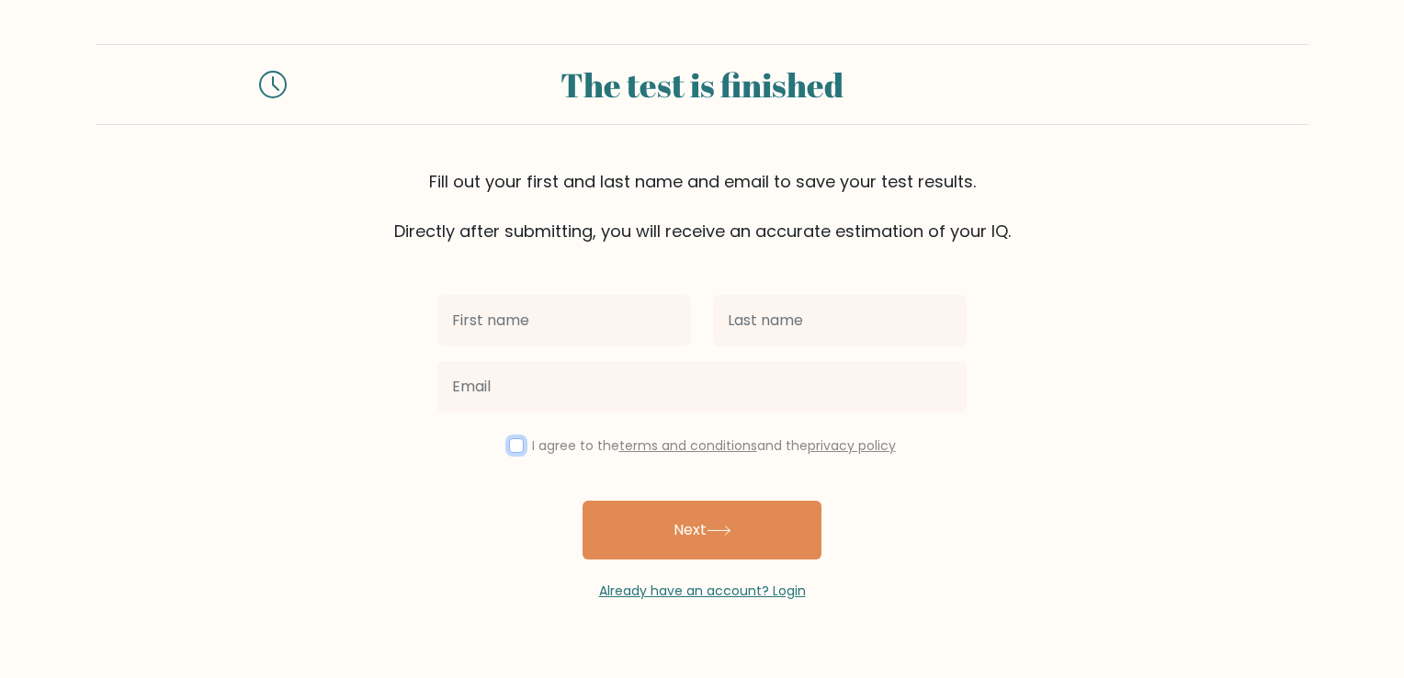
click at [516, 438] on input "checkbox" at bounding box center [516, 445] width 15 height 15
checkbox input "true"
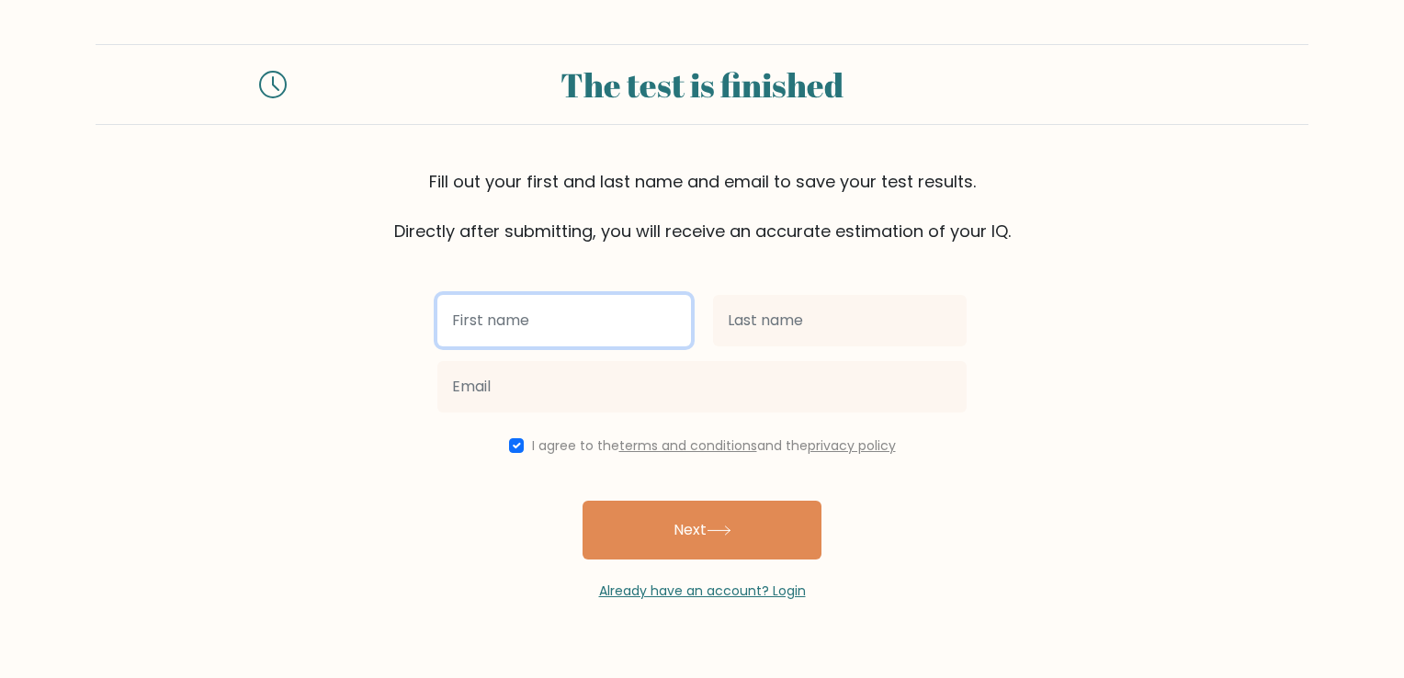
click at [533, 309] on input "text" at bounding box center [564, 320] width 254 height 51
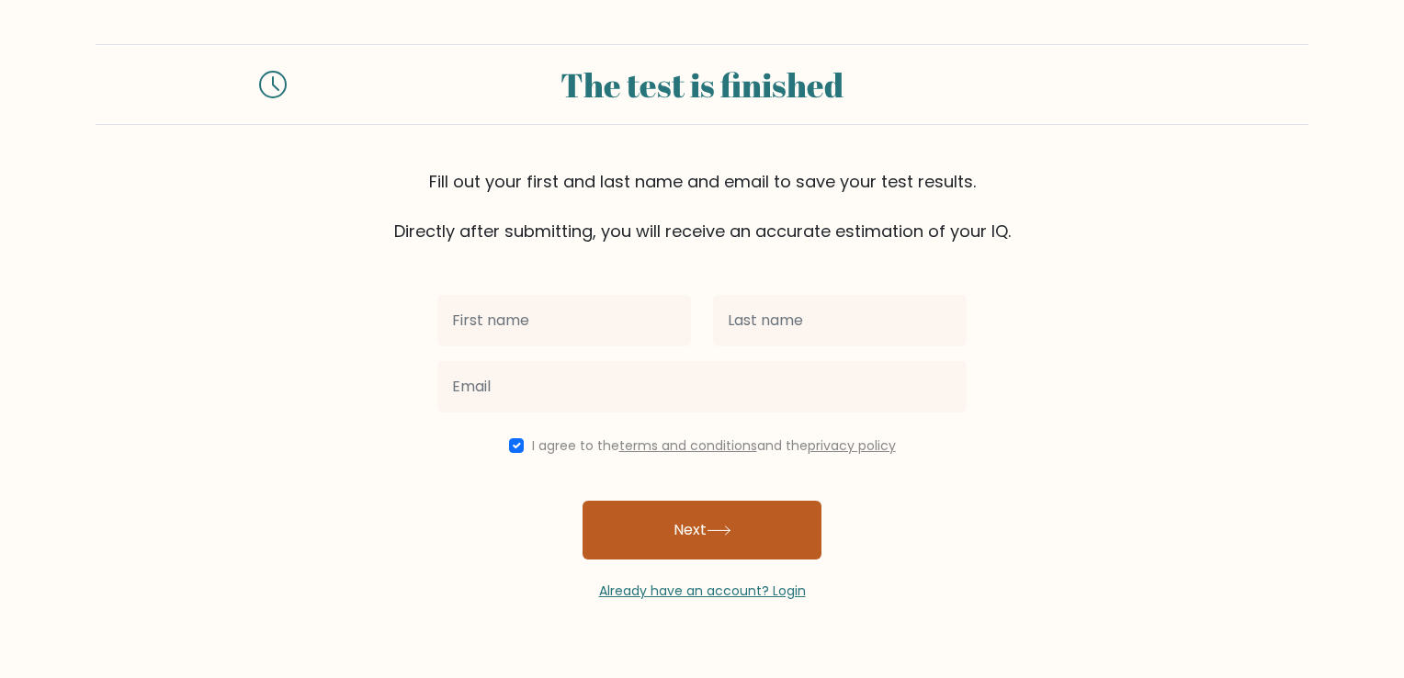
click at [763, 539] on button "Next" at bounding box center [702, 530] width 239 height 59
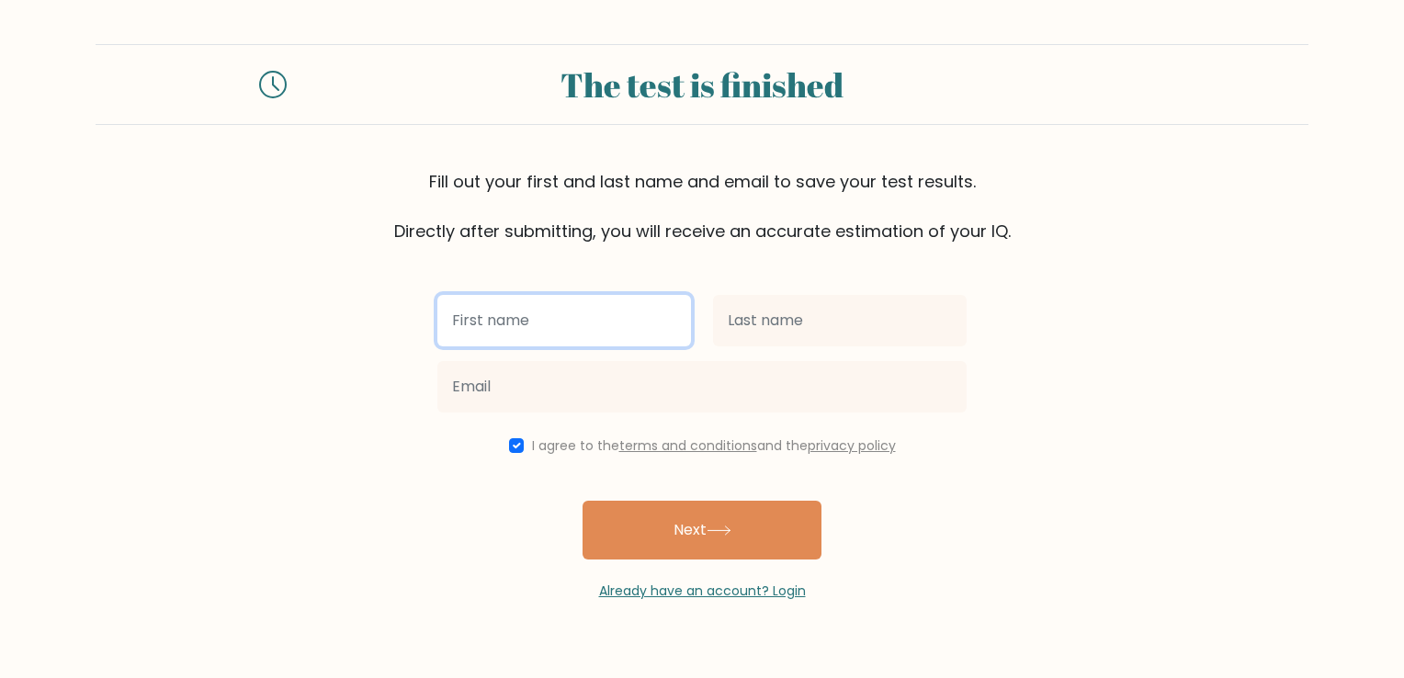
click at [560, 302] on input "text" at bounding box center [564, 320] width 254 height 51
type input "[PERSON_NAME]"
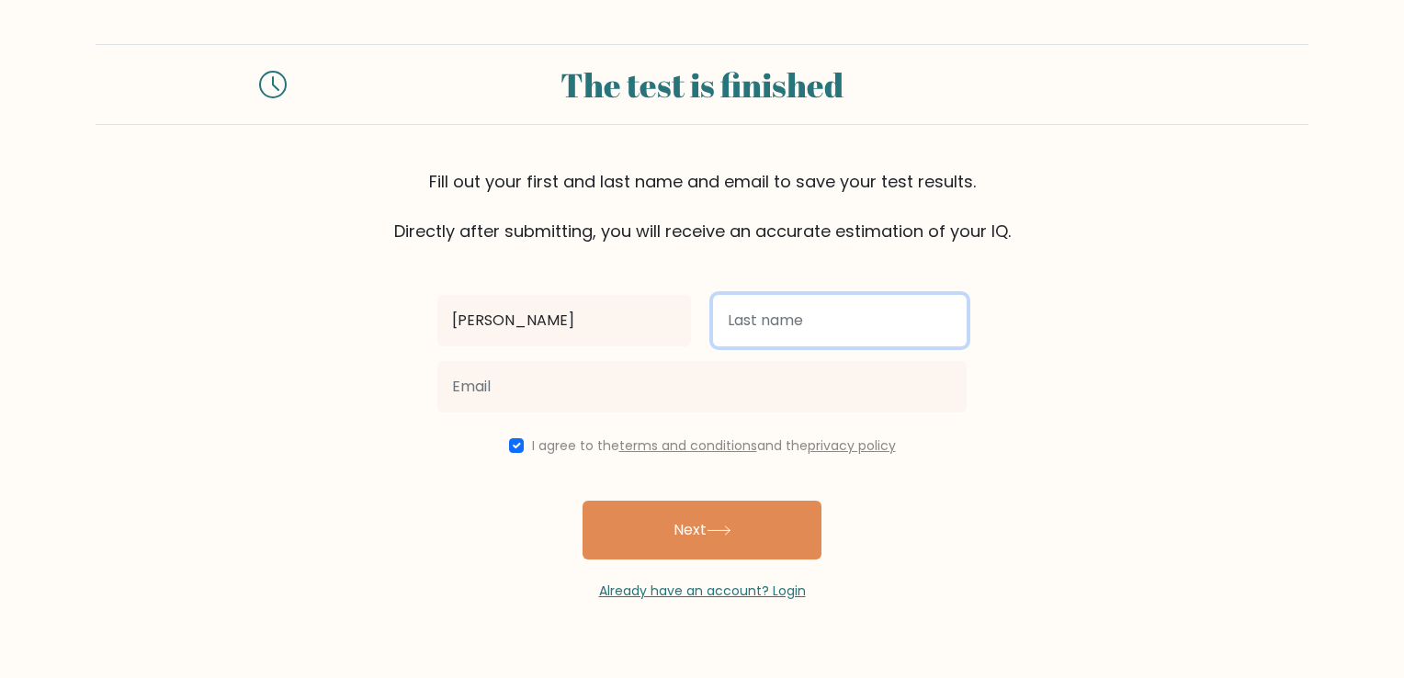
click at [719, 344] on input "text" at bounding box center [840, 320] width 254 height 51
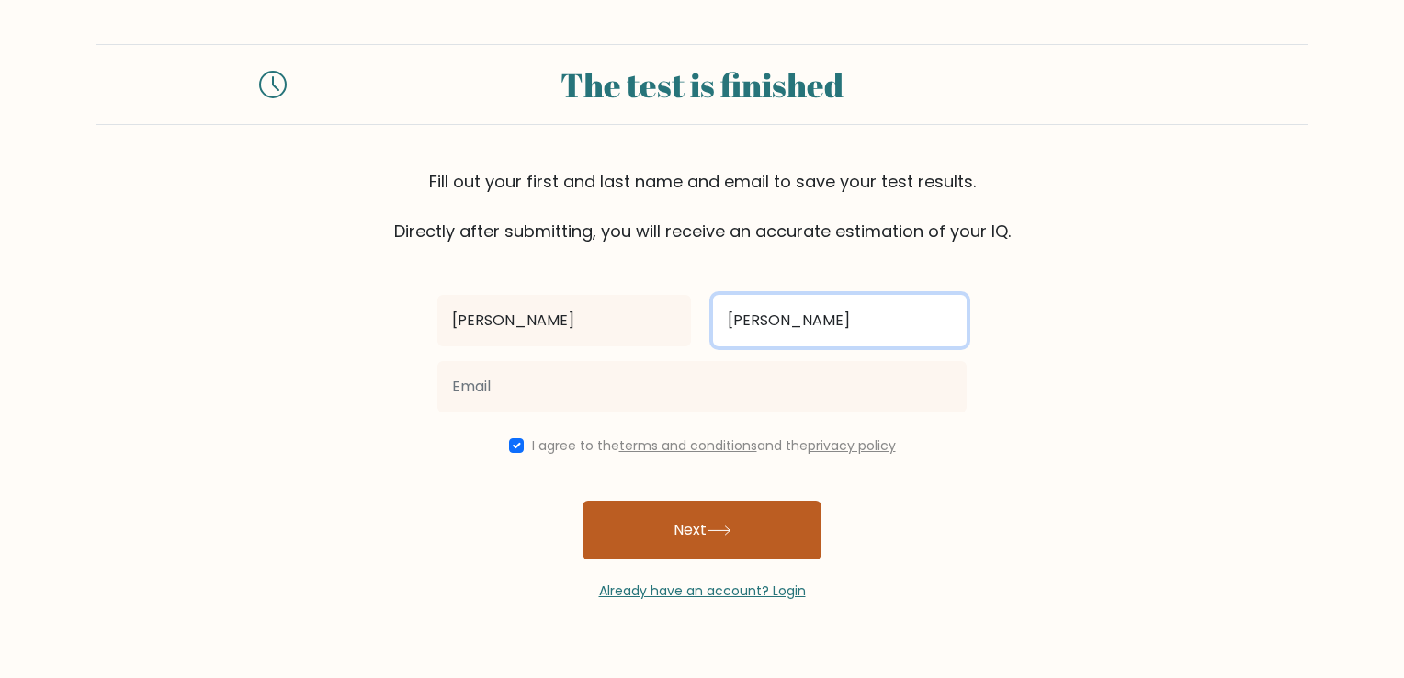
type input "[PERSON_NAME]"
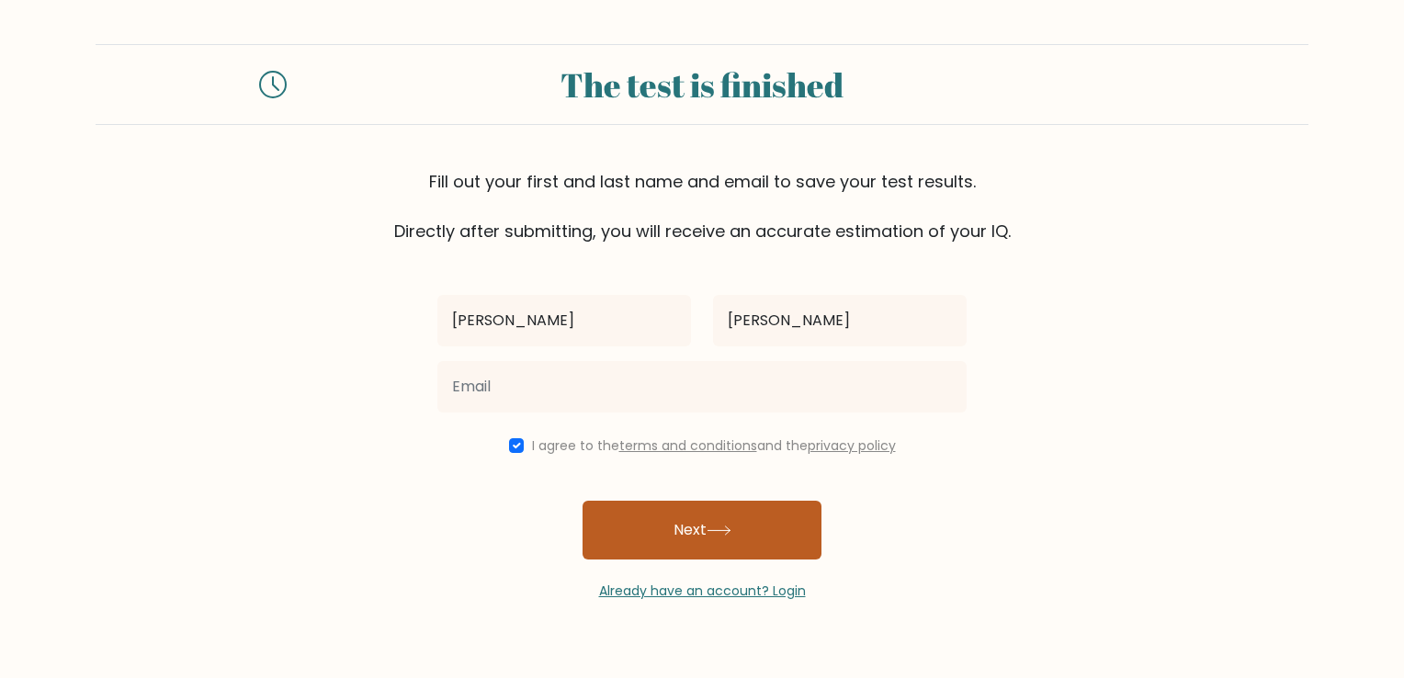
click at [687, 544] on button "Next" at bounding box center [702, 530] width 239 height 59
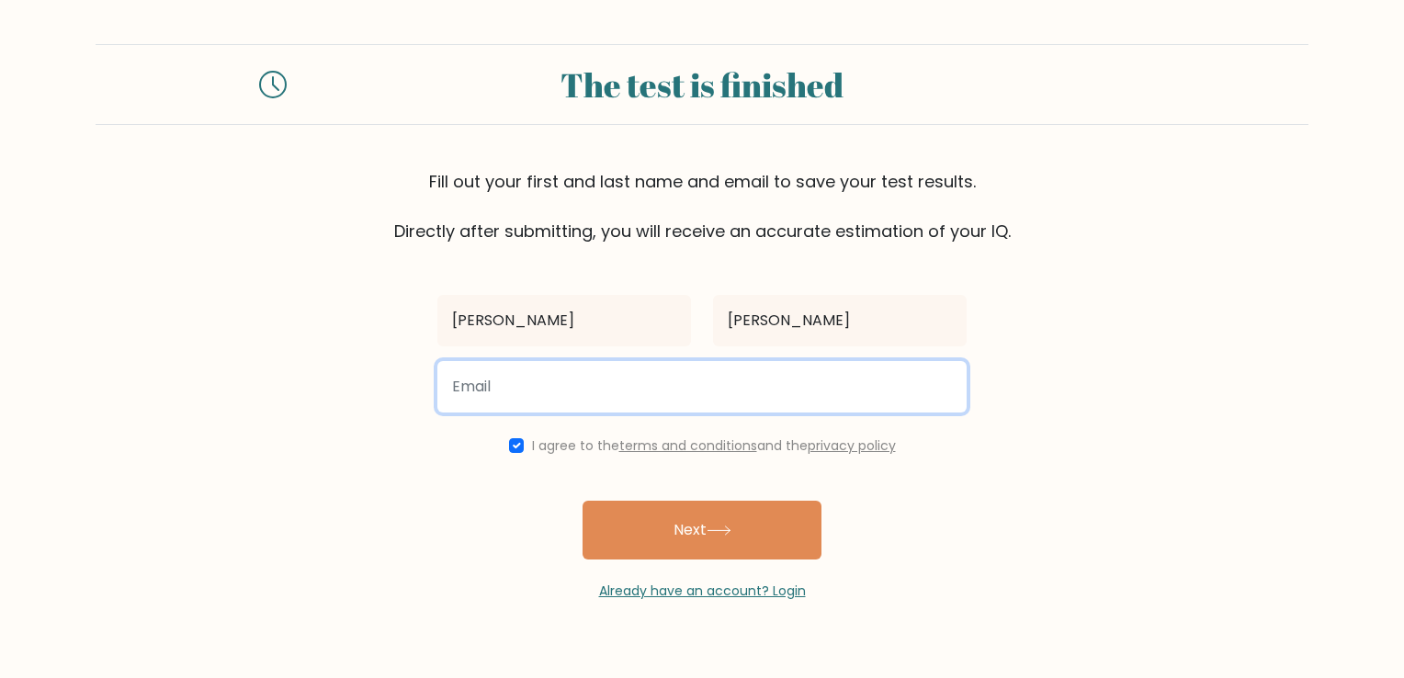
click at [630, 391] on input "email" at bounding box center [701, 386] width 529 height 51
type input "javiermangual542@gmail.com"
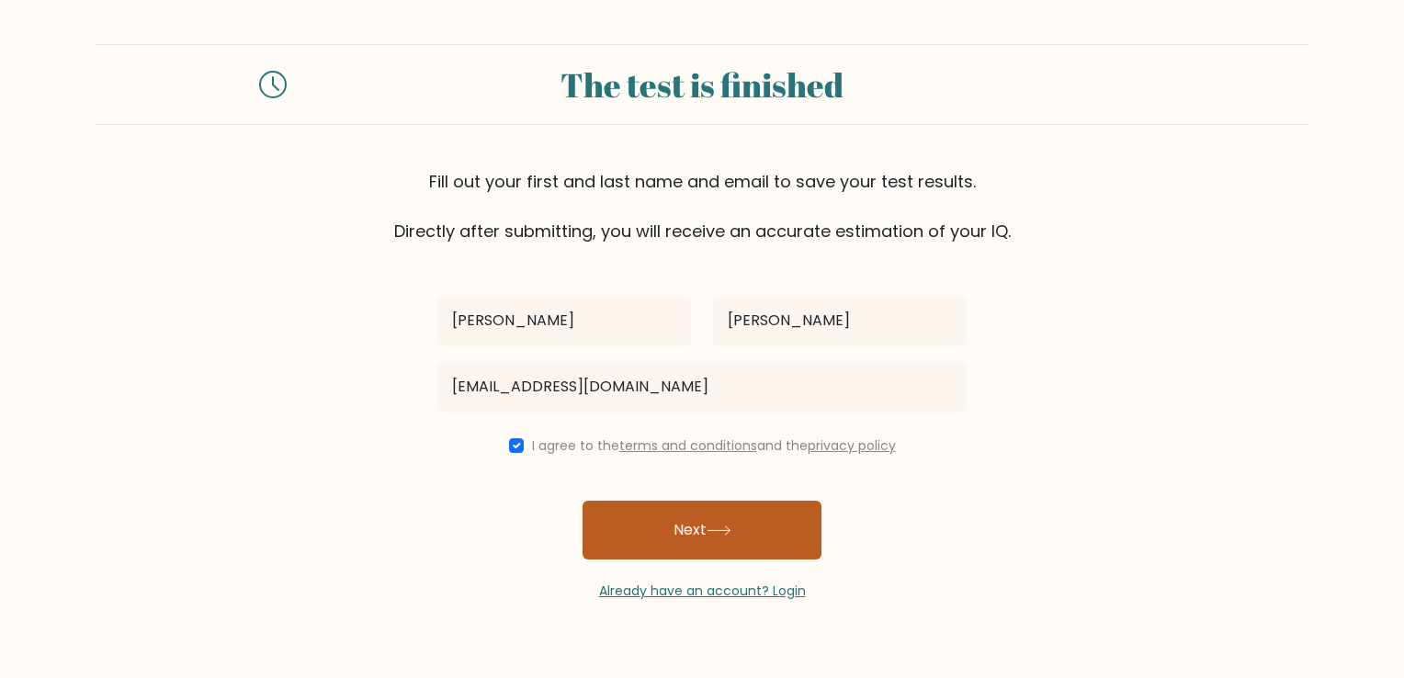
click at [683, 527] on button "Next" at bounding box center [702, 530] width 239 height 59
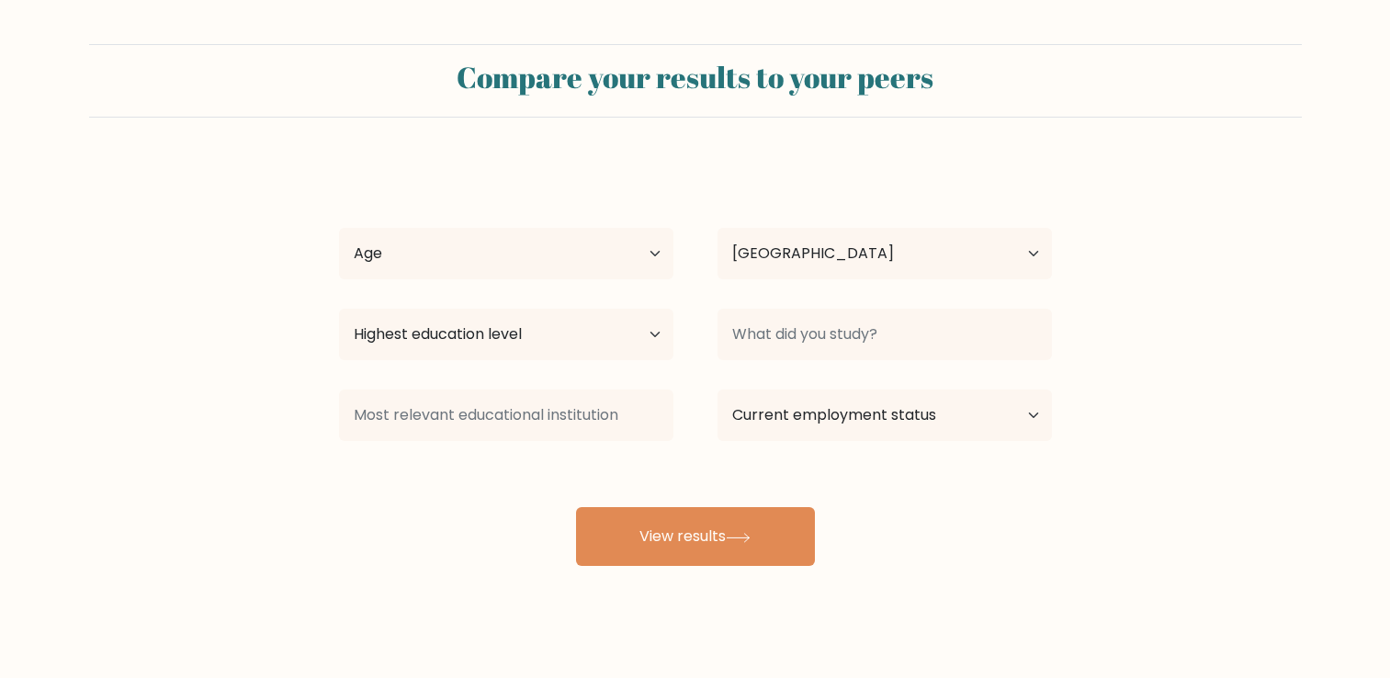
select select "US"
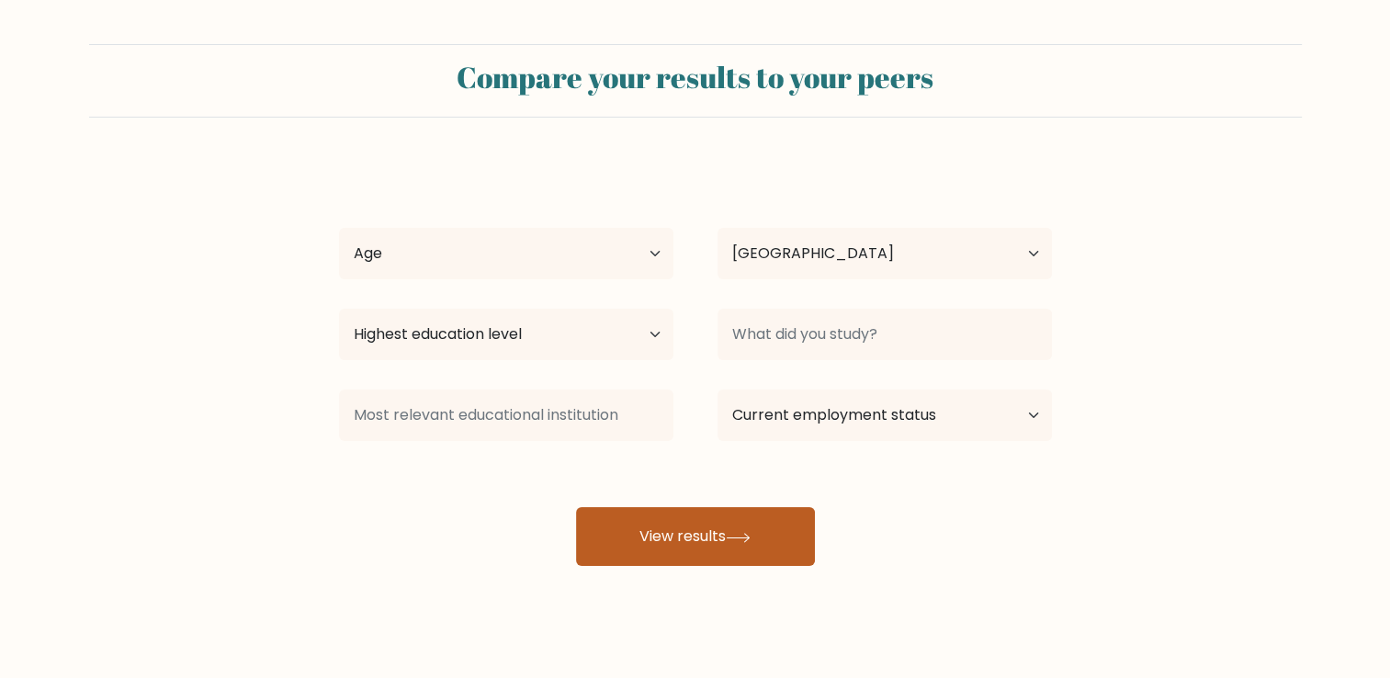
click at [676, 517] on button "View results" at bounding box center [695, 536] width 239 height 59
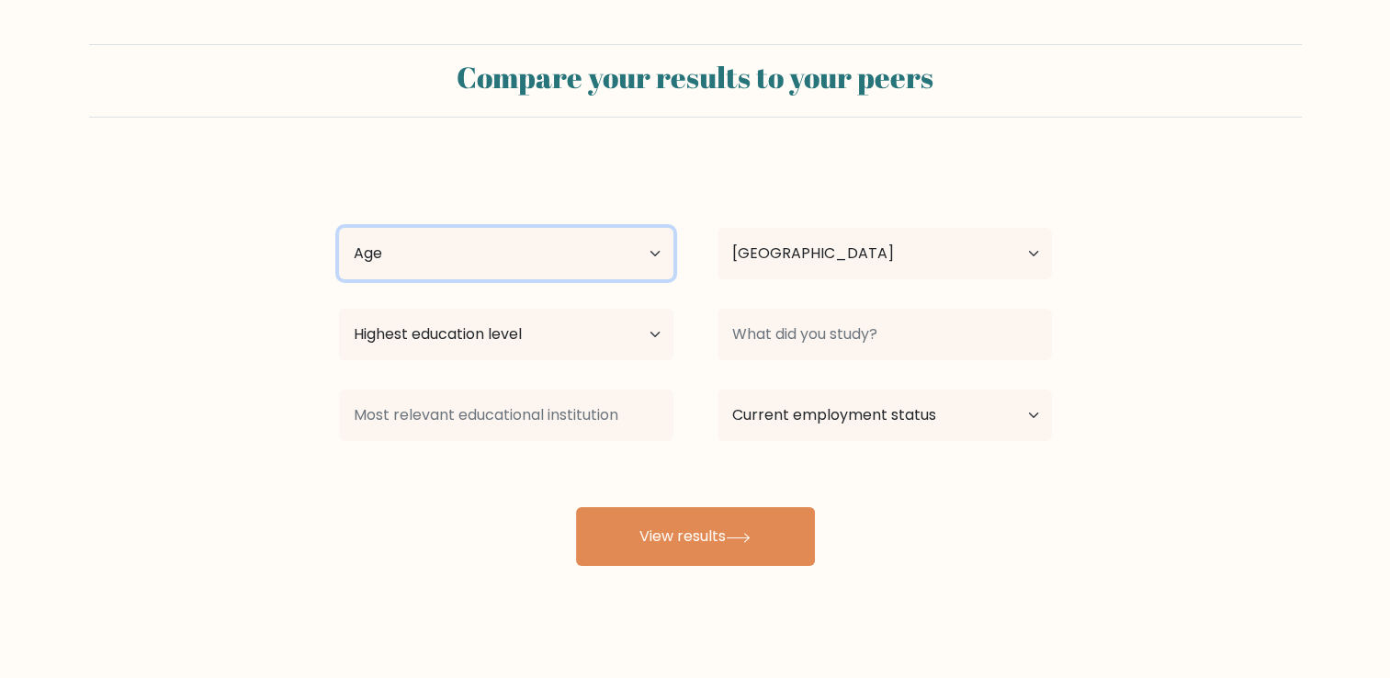
click at [483, 248] on select "Age Under [DEMOGRAPHIC_DATA] [DEMOGRAPHIC_DATA] [DEMOGRAPHIC_DATA] [DEMOGRAPHIC…" at bounding box center [506, 253] width 334 height 51
select select "18_24"
click at [339, 228] on select "Age Under [DEMOGRAPHIC_DATA] [DEMOGRAPHIC_DATA] [DEMOGRAPHIC_DATA] [DEMOGRAPHIC…" at bounding box center [506, 253] width 334 height 51
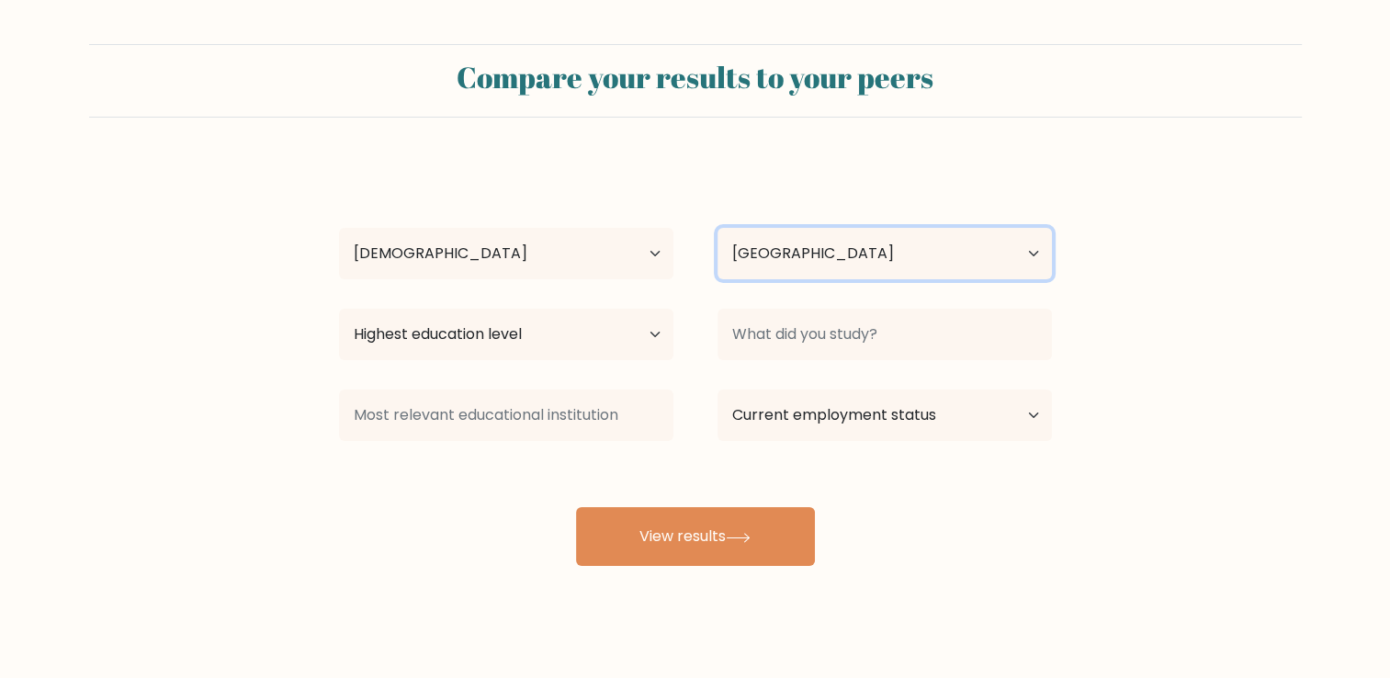
click at [905, 249] on select "Country [GEOGRAPHIC_DATA] [GEOGRAPHIC_DATA] [GEOGRAPHIC_DATA] [US_STATE] [GEOGR…" at bounding box center [885, 253] width 334 height 51
drag, startPoint x: 1271, startPoint y: 304, endPoint x: 1241, endPoint y: 307, distance: 29.5
click at [1271, 304] on form "Compare your results to your peers [PERSON_NAME] Age Under [DEMOGRAPHIC_DATA] […" at bounding box center [695, 305] width 1390 height 522
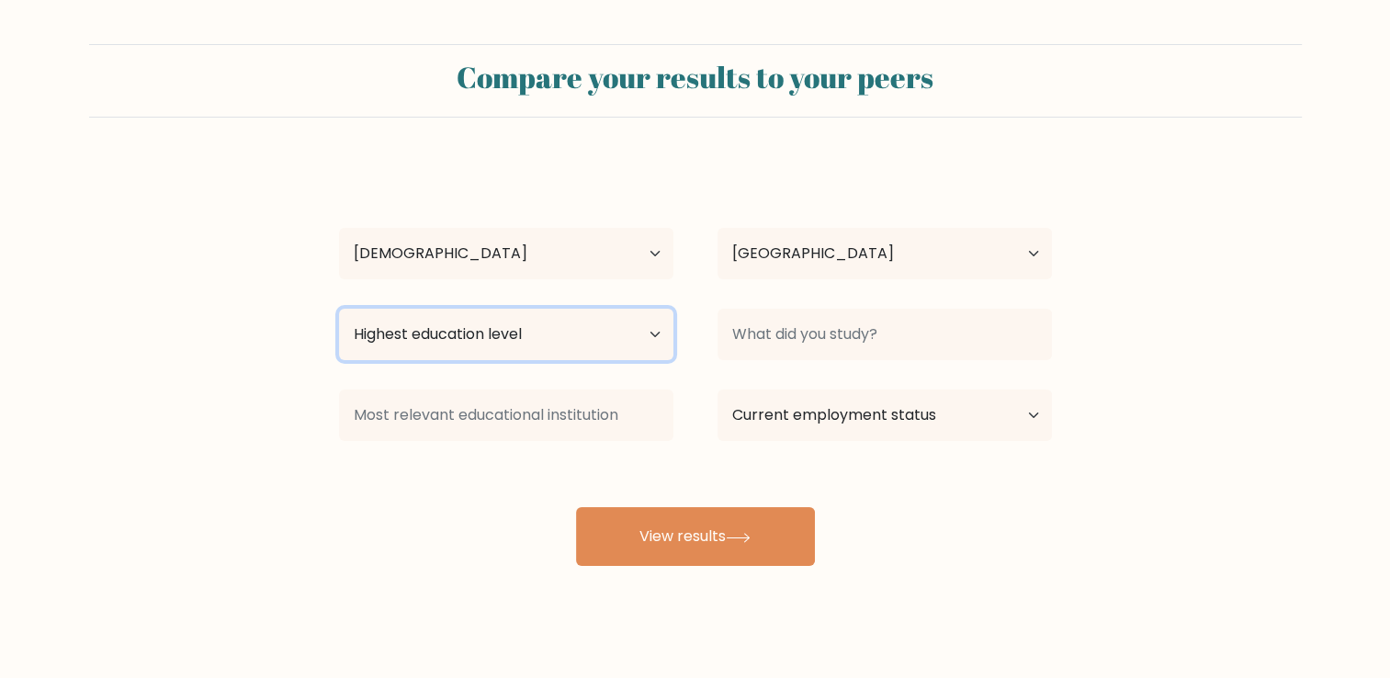
drag, startPoint x: 456, startPoint y: 344, endPoint x: 463, endPoint y: 356, distance: 14.0
click at [456, 344] on select "Highest education level No schooling Primary Lower Secondary Upper Secondary Oc…" at bounding box center [506, 334] width 334 height 51
drag, startPoint x: 474, startPoint y: 335, endPoint x: 827, endPoint y: 357, distance: 353.5
click at [476, 336] on select "Highest education level No schooling Primary Lower Secondary Upper Secondary Oc…" at bounding box center [506, 334] width 334 height 51
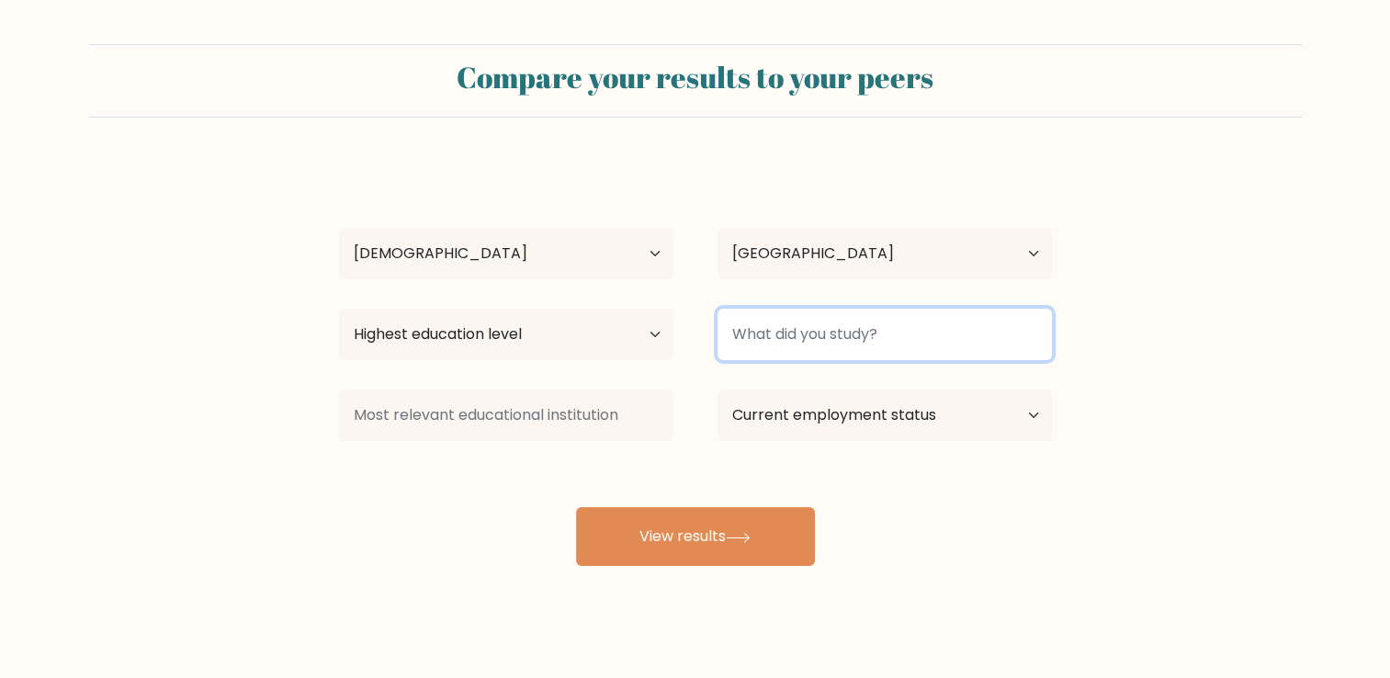
click at [878, 334] on input at bounding box center [885, 334] width 334 height 51
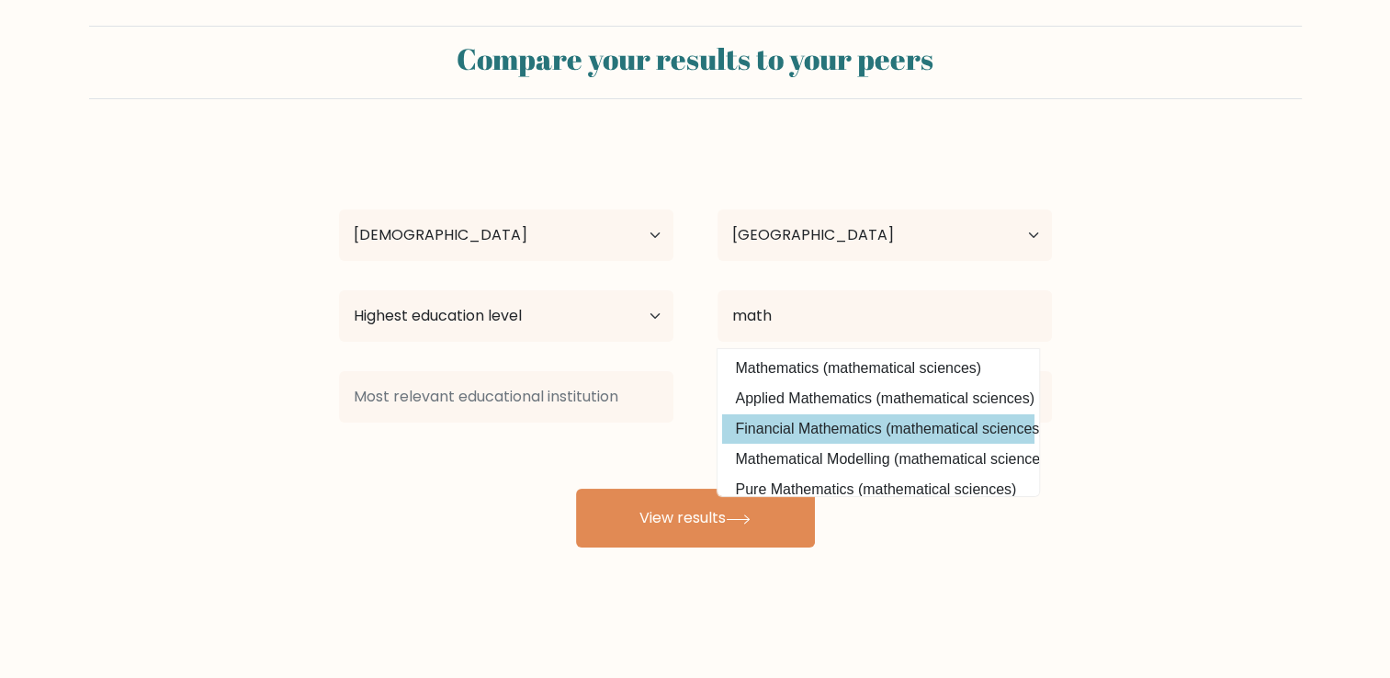
click at [832, 422] on option "Financial Mathematics (mathematical sciences)" at bounding box center [878, 428] width 312 height 29
type input "Financial Mathematics"
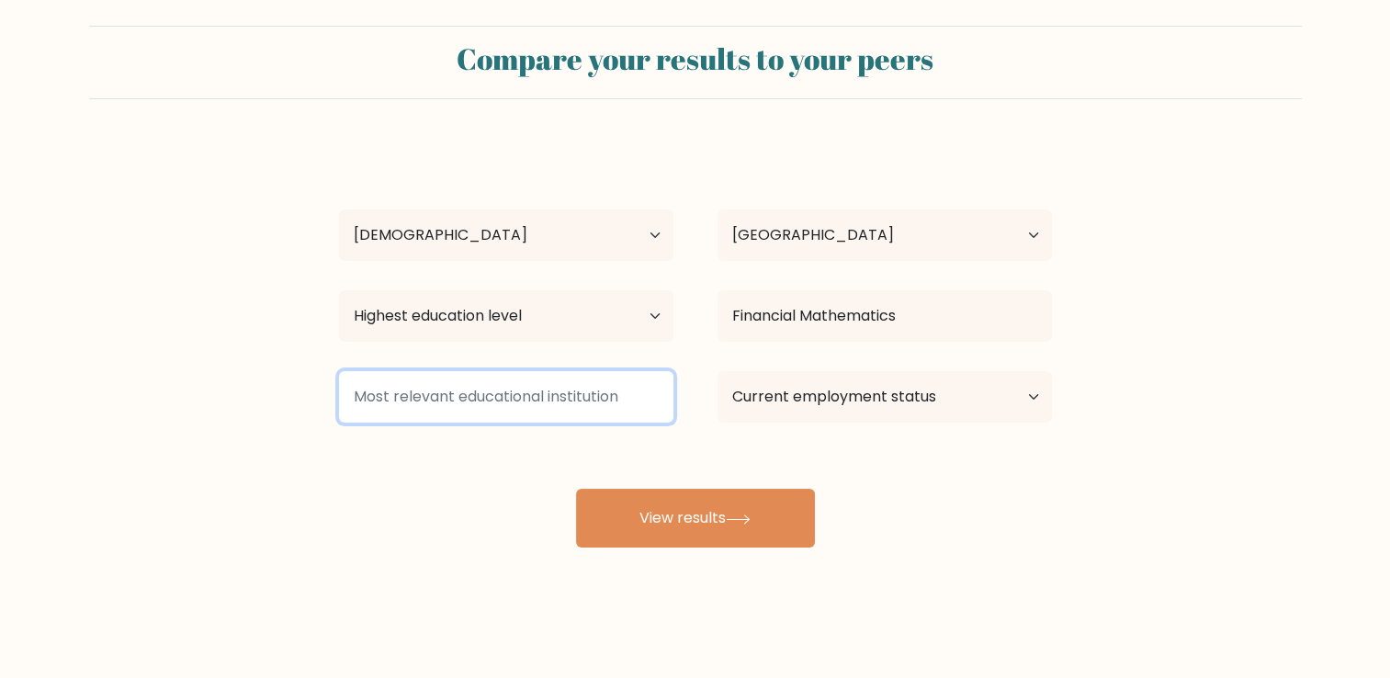
click at [474, 402] on input at bounding box center [506, 396] width 334 height 51
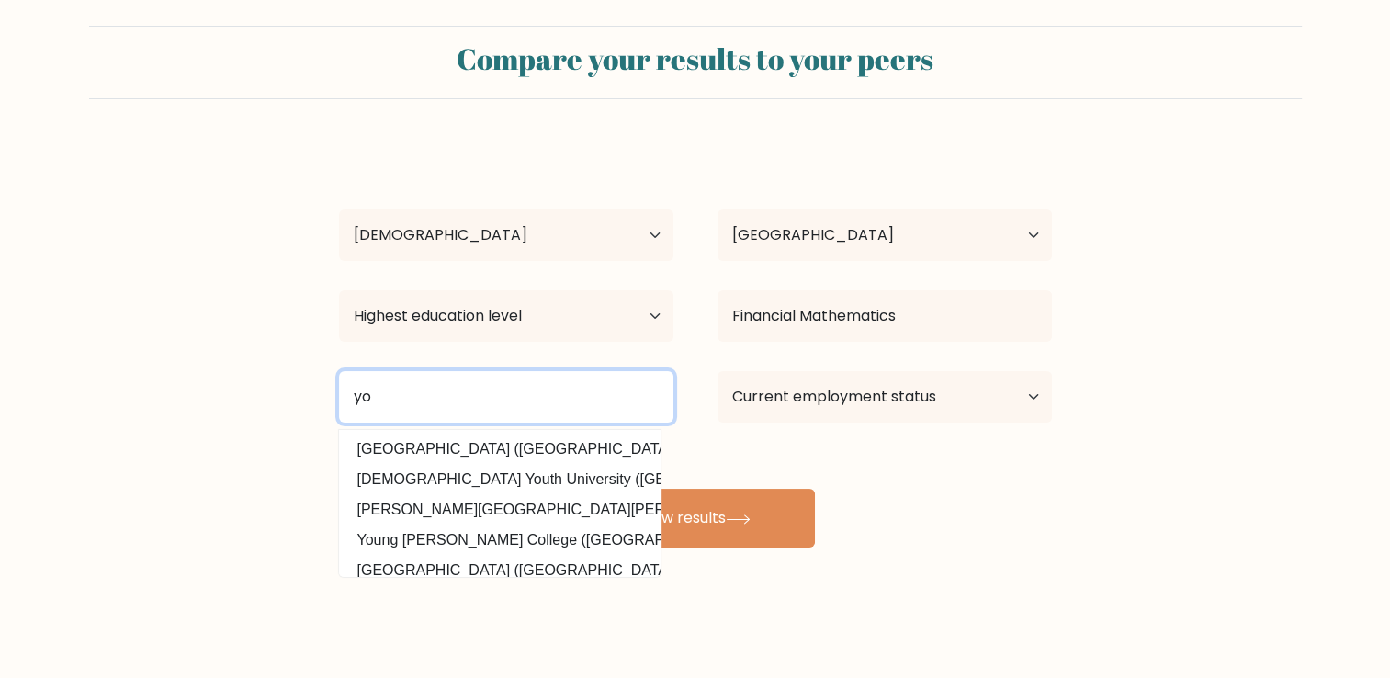
type input "y"
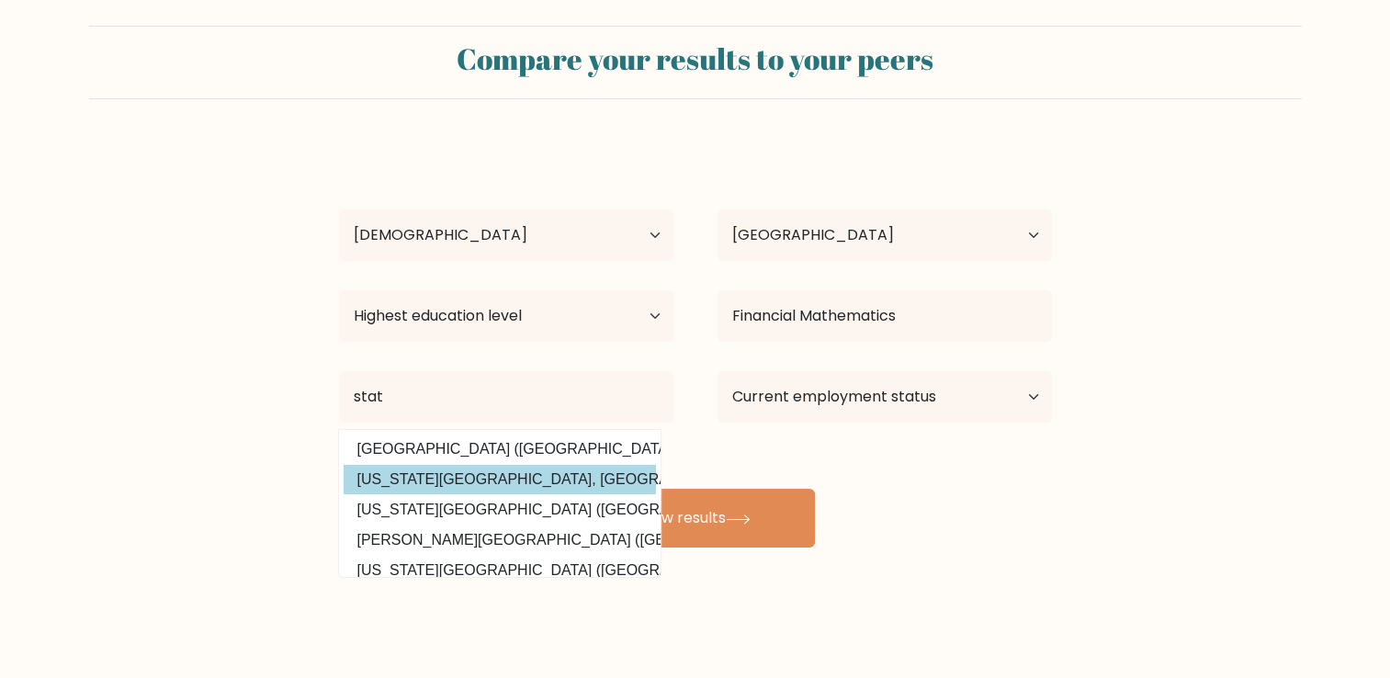
click at [470, 480] on option "California State University, Fresno (United States)" at bounding box center [500, 479] width 312 height 29
type input "California State University, Fresno"
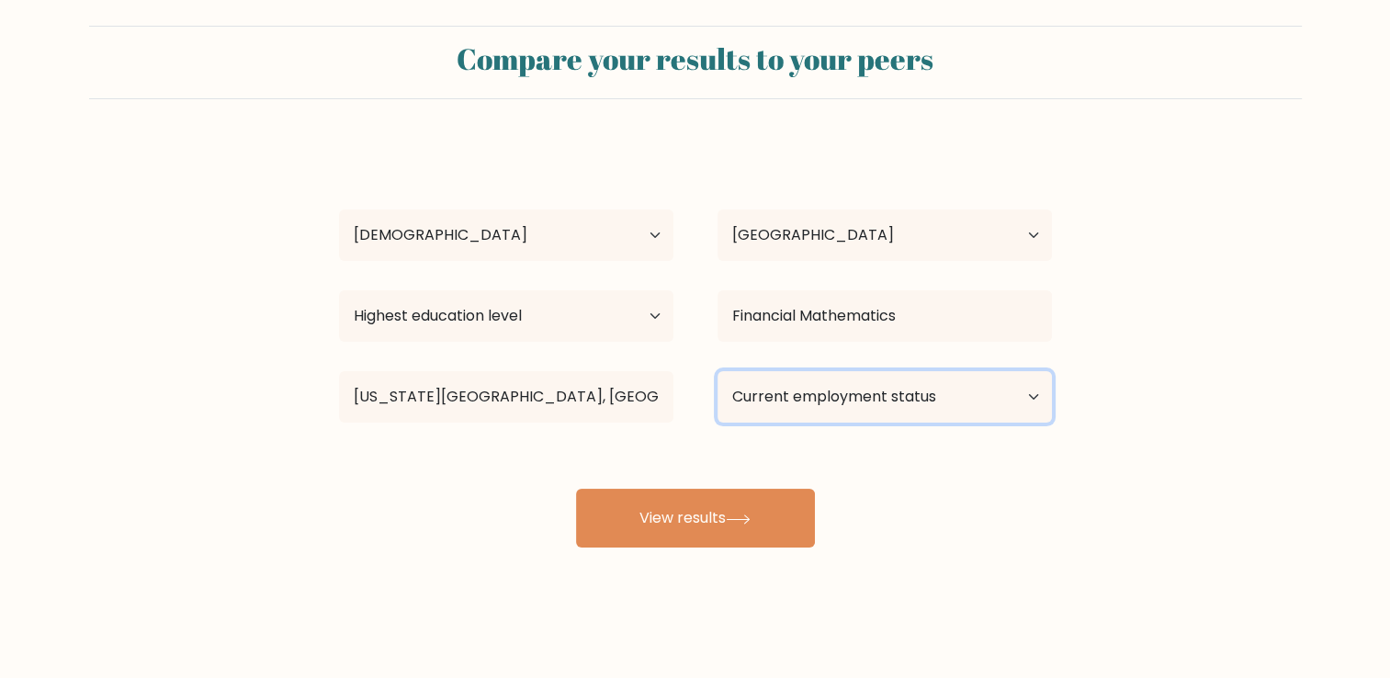
click at [838, 414] on select "Current employment status Employed Student Retired Other / prefer not to answer" at bounding box center [885, 396] width 334 height 51
click at [718, 371] on select "Current employment status Employed Student Retired Other / prefer not to answer" at bounding box center [885, 396] width 334 height 51
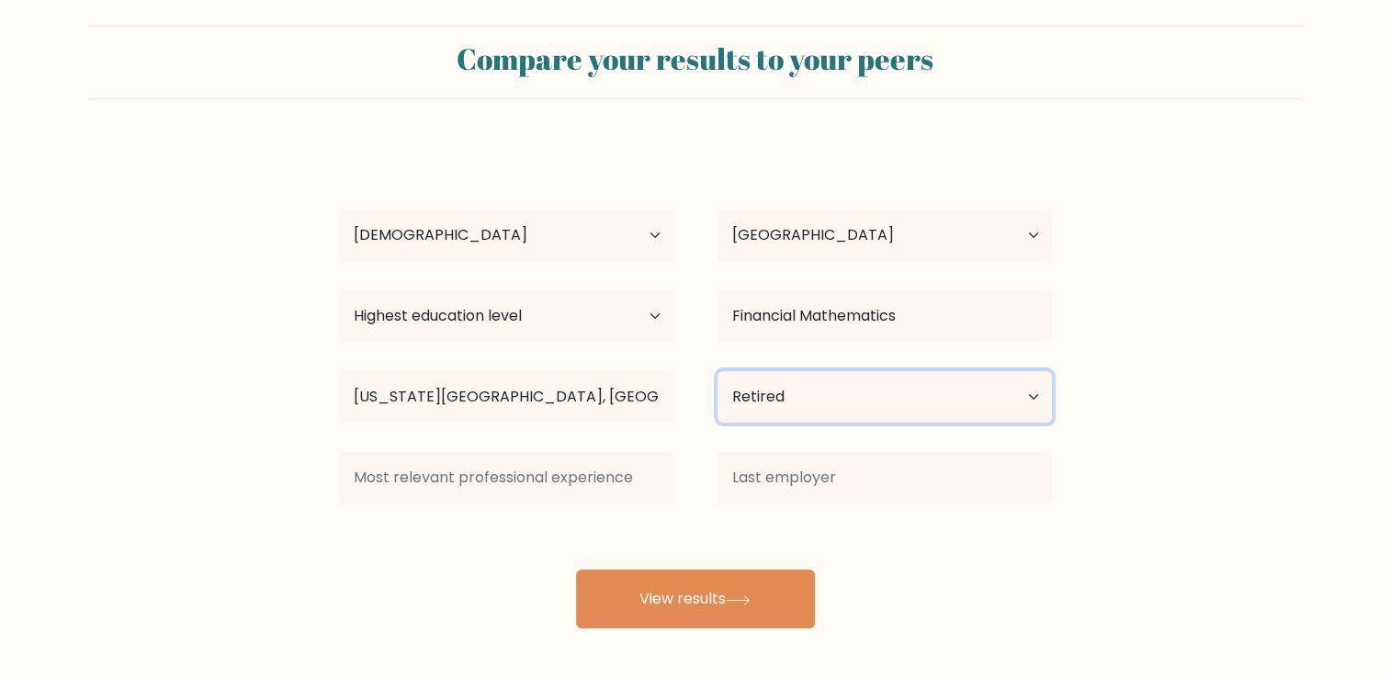
click at [800, 389] on select "Current employment status Employed Student Retired Other / prefer not to answer" at bounding box center [885, 396] width 334 height 51
select select "student"
click at [718, 371] on select "Current employment status Employed Student Retired Other / prefer not to answer" at bounding box center [885, 396] width 334 height 51
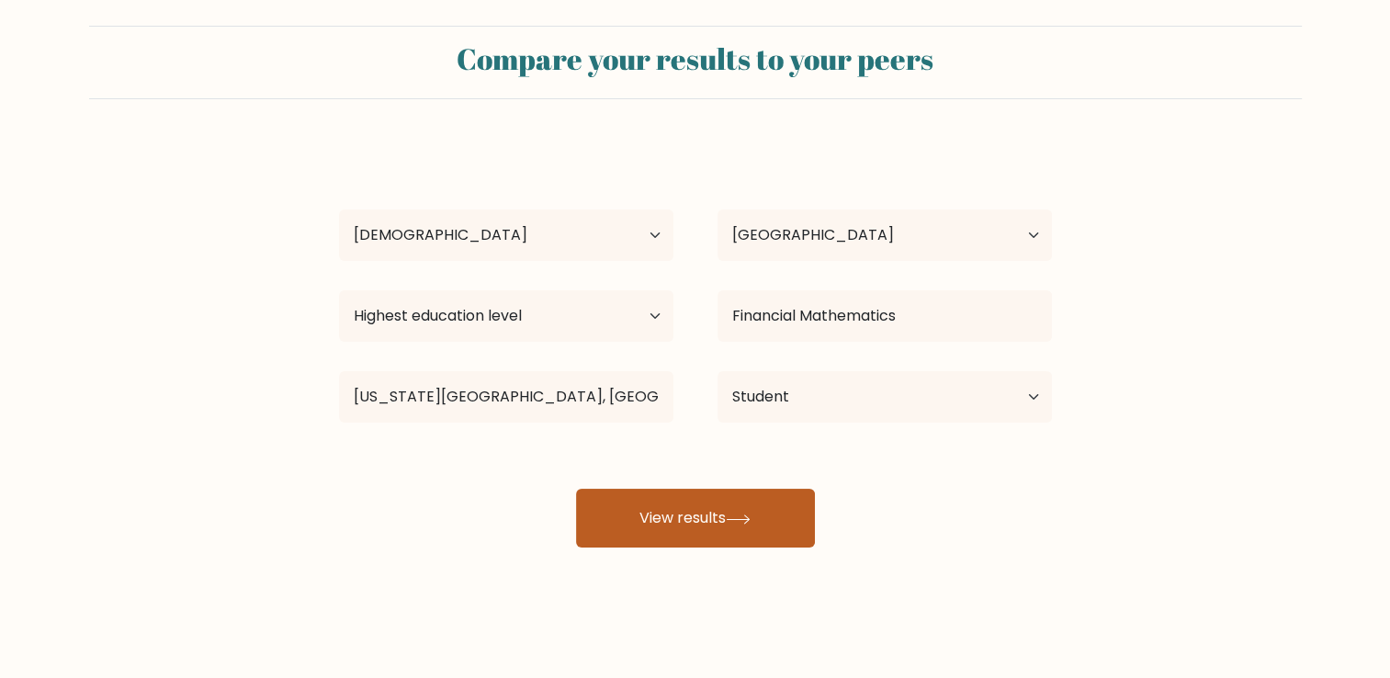
click at [761, 533] on button "View results" at bounding box center [695, 518] width 239 height 59
click at [669, 511] on button "View results" at bounding box center [695, 518] width 239 height 59
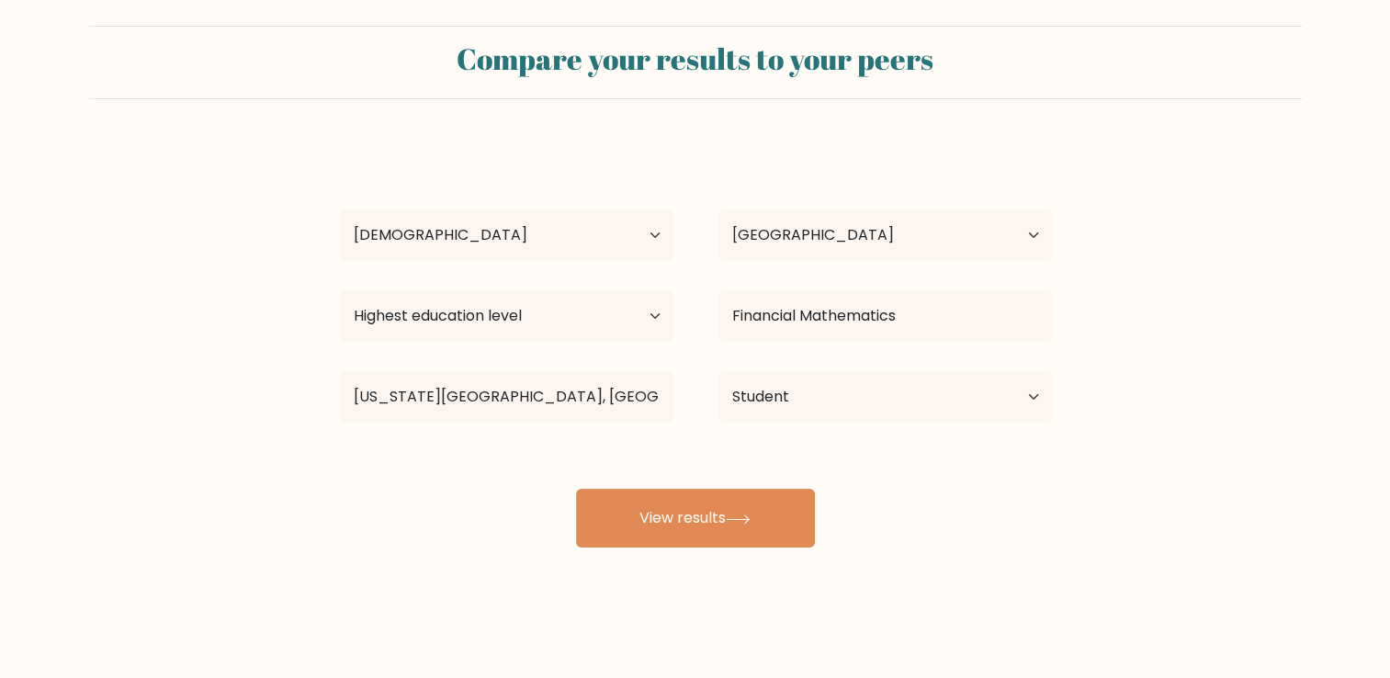
click at [670, 431] on div "Javier Mangual Age Under 18 years old 18-24 years old 25-34 years old 35-44 yea…" at bounding box center [695, 345] width 735 height 404
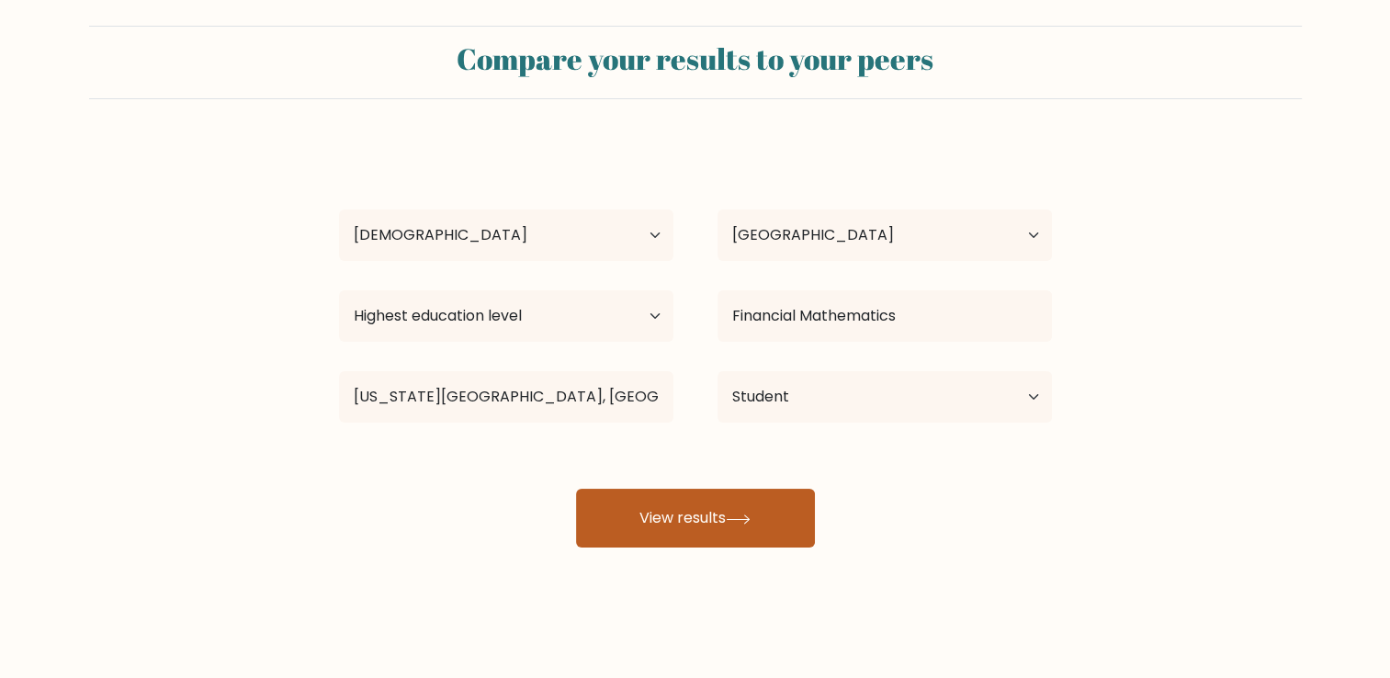
click at [678, 527] on button "View results" at bounding box center [695, 518] width 239 height 59
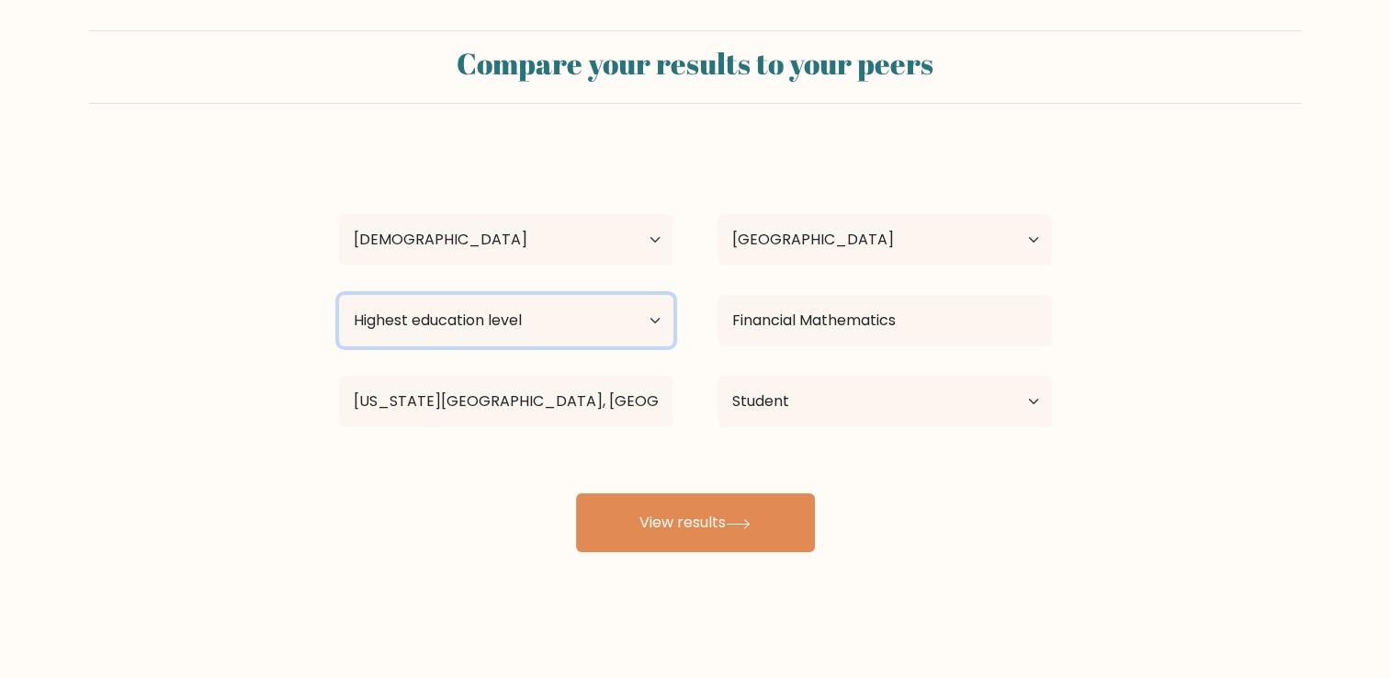
scroll to position [18, 0]
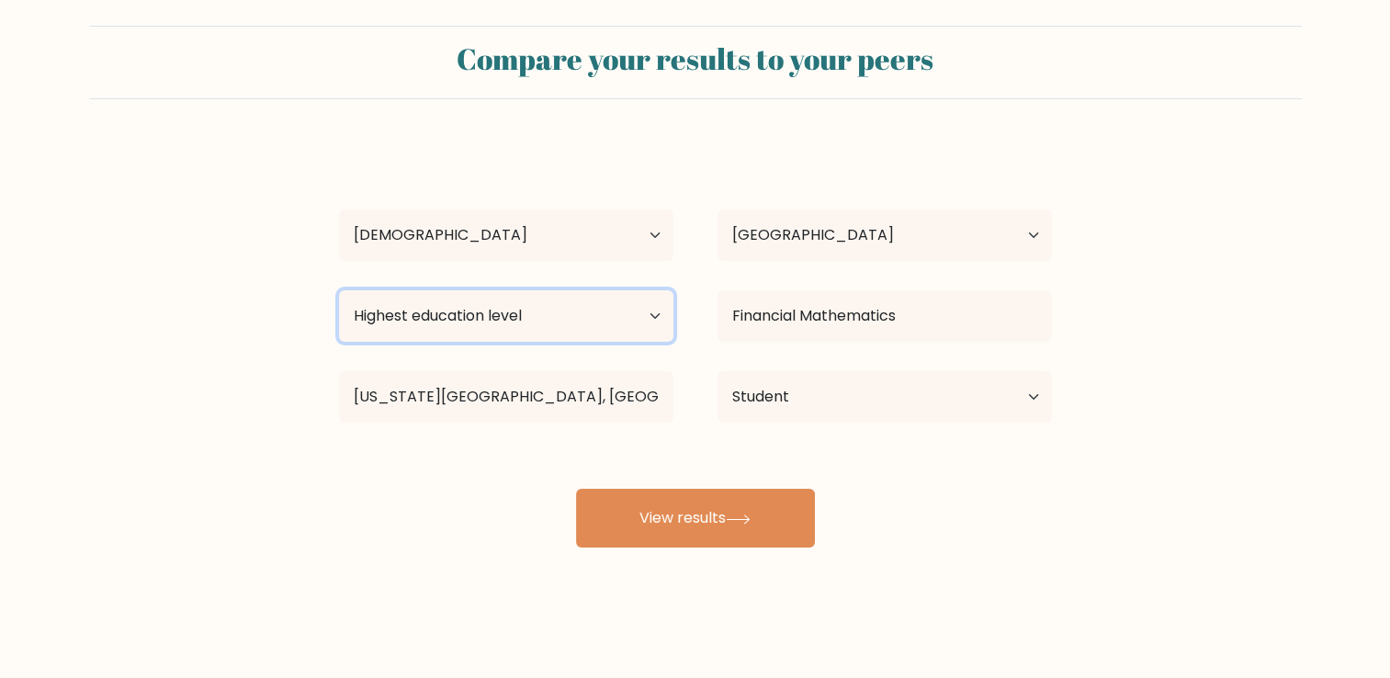
click at [496, 332] on select "Highest education level No schooling Primary Lower Secondary Upper Secondary Oc…" at bounding box center [506, 315] width 334 height 51
select select "doctoral_degree"
click at [339, 290] on select "Highest education level No schooling Primary Lower Secondary Upper Secondary Oc…" at bounding box center [506, 315] width 334 height 51
click at [697, 551] on div "Compare your results to your peers Javier Mangual Age Under 18 years old 18-24 …" at bounding box center [695, 330] width 1390 height 697
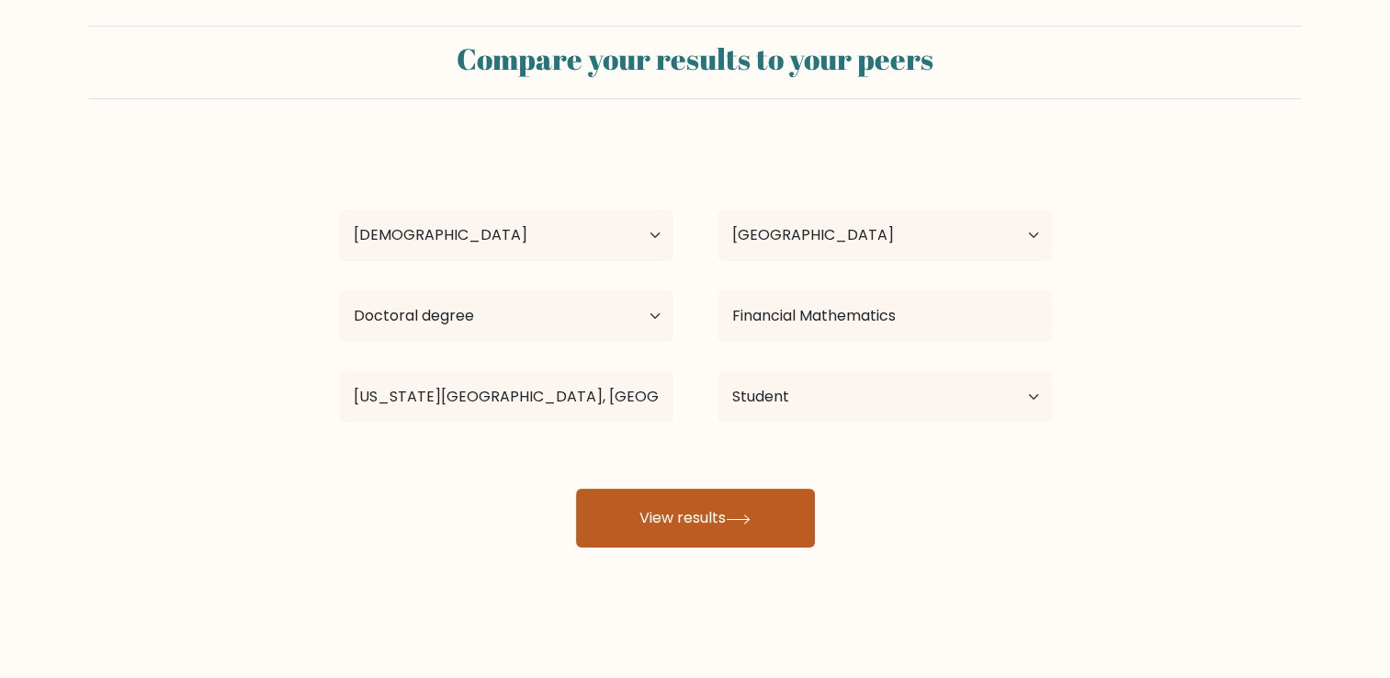
click at [679, 521] on button "View results" at bounding box center [695, 518] width 239 height 59
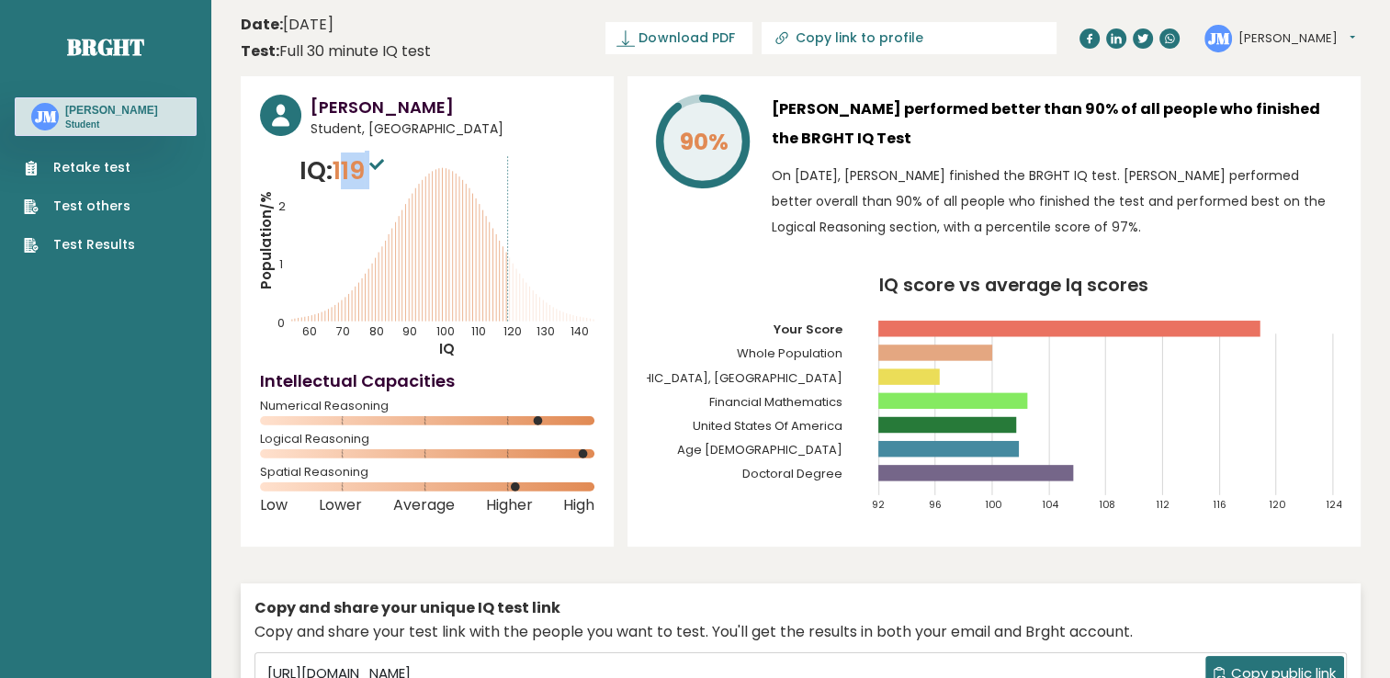
drag, startPoint x: 345, startPoint y: 177, endPoint x: 384, endPoint y: 164, distance: 40.7
click at [384, 164] on span "119" at bounding box center [361, 170] width 56 height 34
drag, startPoint x: 384, startPoint y: 164, endPoint x: 359, endPoint y: 176, distance: 27.1
click at [361, 173] on span "119" at bounding box center [361, 170] width 56 height 34
click at [357, 164] on span "119" at bounding box center [361, 170] width 56 height 34
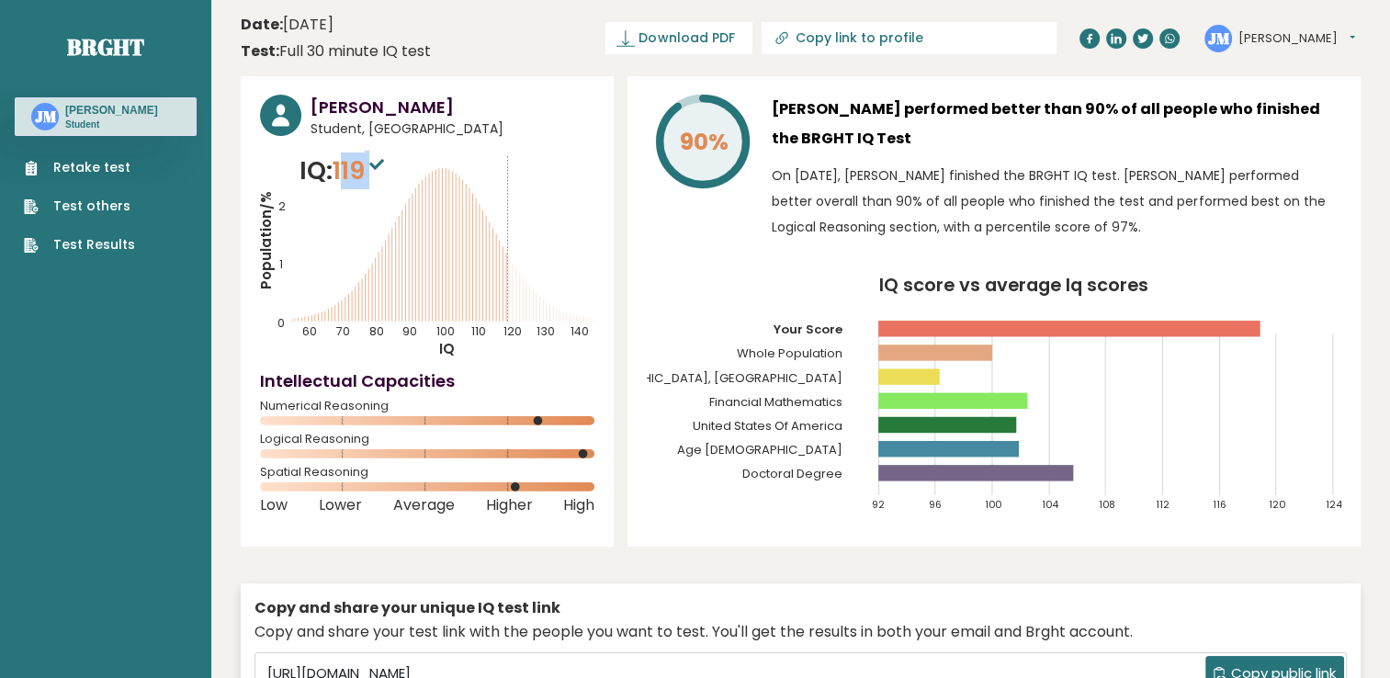
click at [358, 179] on span "119" at bounding box center [361, 170] width 56 height 34
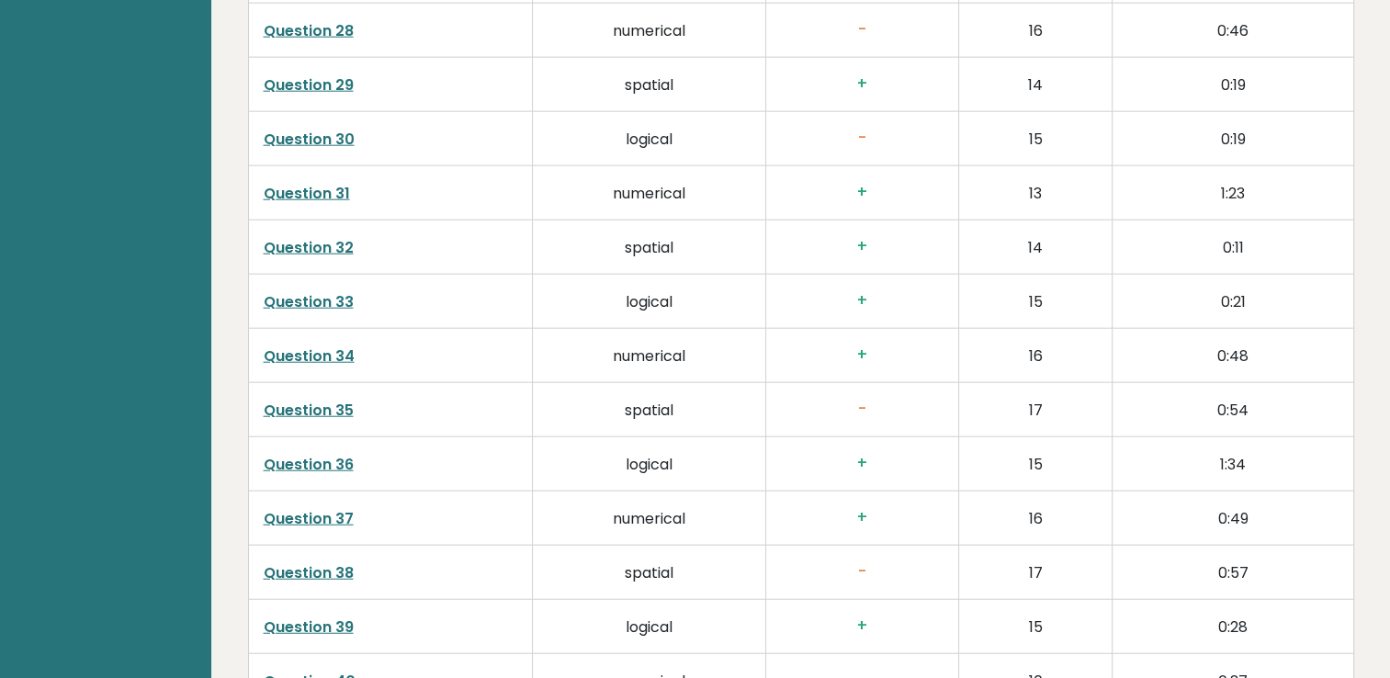
scroll to position [4765, 0]
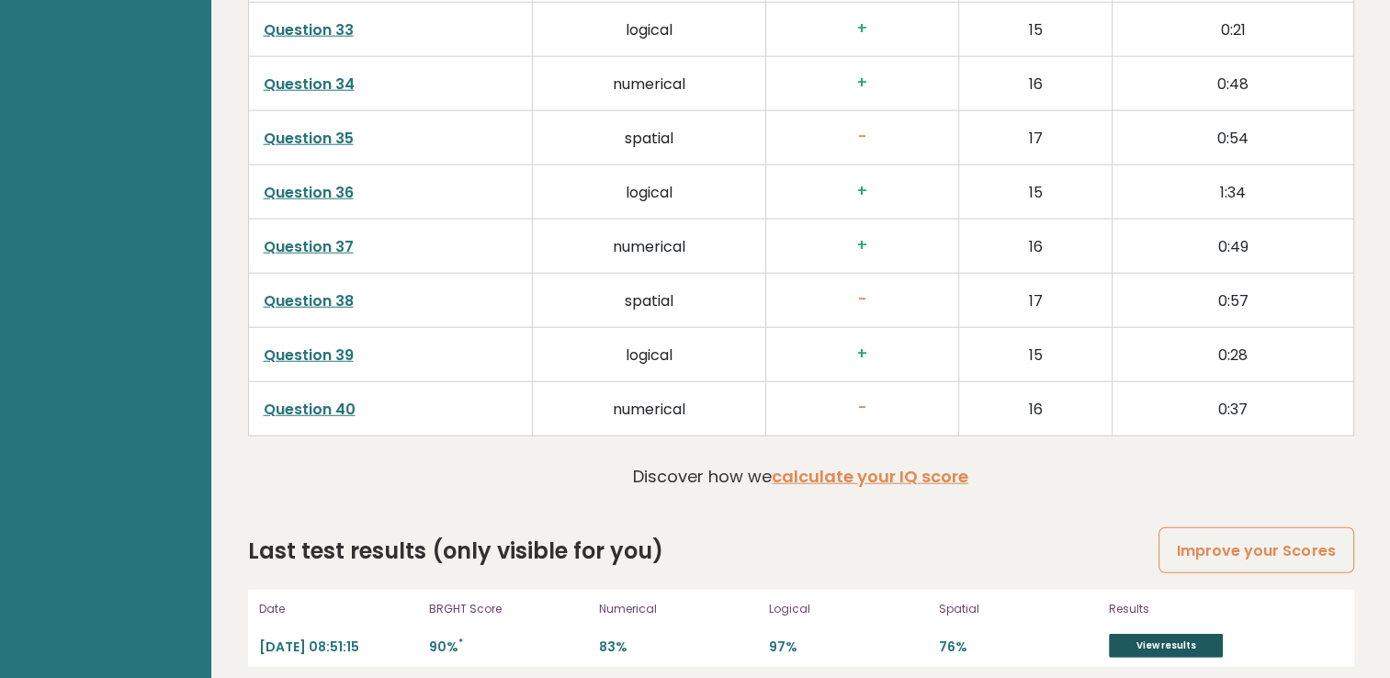
click at [1177, 634] on link "View results" at bounding box center [1166, 646] width 114 height 24
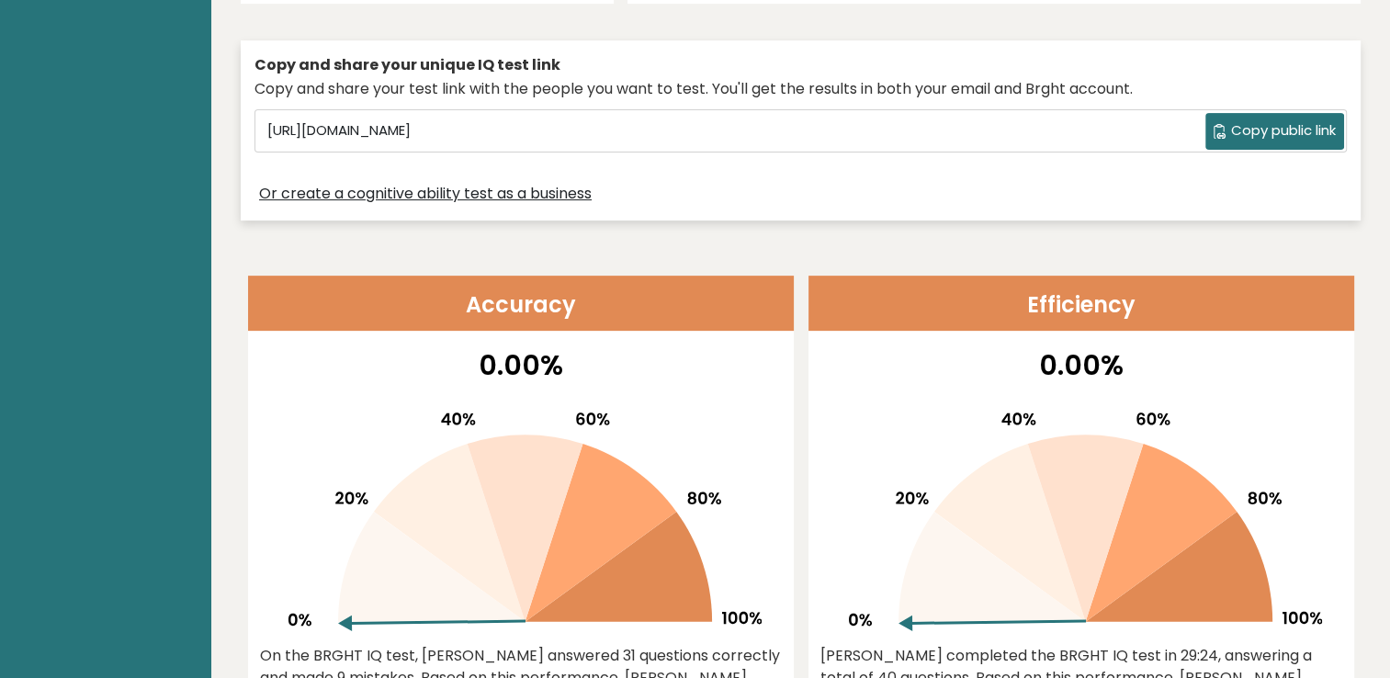
scroll to position [551, 0]
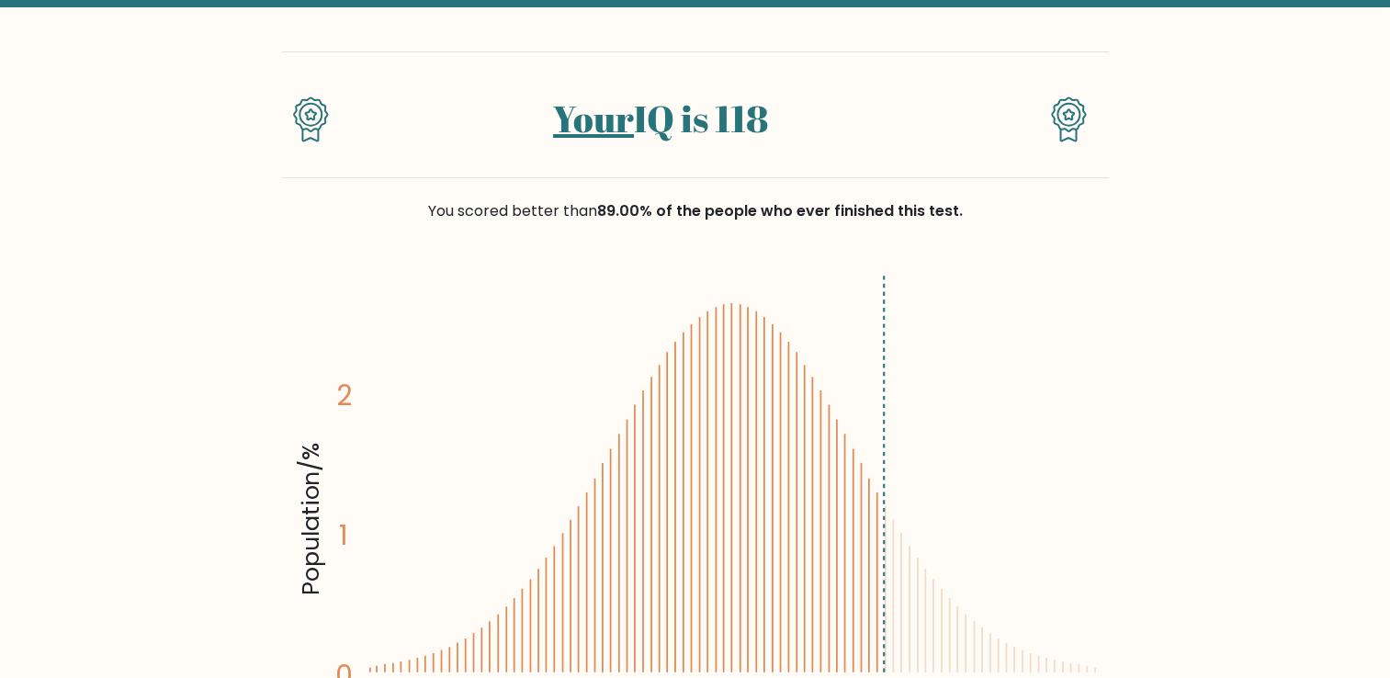
scroll to position [92, 0]
